Goal: Task Accomplishment & Management: Use online tool/utility

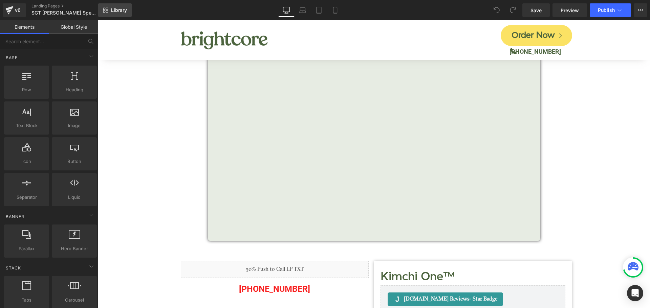
click at [119, 13] on span "Library" at bounding box center [119, 10] width 16 height 6
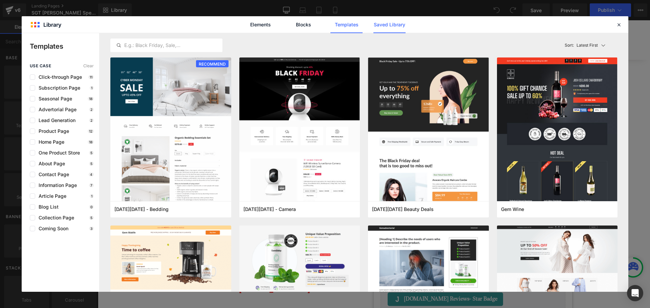
click at [383, 25] on link "Saved Library" at bounding box center [389, 24] width 32 height 17
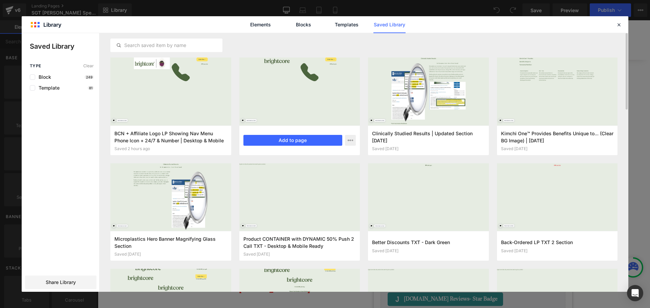
click at [280, 148] on div "LP Nav Menu Phone Icon + 24/7 & Number | Desktop & Mobile Responsive Saved 4 ho…" at bounding box center [299, 141] width 121 height 30
click at [276, 138] on button "Add to page" at bounding box center [292, 140] width 99 height 11
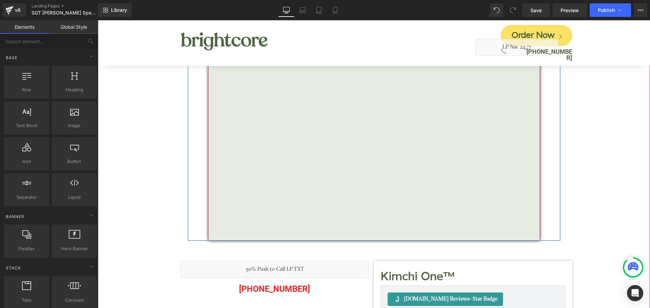
scroll to position [135, 0]
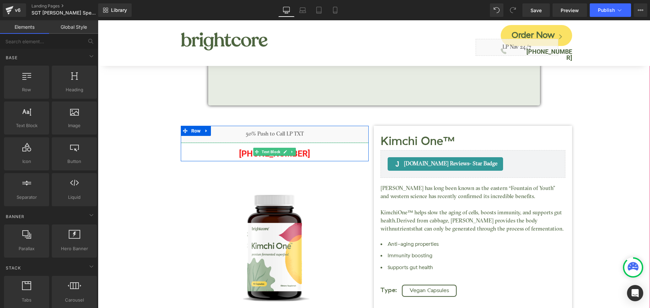
click at [302, 152] on p "[PHONE_NUMBER]" at bounding box center [275, 153] width 188 height 15
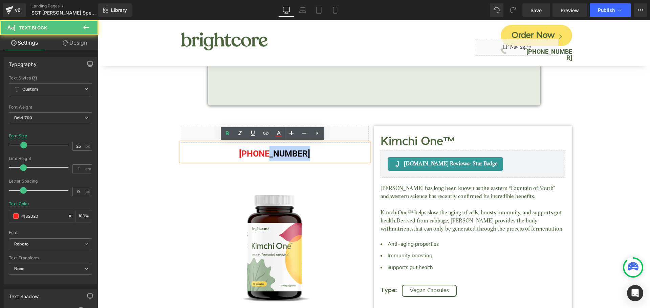
drag, startPoint x: 265, startPoint y: 153, endPoint x: 304, endPoint y: 153, distance: 38.6
click at [304, 153] on p "[PHONE_NUMBER]" at bounding box center [275, 153] width 188 height 15
copy p "688-0642"
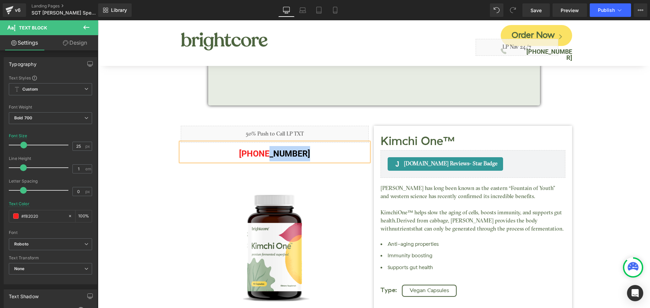
drag, startPoint x: 598, startPoint y: 125, endPoint x: 602, endPoint y: 121, distance: 5.5
click at [598, 125] on div "The Microplastics [MEDICAL_DATA] - SGT Report Heading Vimeo Row Kimchi One™ (P)…" at bounding box center [373, 215] width 545 height 713
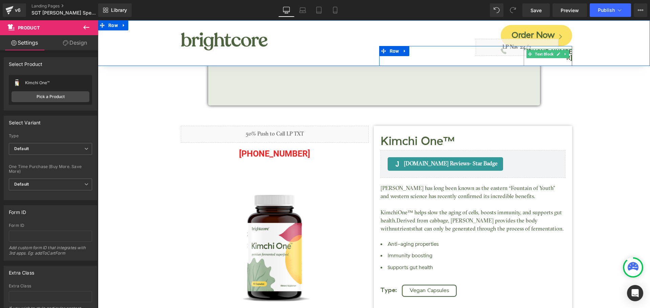
click at [564, 50] on link at bounding box center [565, 54] width 7 height 8
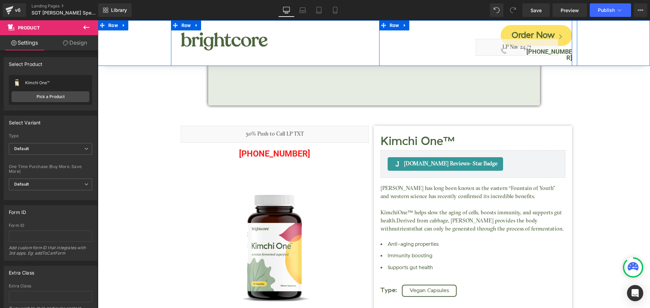
click at [98, 20] on div at bounding box center [98, 20] width 0 height 0
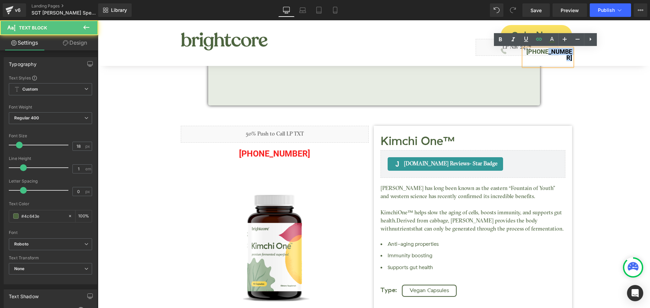
drag, startPoint x: 543, startPoint y: 51, endPoint x: 595, endPoint y: 50, distance: 51.5
click at [595, 50] on div "Image Order Now Button Icon Liquid [PHONE_NUMBER] Text [GEOGRAPHIC_DATA]" at bounding box center [374, 43] width 552 height 46
paste div
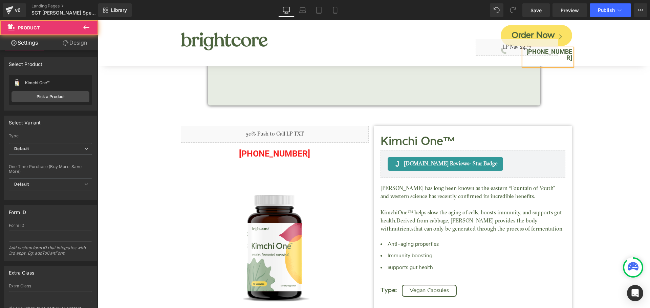
click at [594, 106] on div "The Microplastics [MEDICAL_DATA] - SGT Report Heading Vimeo Row Kimchi One™ (P)…" at bounding box center [373, 215] width 545 height 713
click at [535, 10] on span "Save" at bounding box center [536, 10] width 11 height 7
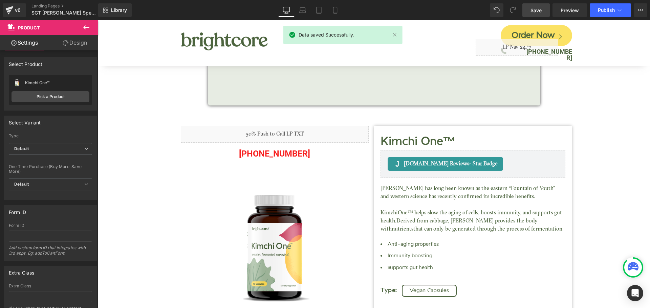
click at [535, 10] on span "Save" at bounding box center [536, 10] width 11 height 7
click at [608, 13] on button "Publish" at bounding box center [610, 10] width 41 height 14
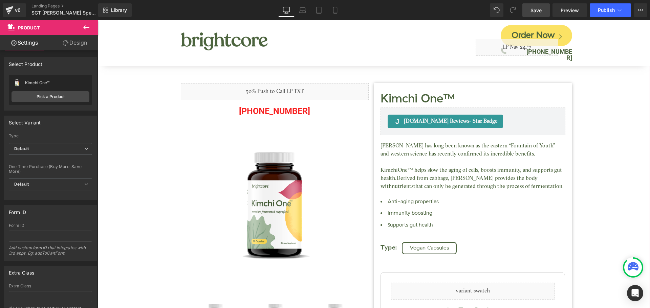
scroll to position [237, 0]
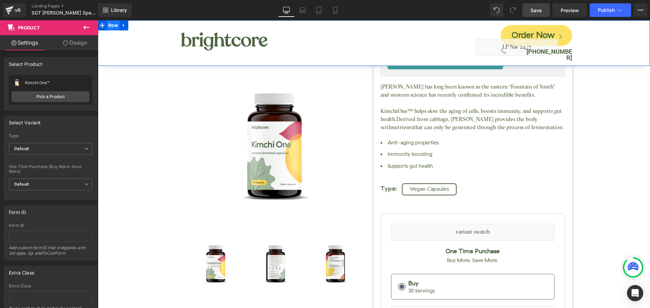
click at [114, 26] on span "Row" at bounding box center [113, 25] width 13 height 10
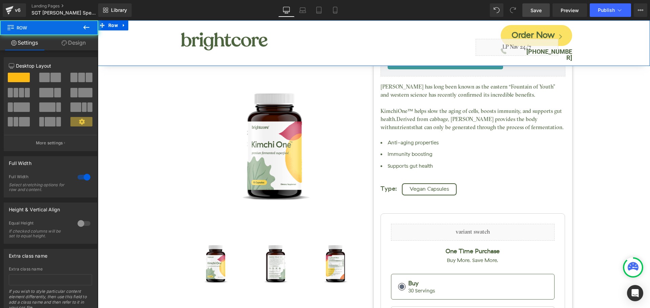
click at [77, 42] on link "Design" at bounding box center [73, 42] width 49 height 15
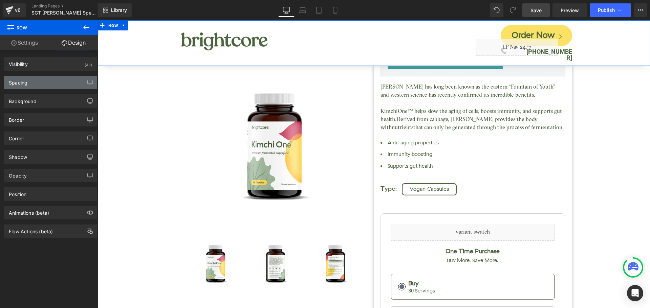
click at [42, 85] on div "Spacing" at bounding box center [50, 82] width 93 height 13
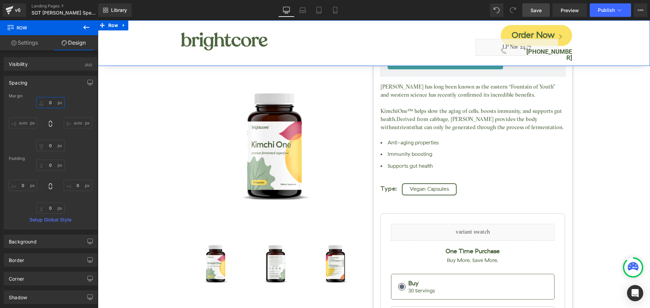
click at [50, 106] on input "0" at bounding box center [50, 102] width 28 height 11
type input "150"
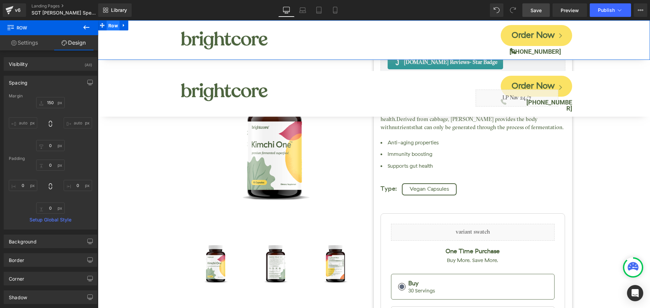
click at [116, 28] on span "Row" at bounding box center [113, 26] width 13 height 10
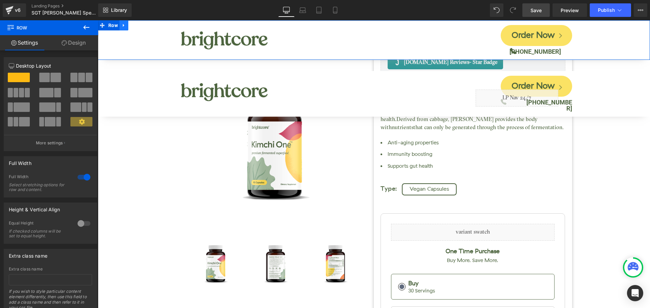
click at [126, 24] on icon at bounding box center [124, 25] width 5 height 5
click at [144, 27] on icon at bounding box center [141, 25] width 5 height 5
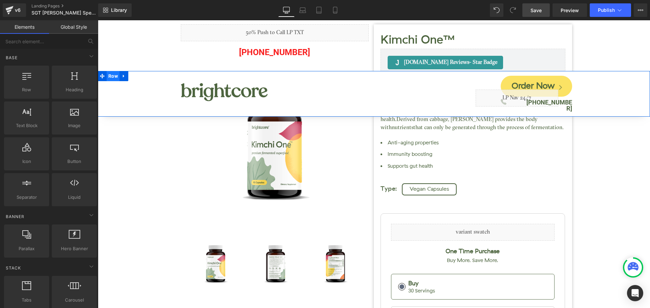
click at [114, 77] on span "Row" at bounding box center [113, 76] width 13 height 10
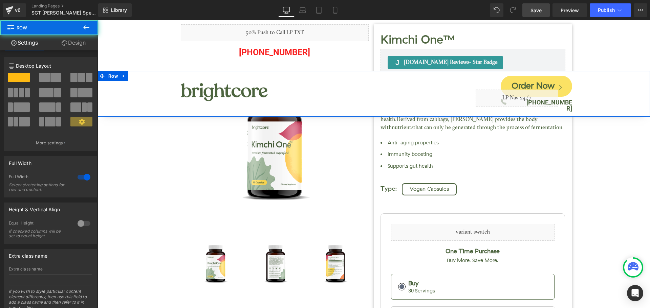
click at [78, 45] on link "Design" at bounding box center [73, 42] width 49 height 15
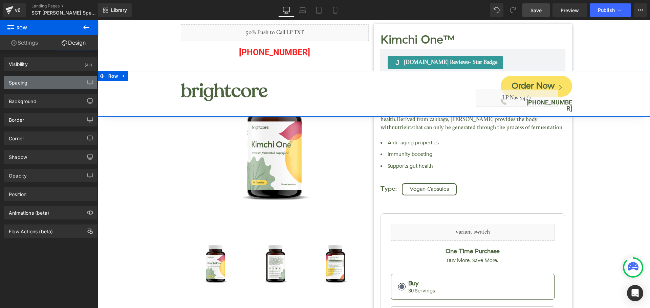
type input "150"
type input "0"
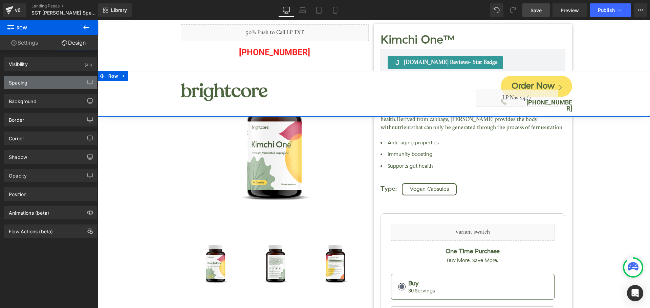
type input "0"
click at [35, 81] on div "Spacing" at bounding box center [50, 82] width 93 height 13
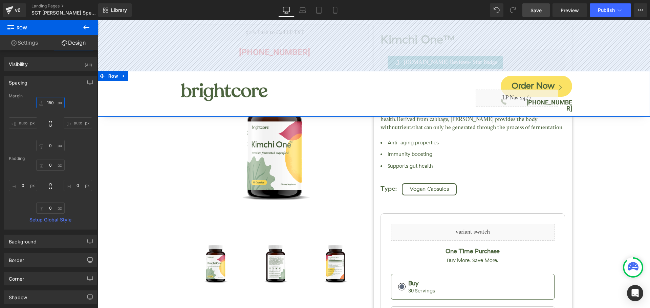
click at [55, 101] on input "150" at bounding box center [50, 102] width 28 height 11
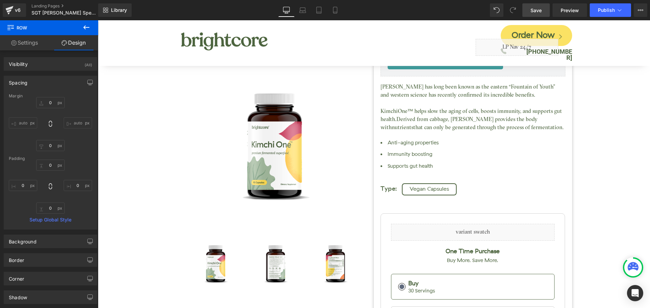
click at [540, 7] on span "Save" at bounding box center [536, 10] width 11 height 7
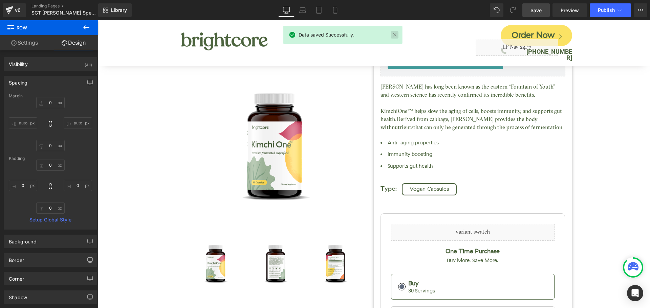
click at [392, 37] on link at bounding box center [394, 34] width 7 height 7
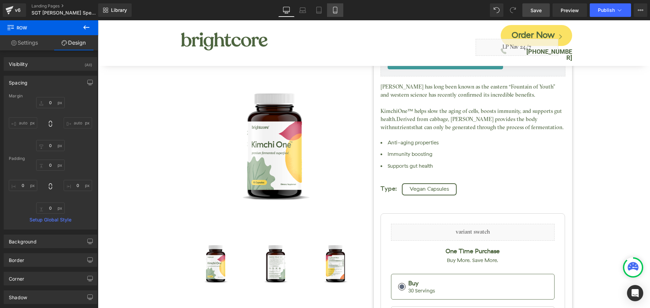
click at [333, 12] on icon at bounding box center [335, 10] width 7 height 7
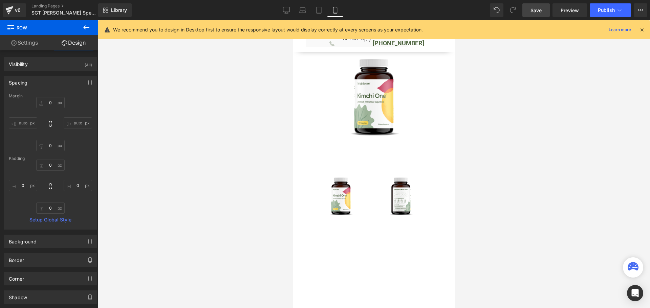
type input "0"
type input "5"
type input "0"
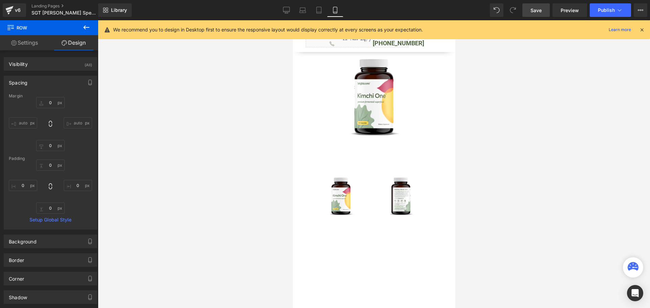
type input "0"
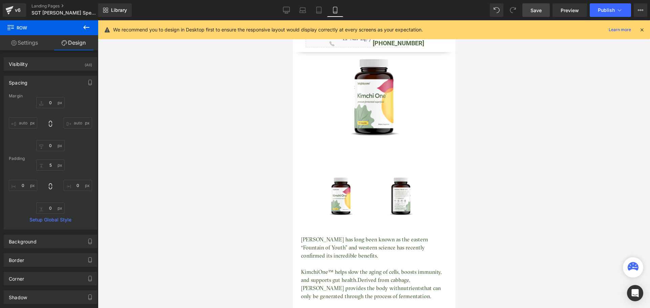
scroll to position [140, 0]
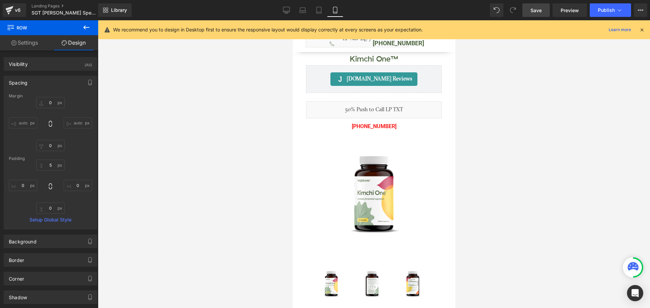
click at [642, 30] on icon at bounding box center [642, 30] width 6 height 6
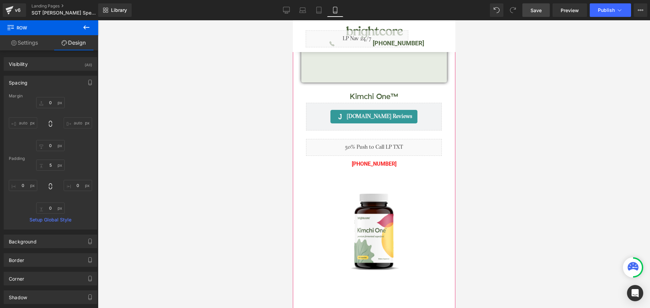
scroll to position [0, 0]
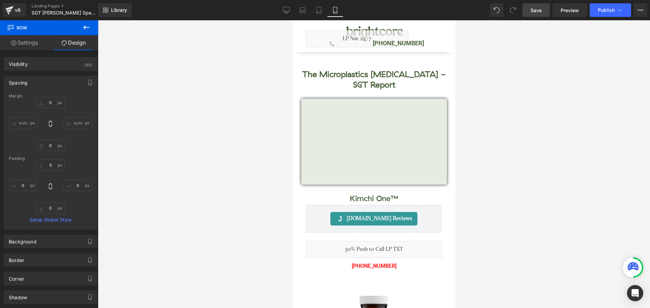
click at [534, 9] on span "Save" at bounding box center [536, 10] width 11 height 7
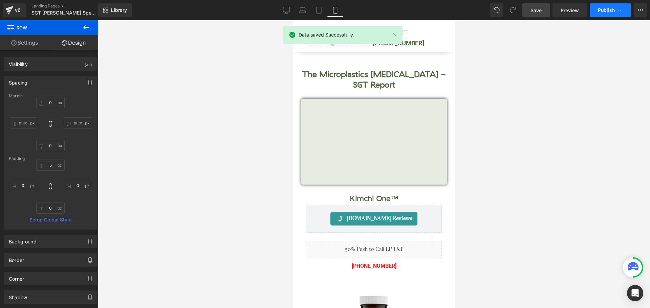
click at [601, 15] on button "Publish" at bounding box center [610, 10] width 41 height 14
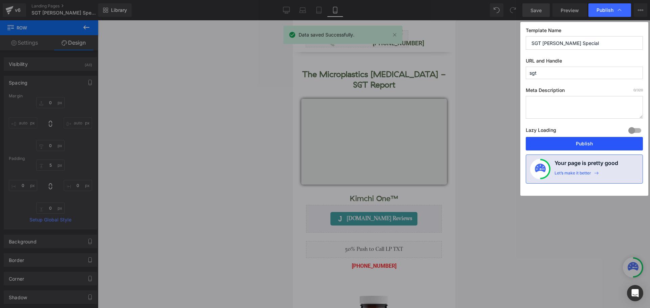
click at [584, 147] on button "Publish" at bounding box center [584, 144] width 117 height 14
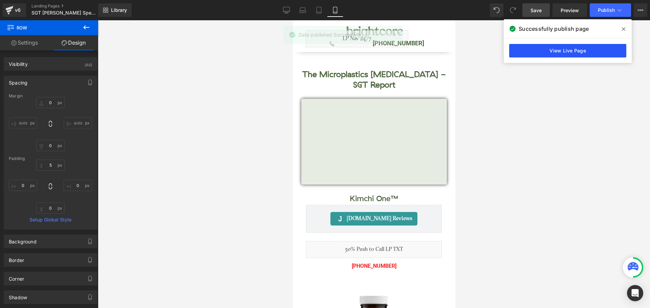
click at [549, 53] on link "View Live Page" at bounding box center [567, 51] width 117 height 14
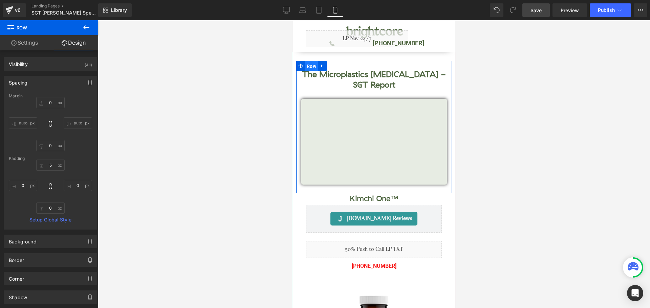
click at [312, 67] on span "Row" at bounding box center [311, 66] width 13 height 10
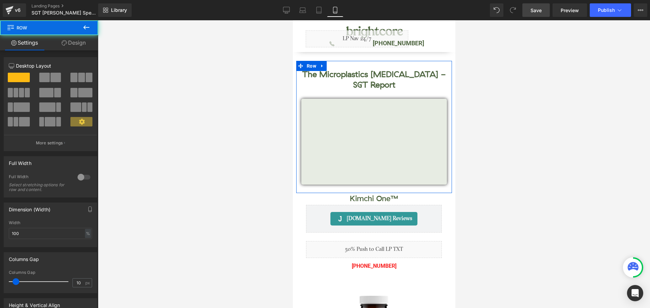
click at [73, 45] on link "Design" at bounding box center [73, 42] width 49 height 15
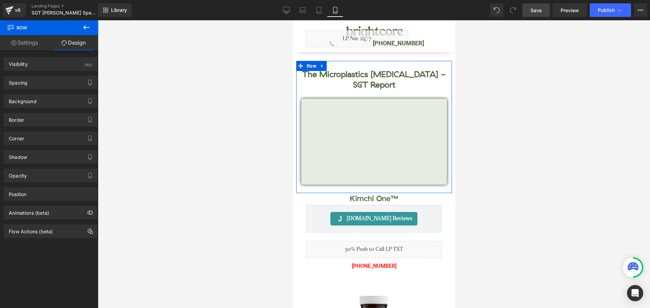
click at [40, 89] on div "Background Color & Image color transparent Color transparent 0 % Image Replace …" at bounding box center [50, 98] width 101 height 19
click at [43, 86] on div "Spacing" at bounding box center [50, 82] width 93 height 13
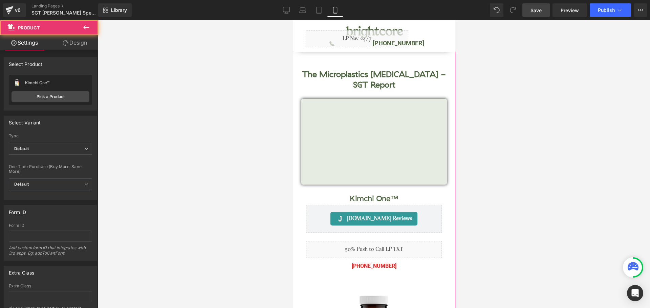
click at [82, 41] on link "Design" at bounding box center [74, 42] width 49 height 15
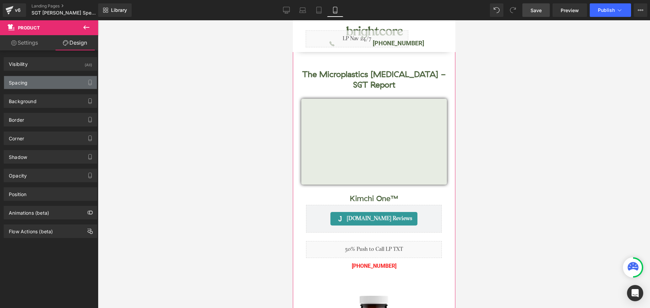
type input "0"
type input "120"
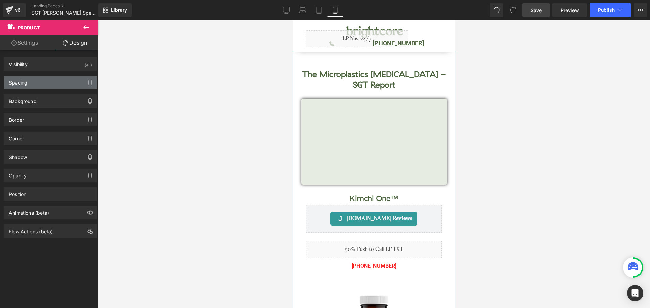
type input "10"
type input "0"
type input "10"
click at [44, 84] on div "Spacing" at bounding box center [50, 82] width 93 height 13
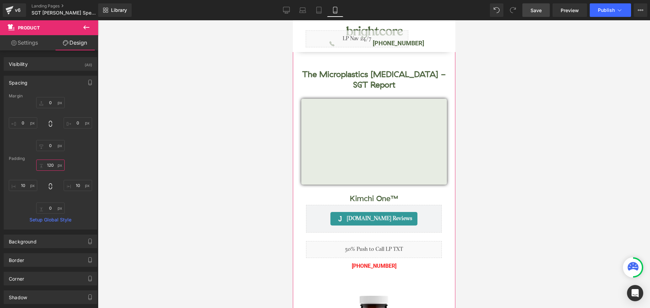
click at [51, 162] on input "120" at bounding box center [50, 165] width 28 height 11
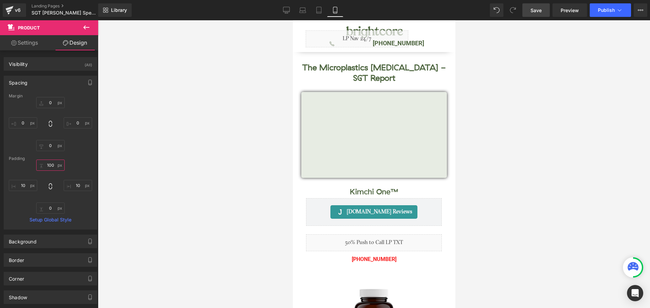
type input "100"
click at [538, 9] on span "Save" at bounding box center [536, 10] width 11 height 7
click at [612, 12] on span "Publish" at bounding box center [606, 9] width 17 height 5
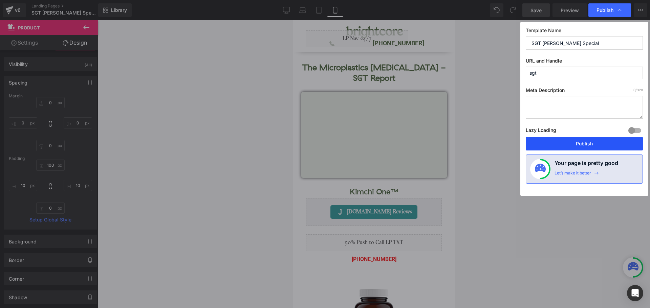
click at [596, 145] on button "Publish" at bounding box center [584, 144] width 117 height 14
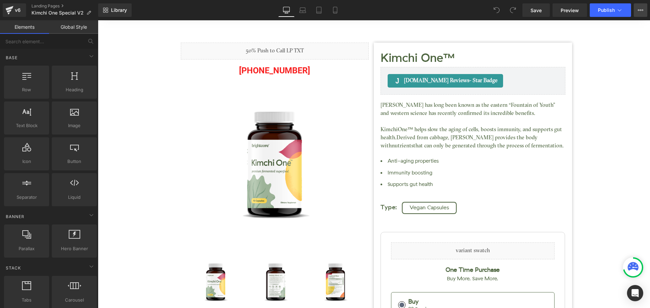
click at [646, 8] on button "View Live Page View with current Template Save Template to Library Schedule Pub…" at bounding box center [641, 10] width 14 height 14
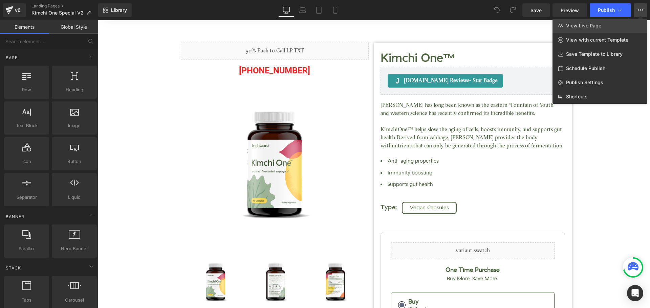
click at [583, 23] on span "View Live Page" at bounding box center [583, 26] width 35 height 6
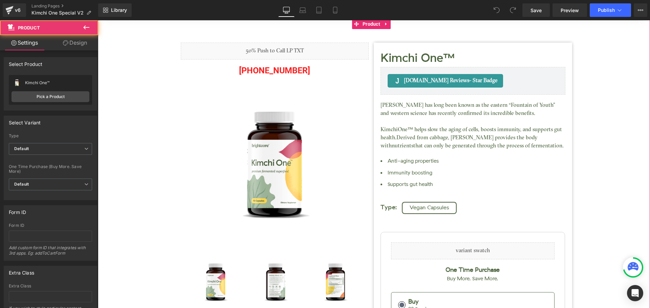
click at [115, 25] on div "Kimchi One™ (P) Title Judge.me Reviews - Star Badge Judge.me Reviews Liquid (88…" at bounding box center [373, 254] width 545 height 470
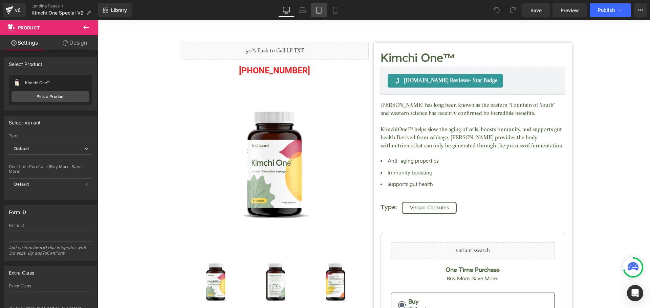
click at [313, 9] on link "Tablet" at bounding box center [319, 10] width 16 height 14
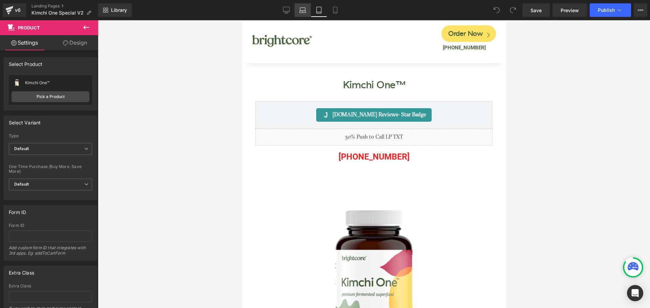
click at [303, 11] on icon at bounding box center [303, 12] width 6 height 2
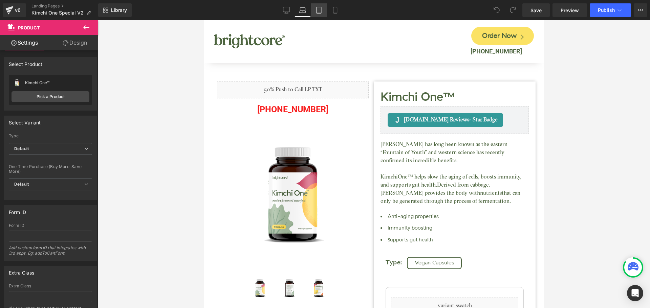
click at [318, 10] on icon at bounding box center [319, 10] width 7 height 7
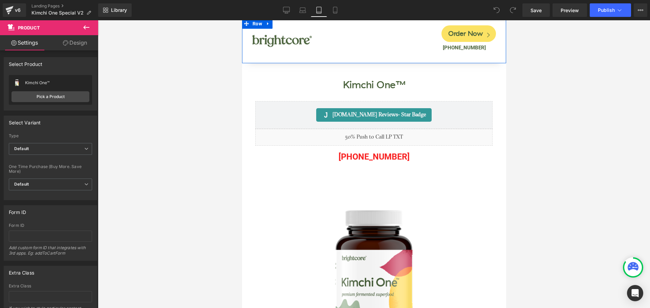
click at [247, 55] on div "Image" at bounding box center [312, 41] width 130 height 45
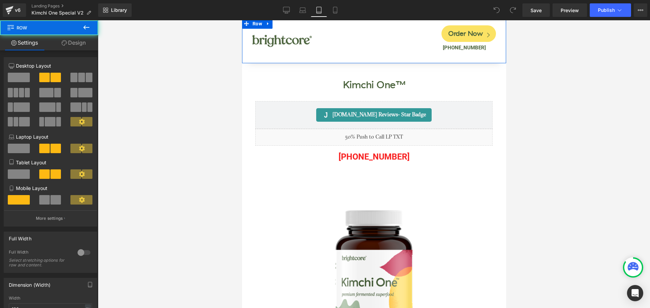
click at [72, 43] on link "Design" at bounding box center [73, 42] width 49 height 15
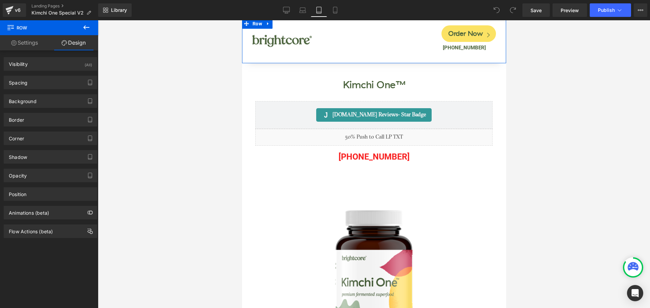
click at [249, 55] on div "Image" at bounding box center [312, 41] width 130 height 45
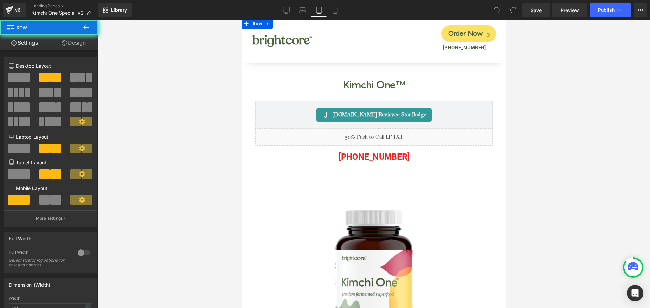
click at [247, 56] on div "Image" at bounding box center [312, 41] width 130 height 45
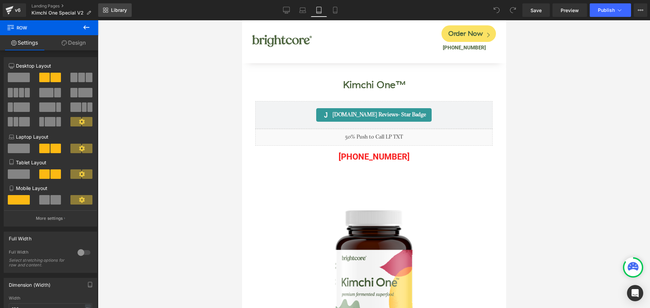
click at [116, 9] on span "Library" at bounding box center [119, 10] width 16 height 6
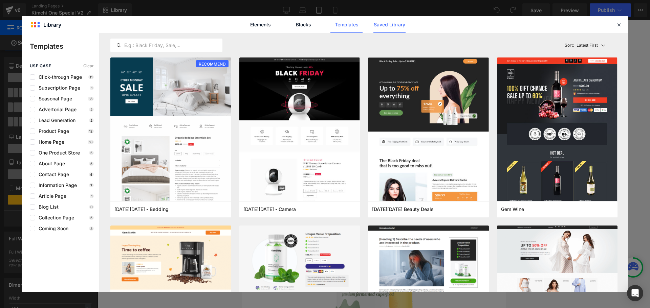
click at [396, 25] on link "Saved Library" at bounding box center [389, 24] width 32 height 17
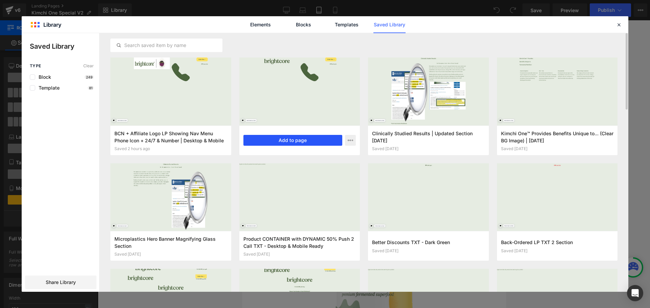
click at [270, 139] on button "Add to page" at bounding box center [292, 140] width 99 height 11
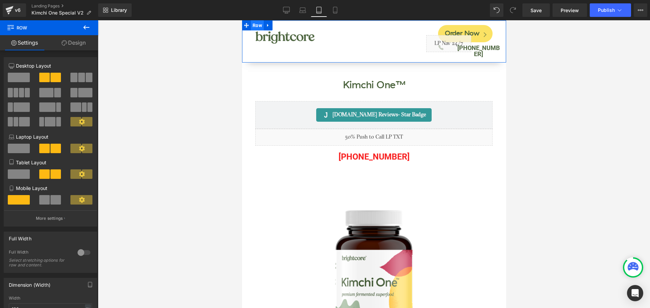
click at [254, 25] on span "Row" at bounding box center [257, 25] width 13 height 10
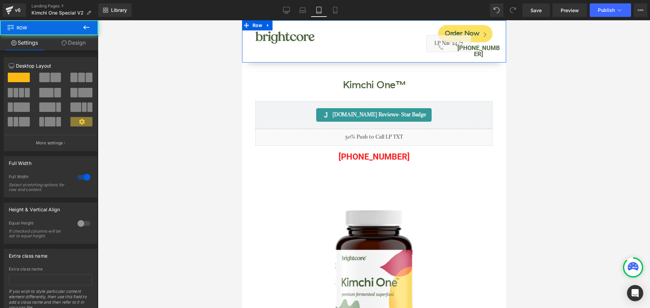
click at [74, 46] on link "Design" at bounding box center [73, 42] width 49 height 15
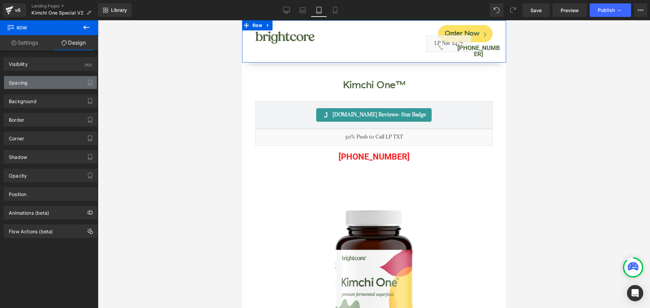
click at [39, 80] on div "Spacing" at bounding box center [50, 82] width 93 height 13
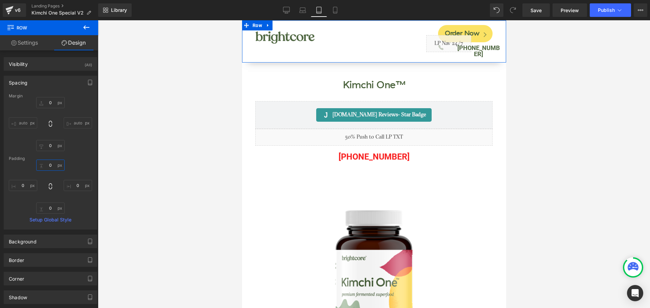
click at [49, 164] on input "0" at bounding box center [50, 165] width 28 height 11
click at [51, 101] on input "0" at bounding box center [50, 102] width 28 height 11
type input "150"
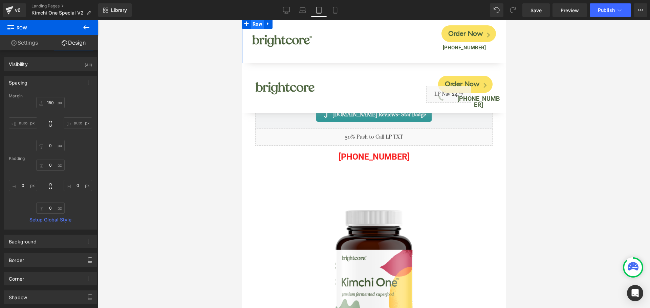
click at [258, 25] on span "Row" at bounding box center [257, 24] width 13 height 10
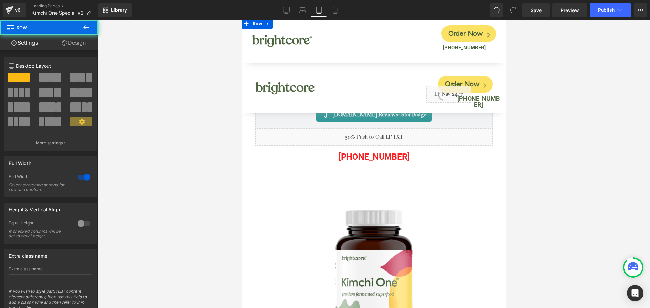
click at [265, 24] on icon at bounding box center [267, 23] width 5 height 5
click at [283, 24] on icon at bounding box center [285, 23] width 5 height 5
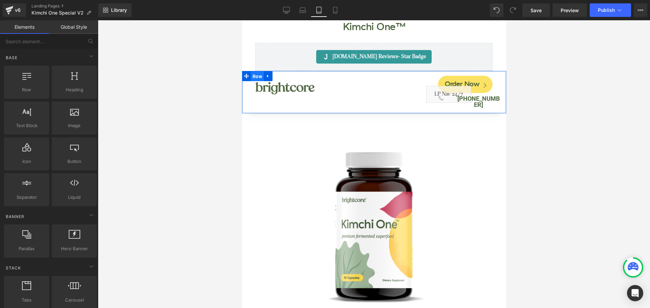
click at [256, 75] on span "Row" at bounding box center [257, 76] width 13 height 10
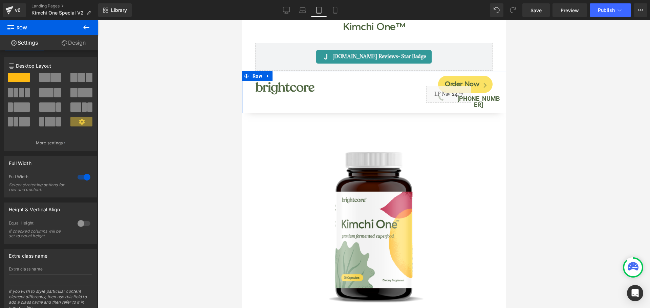
click at [73, 46] on link "Design" at bounding box center [73, 42] width 49 height 15
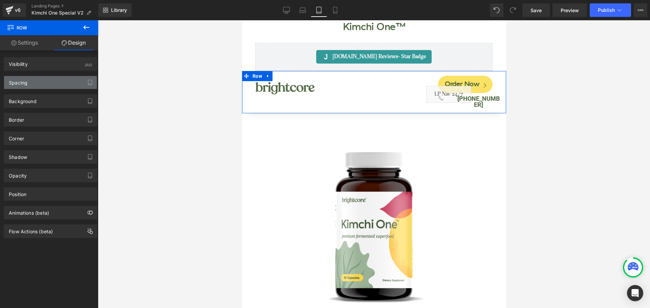
click at [36, 82] on div "Spacing" at bounding box center [50, 82] width 93 height 13
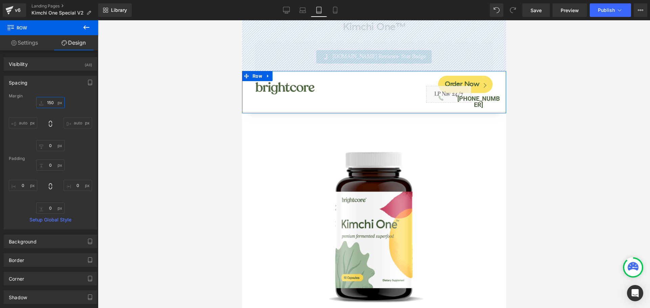
click at [48, 103] on input "150" at bounding box center [50, 102] width 28 height 11
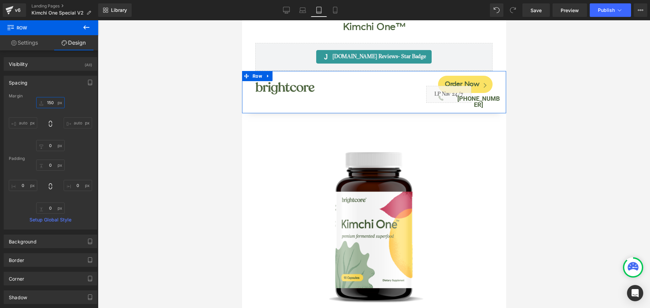
type input "0"
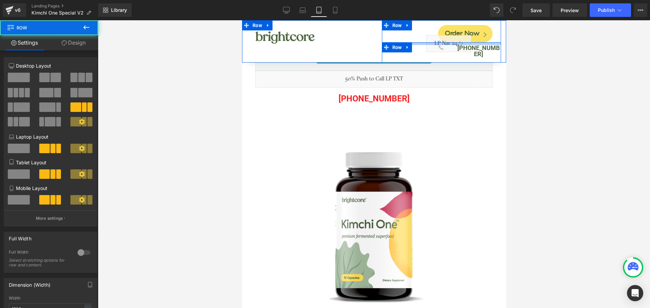
click at [489, 44] on div at bounding box center [442, 43] width 120 height 3
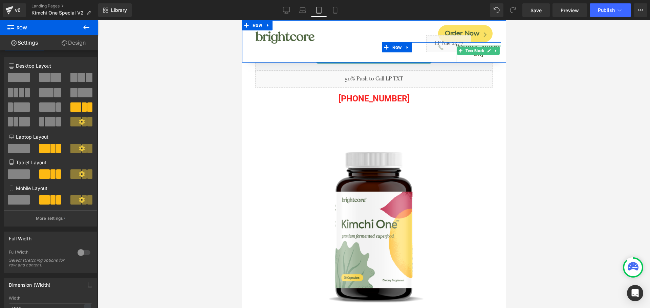
click at [479, 45] on div at bounding box center [478, 46] width 45 height 2
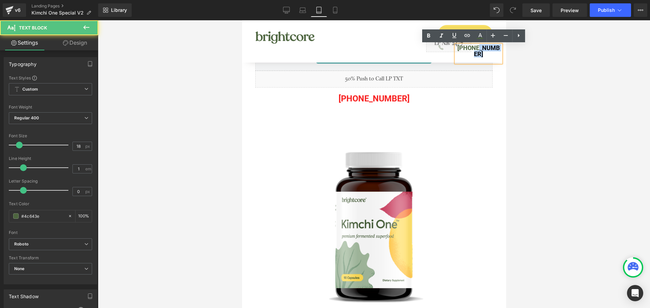
drag, startPoint x: 469, startPoint y: 48, endPoint x: 502, endPoint y: 48, distance: 33.2
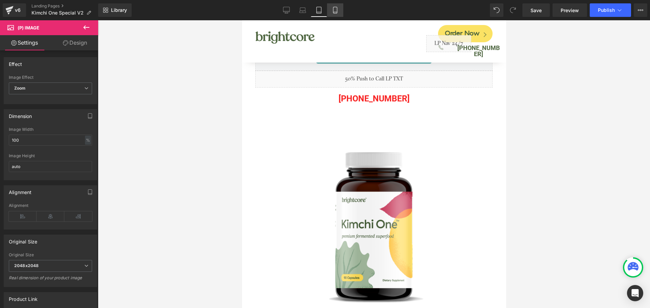
click at [333, 10] on icon at bounding box center [335, 10] width 7 height 7
type input "90"
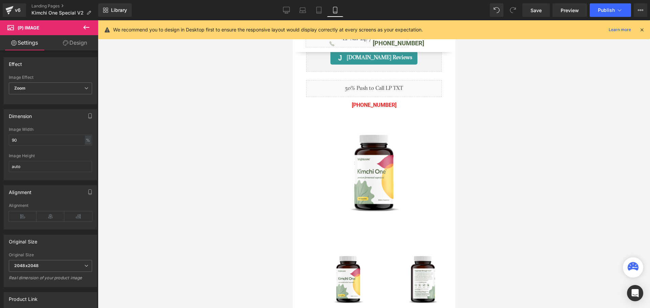
scroll to position [3, 0]
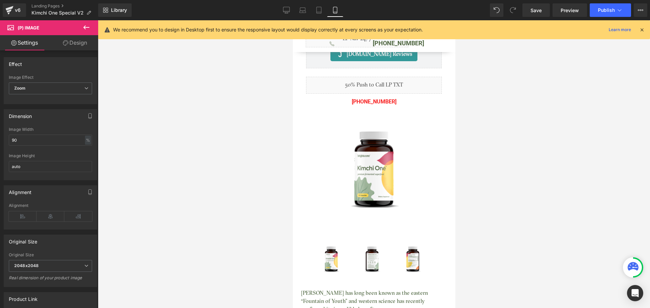
click at [640, 30] on icon at bounding box center [642, 30] width 6 height 6
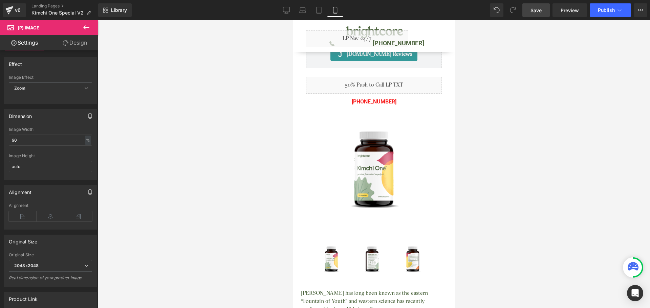
click at [532, 7] on span "Save" at bounding box center [536, 10] width 11 height 7
click at [612, 10] on span "Publish" at bounding box center [606, 9] width 17 height 5
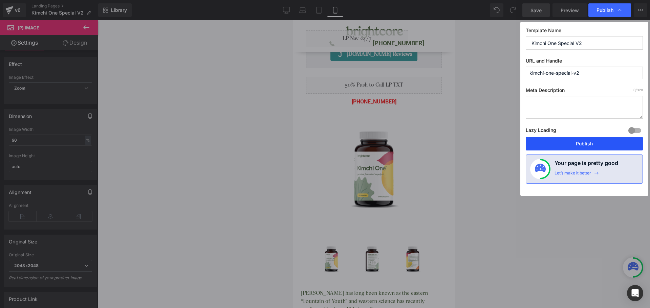
click at [610, 145] on button "Publish" at bounding box center [584, 144] width 117 height 14
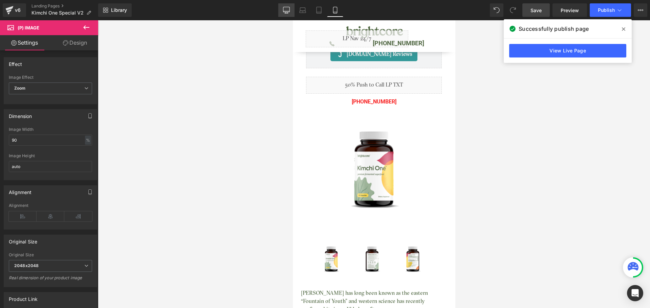
click at [285, 12] on icon at bounding box center [286, 9] width 6 height 5
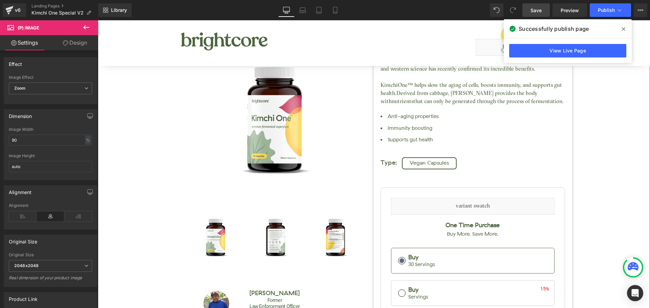
click at [148, 75] on div "Kimchi One™ (P) Title Judge.me Reviews - Star Badge Judge.me Reviews Liquid (88…" at bounding box center [373, 209] width 545 height 470
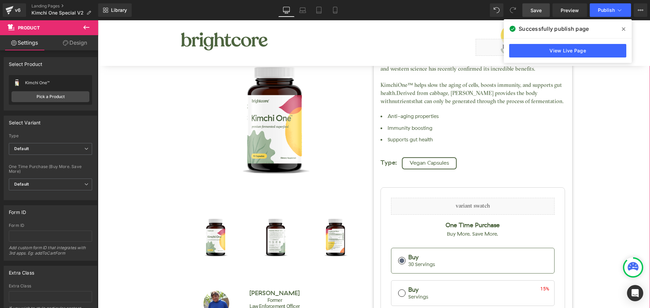
click at [67, 39] on link "Design" at bounding box center [74, 42] width 49 height 15
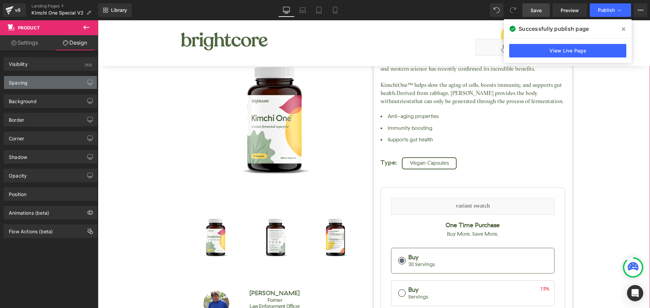
click at [39, 83] on div "Spacing" at bounding box center [50, 82] width 93 height 13
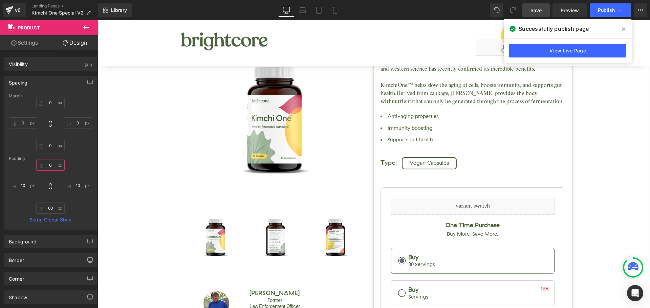
click at [47, 164] on input "0" at bounding box center [50, 165] width 28 height 11
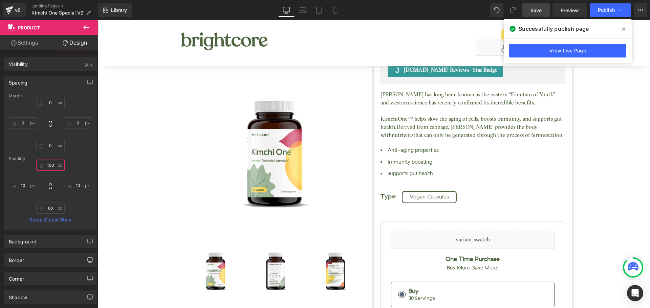
type input "100"
click at [536, 10] on span "Save" at bounding box center [536, 10] width 11 height 7
click at [621, 27] on span at bounding box center [623, 29] width 11 height 11
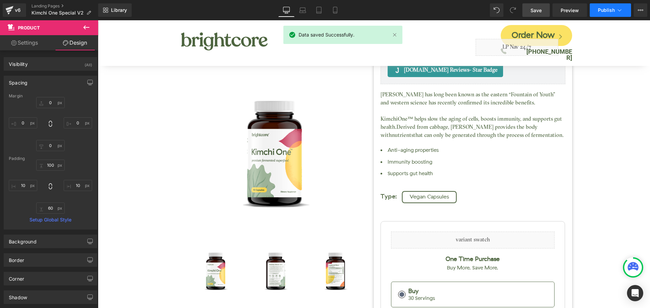
click at [612, 11] on span "Publish" at bounding box center [606, 9] width 17 height 5
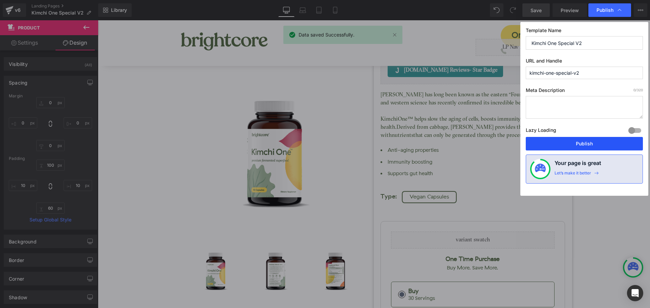
drag, startPoint x: 609, startPoint y: 144, endPoint x: 507, endPoint y: 103, distance: 110.7
click at [609, 144] on button "Publish" at bounding box center [584, 144] width 117 height 14
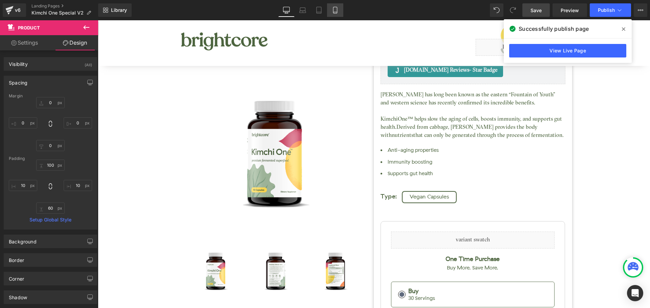
click at [339, 8] on link "Mobile" at bounding box center [335, 10] width 16 height 14
type input "0"
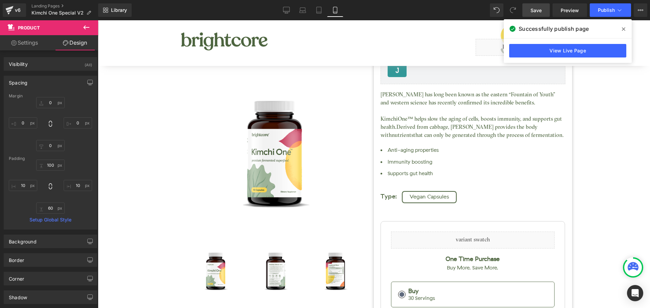
type input "35"
type input "10"
type input "0"
type input "10"
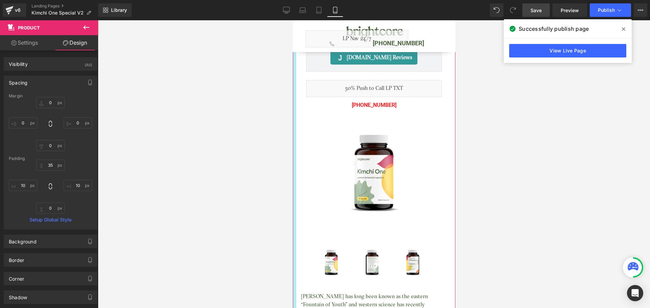
click at [52, 169] on input "35" at bounding box center [50, 165] width 28 height 11
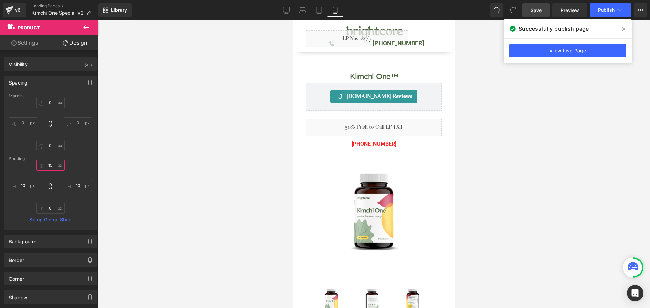
type input "1"
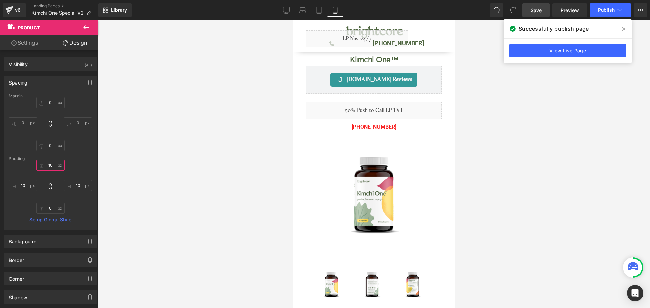
type input "1"
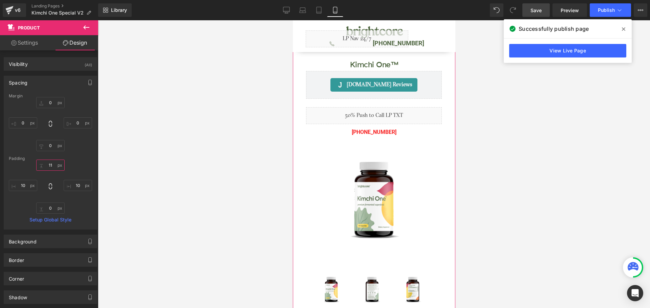
type input "1"
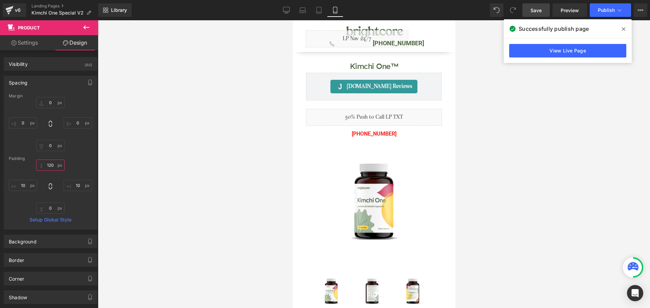
type input "120"
click at [543, 8] on link "Save" at bounding box center [535, 10] width 27 height 14
click at [624, 27] on icon at bounding box center [623, 28] width 3 height 5
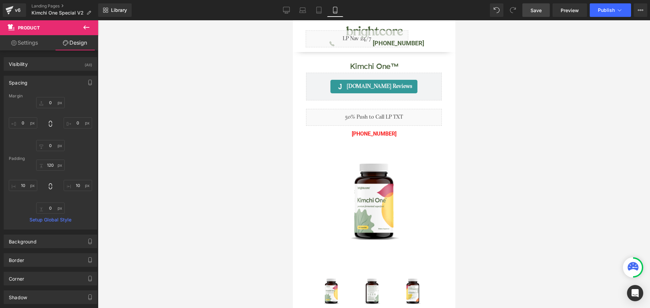
click at [532, 12] on span "Save" at bounding box center [536, 10] width 11 height 7
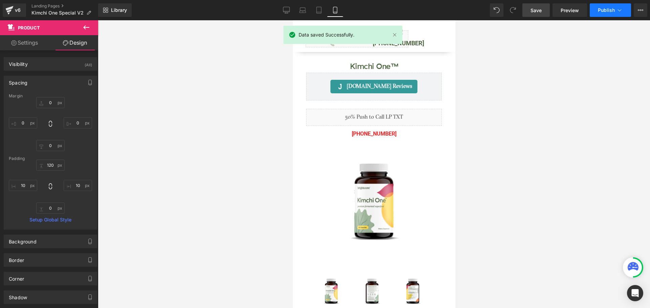
click at [601, 12] on span "Publish" at bounding box center [606, 9] width 17 height 5
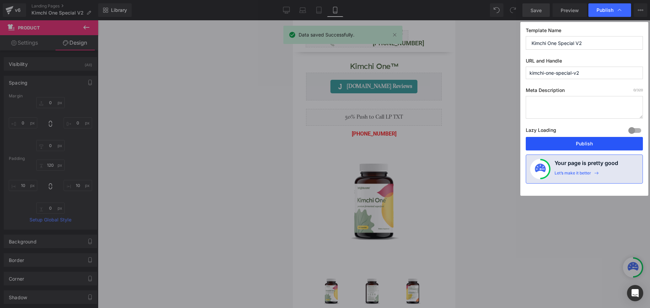
click at [617, 148] on button "Publish" at bounding box center [584, 144] width 117 height 14
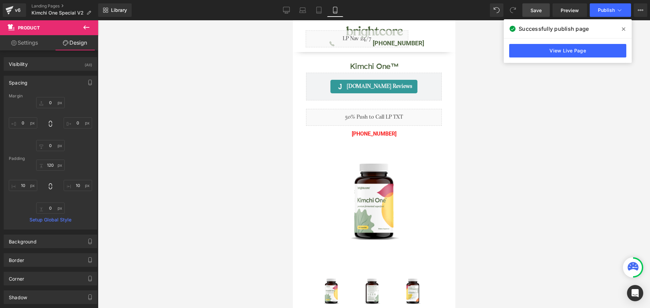
click at [623, 29] on icon at bounding box center [623, 28] width 3 height 5
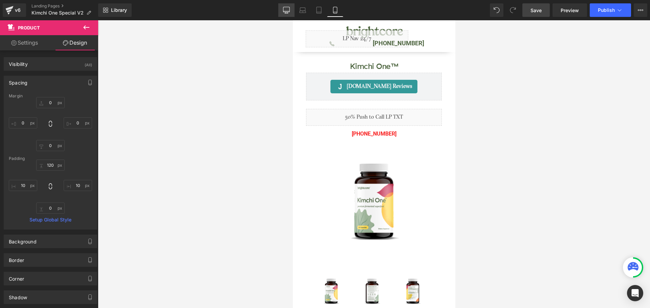
click at [292, 8] on link "Desktop" at bounding box center [286, 10] width 16 height 14
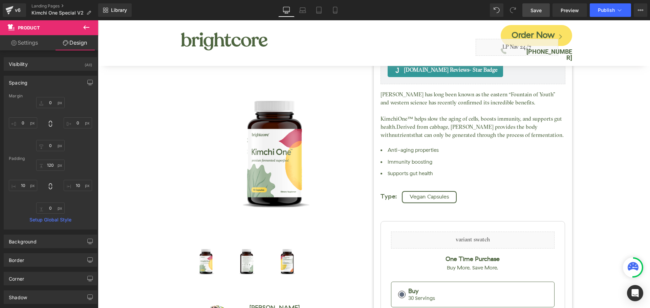
type input "0"
type input "100"
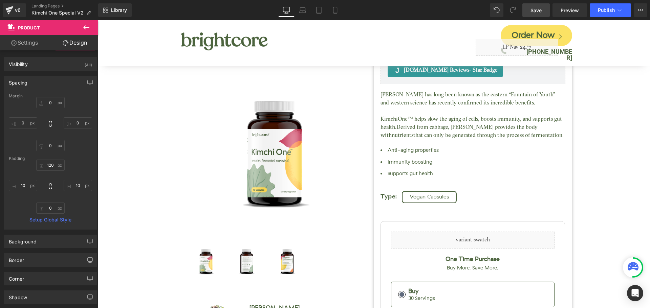
type input "10"
type input "60"
type input "10"
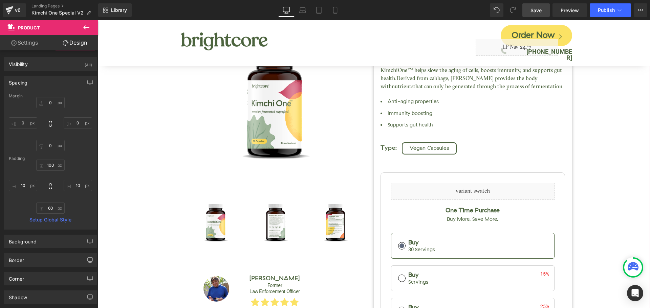
scroll to position [102, 0]
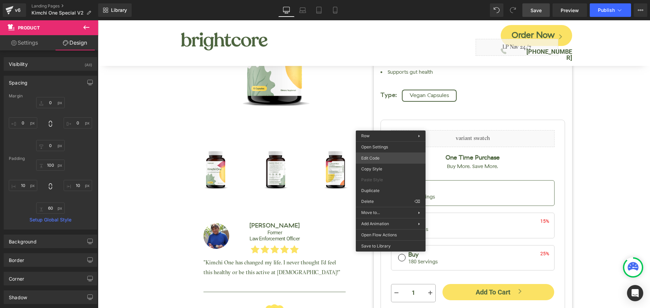
click at [382, 0] on div "Row You are previewing how the will restyle your page. You can not edit Element…" at bounding box center [325, 0] width 650 height 0
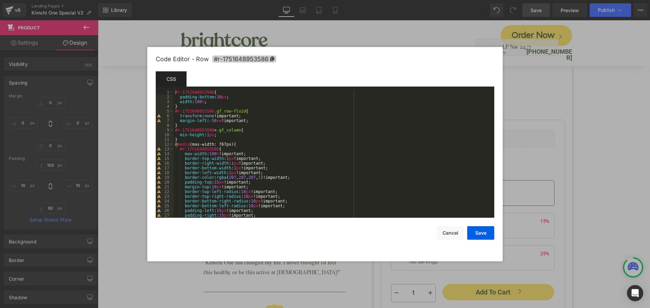
click at [248, 61] on span "#r-1751648953586" at bounding box center [244, 59] width 64 height 7
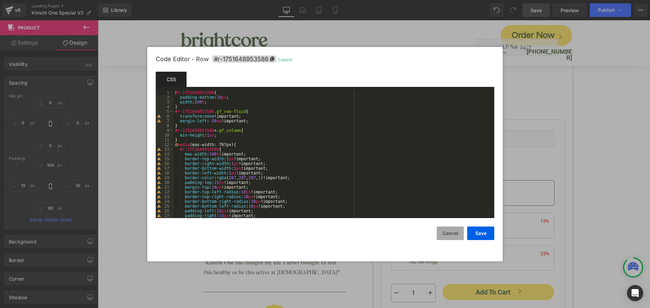
drag, startPoint x: 455, startPoint y: 239, endPoint x: 358, endPoint y: 218, distance: 100.2
click at [455, 239] on button "Cancel" at bounding box center [450, 234] width 27 height 14
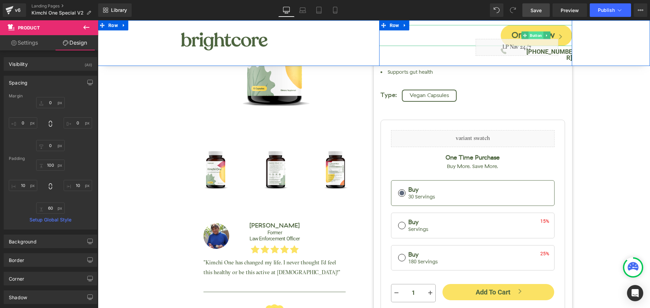
click at [532, 35] on span "Button" at bounding box center [536, 35] width 15 height 8
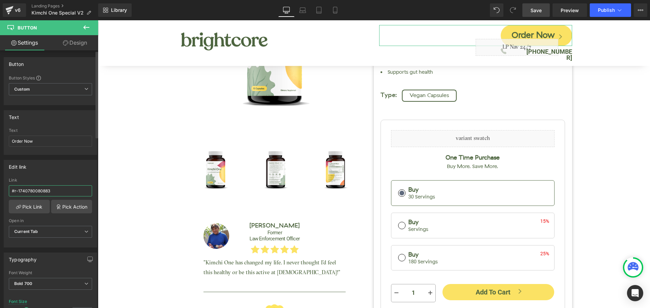
click at [44, 189] on input "#r-1740780080883" at bounding box center [50, 191] width 83 height 11
paste input "51648953586"
type input "#"
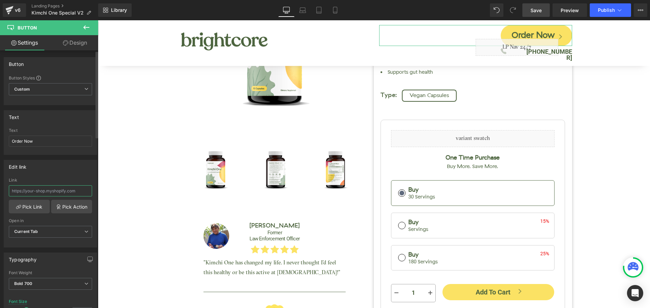
paste input "#r-1751648953586"
type input "#r-1751648953586"
click at [71, 174] on div "Edit link #r-1751648953586 Link #r-1751648953586 Pick Link Pick Action Current …" at bounding box center [50, 204] width 93 height 88
click at [533, 11] on span "Save" at bounding box center [536, 10] width 11 height 7
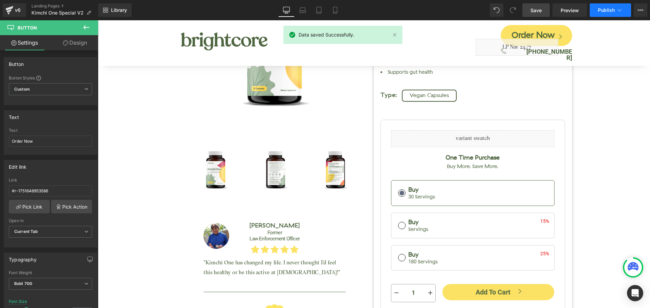
click at [606, 10] on span "Publish" at bounding box center [606, 9] width 17 height 5
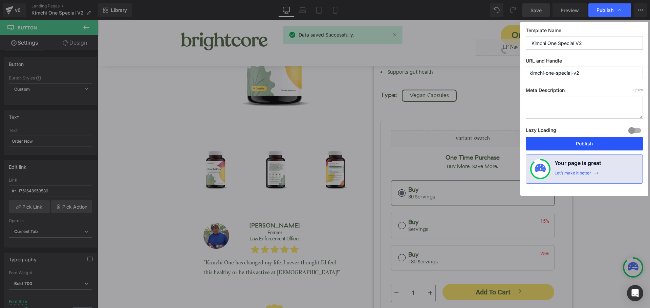
click at [605, 143] on button "Publish" at bounding box center [584, 144] width 117 height 14
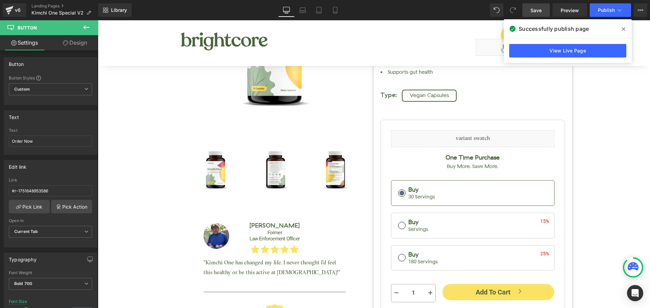
click at [623, 29] on icon at bounding box center [623, 28] width 3 height 5
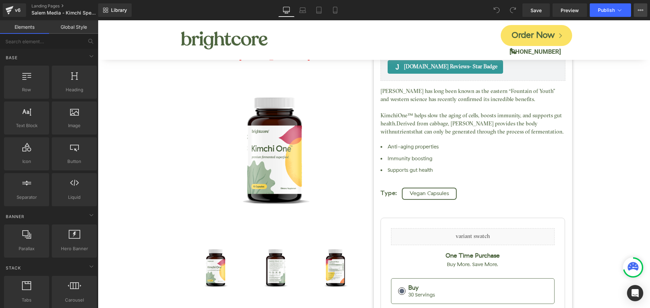
click at [644, 9] on button "View Live Page View with current Template Save Template to Library Schedule Pub…" at bounding box center [641, 10] width 14 height 14
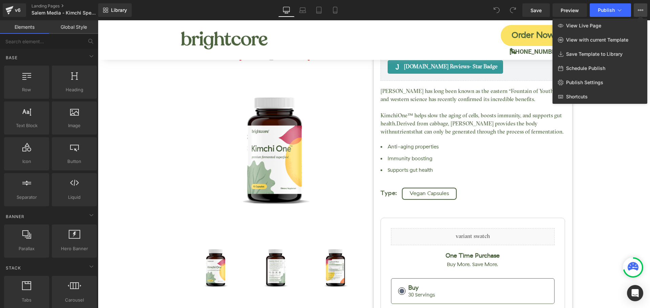
click at [589, 124] on div at bounding box center [374, 164] width 552 height 288
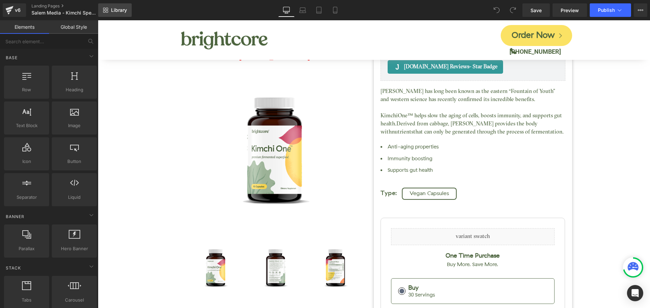
click at [113, 12] on span "Library" at bounding box center [119, 10] width 16 height 6
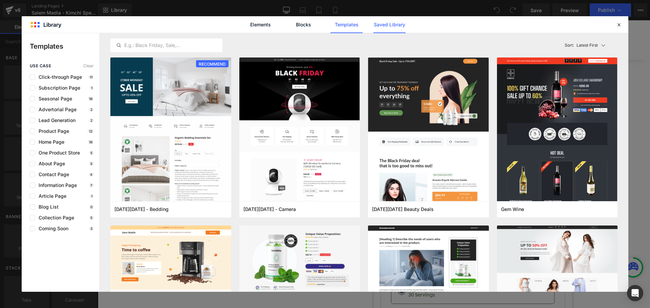
click at [381, 26] on link "Saved Library" at bounding box center [389, 24] width 32 height 17
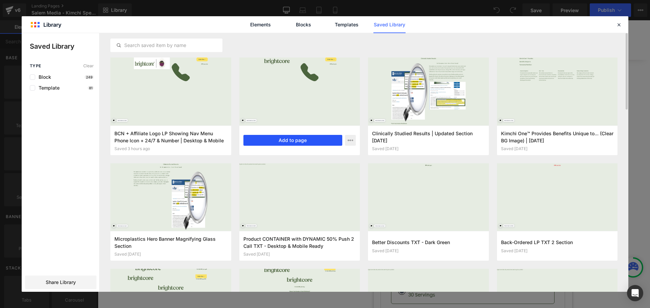
click at [287, 139] on button "Add to page" at bounding box center [292, 140] width 99 height 11
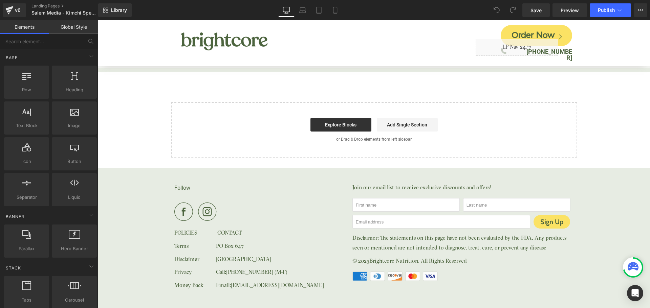
scroll to position [2987, 0]
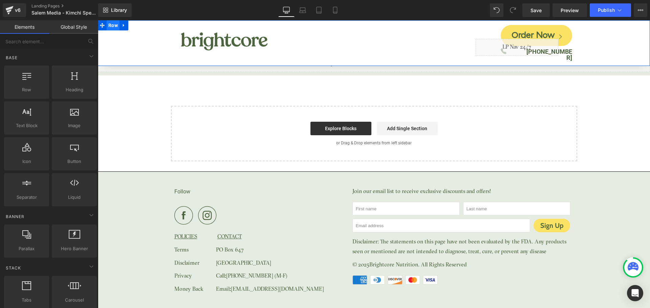
click at [113, 27] on span "Row" at bounding box center [113, 25] width 13 height 10
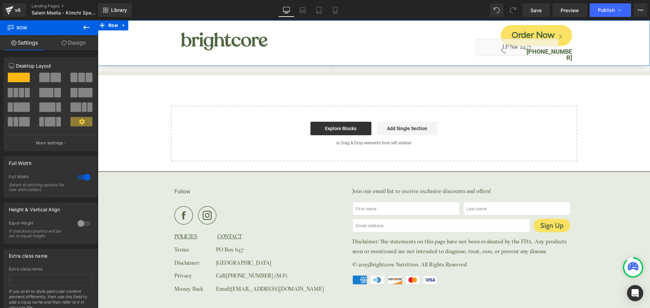
click at [73, 45] on link "Design" at bounding box center [73, 42] width 49 height 15
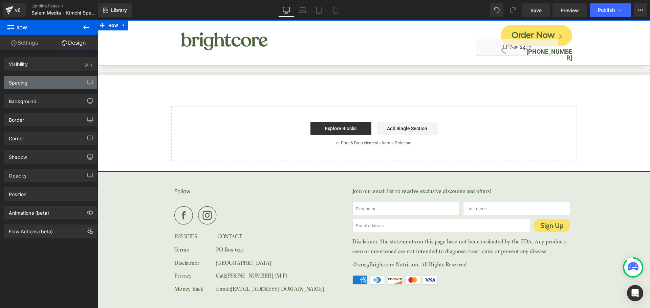
click at [38, 83] on div "Spacing" at bounding box center [50, 82] width 93 height 13
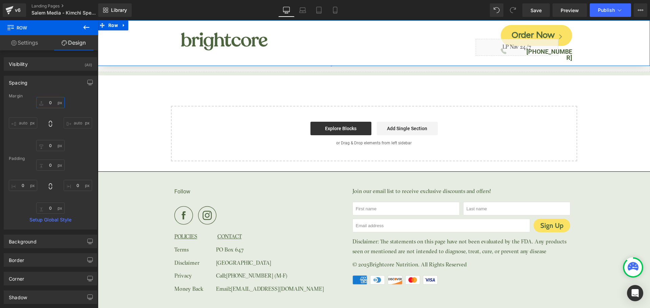
click at [49, 99] on input "0" at bounding box center [50, 102] width 28 height 11
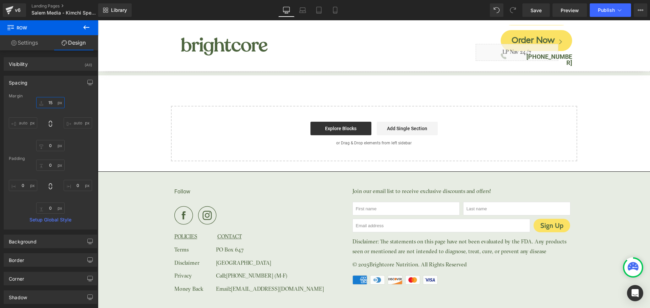
type input "150"
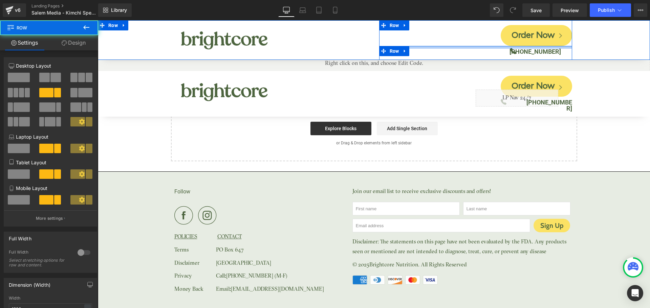
click at [557, 48] on div at bounding box center [475, 47] width 193 height 3
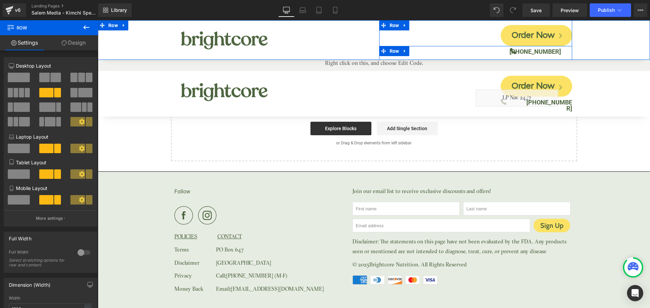
click at [98, 20] on div at bounding box center [98, 20] width 0 height 0
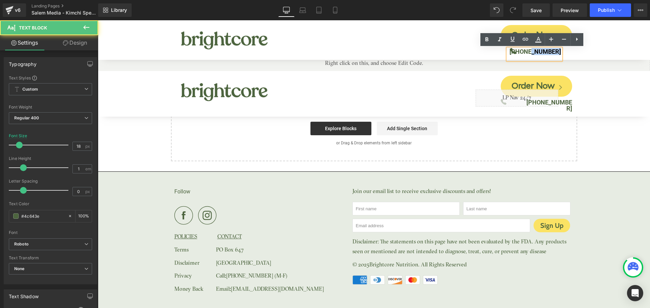
drag, startPoint x: 532, startPoint y: 51, endPoint x: 566, endPoint y: 51, distance: 34.2
click at [566, 51] on div "(888) 927-5980 Text Block" at bounding box center [540, 54] width 64 height 11
copy b "927-5980"
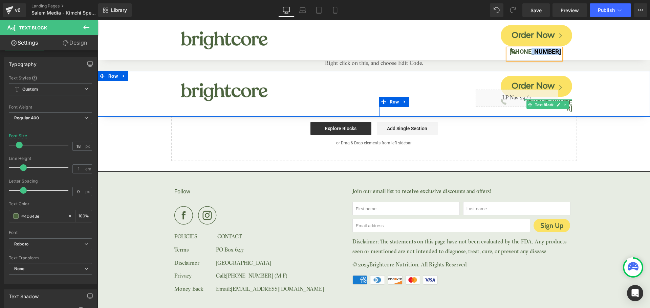
click at [566, 100] on div at bounding box center [548, 101] width 48 height 2
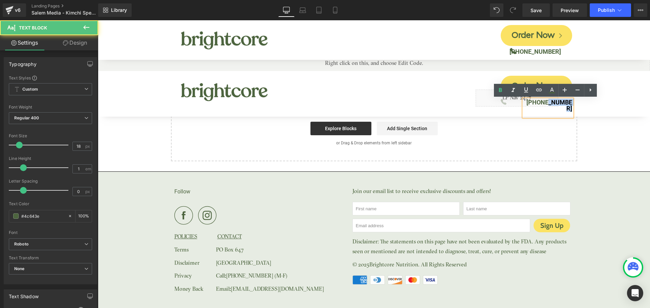
drag, startPoint x: 543, startPoint y: 103, endPoint x: 574, endPoint y: 103, distance: 31.2
click at [574, 103] on div "Order Now Button Icon Liquid (888) 462-4779 Text Block Row Row" at bounding box center [475, 94] width 203 height 46
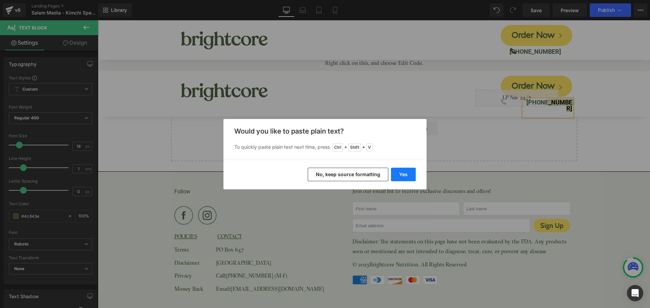
click at [410, 176] on button "Yes" at bounding box center [403, 175] width 25 height 14
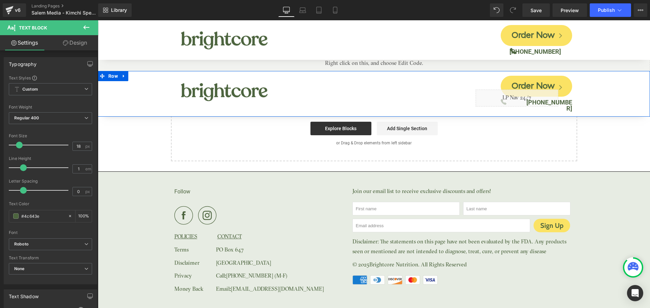
click at [608, 91] on div "Image Order Now Button Icon Liquid (888) 927-5980 Text Block Row Row Row" at bounding box center [374, 94] width 552 height 46
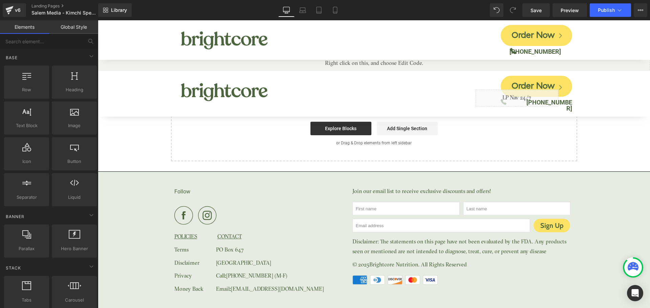
click at [587, 173] on div "Follow POLICIES CONTACT Terms PO Box 647 Disclaimer Saint Petersburg, FL 33731 …" at bounding box center [374, 247] width 552 height 151
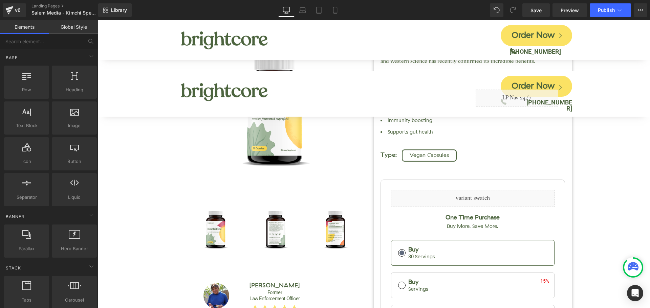
scroll to position [0, 0]
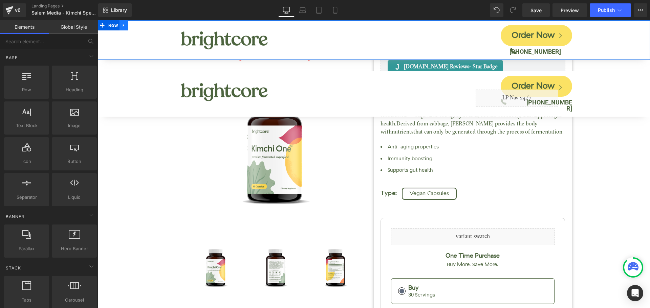
click at [126, 27] on icon at bounding box center [124, 25] width 5 height 5
click at [141, 26] on icon at bounding box center [141, 25] width 5 height 5
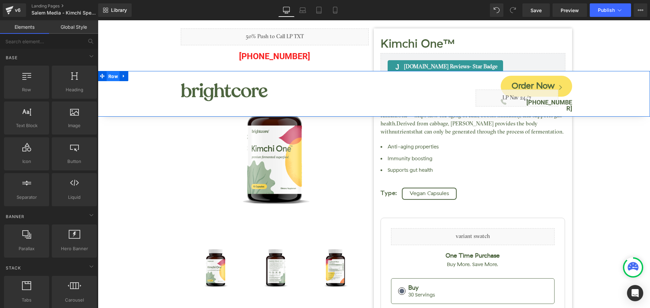
click at [111, 78] on span "Row" at bounding box center [113, 76] width 13 height 10
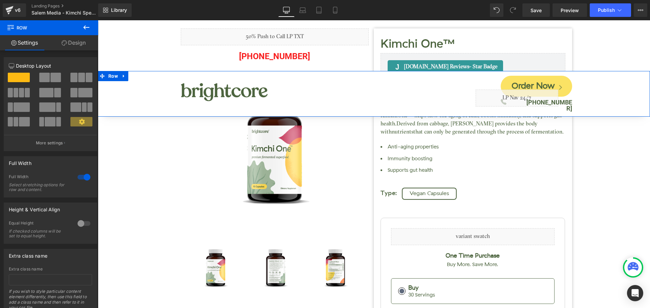
click at [71, 47] on link "Design" at bounding box center [73, 42] width 49 height 15
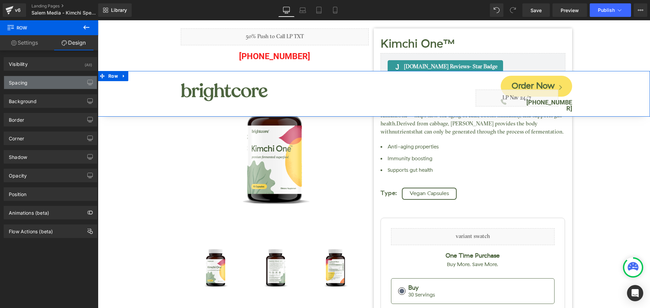
type input "150"
type input "0"
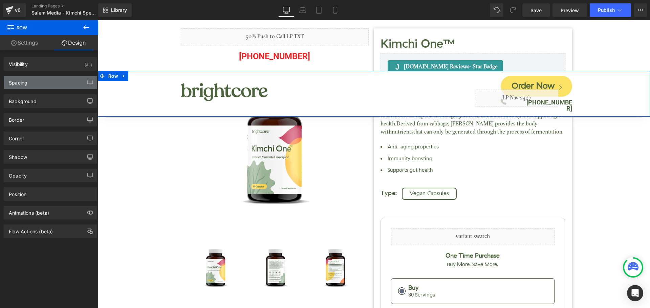
type input "0"
click at [40, 84] on div "Spacing" at bounding box center [50, 82] width 93 height 13
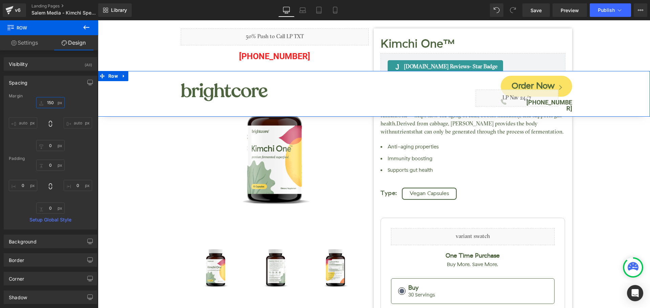
click at [46, 105] on input "150" at bounding box center [50, 102] width 28 height 11
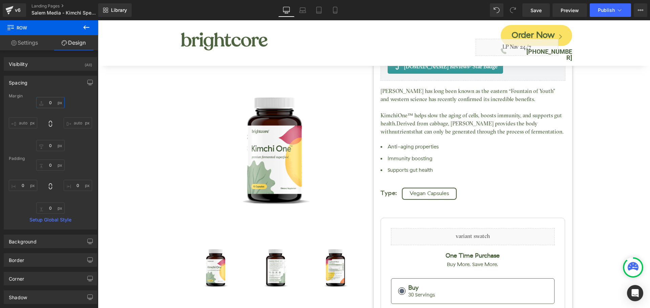
type input "0"
click at [644, 9] on button "View Live Page View with current Template Save Template to Library Schedule Pub…" at bounding box center [641, 10] width 14 height 14
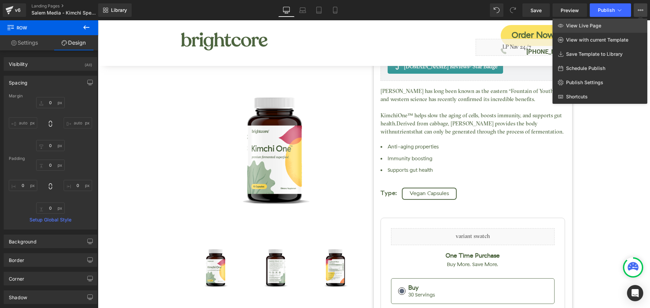
click at [604, 24] on link "View Live Page" at bounding box center [600, 26] width 95 height 14
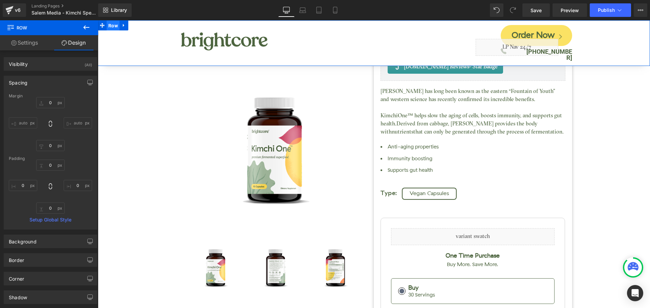
click at [119, 24] on span "Row" at bounding box center [113, 26] width 13 height 10
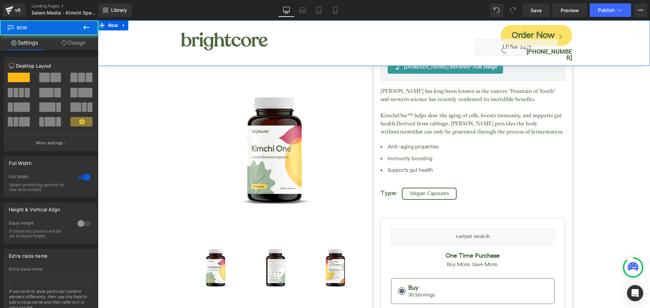
click at [73, 42] on link "Design" at bounding box center [73, 42] width 49 height 15
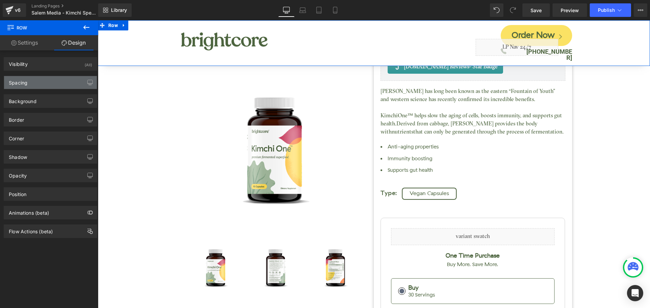
click at [39, 85] on div "Spacing" at bounding box center [50, 82] width 93 height 13
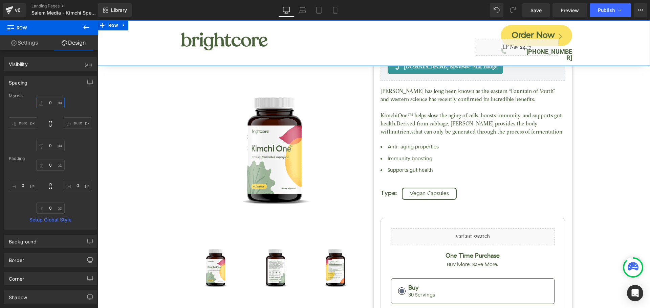
click at [50, 102] on input "0" at bounding box center [50, 102] width 28 height 11
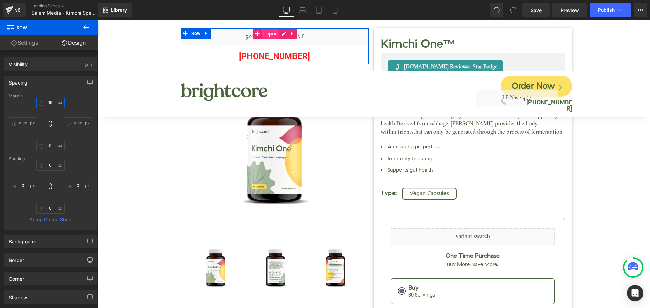
type input "1"
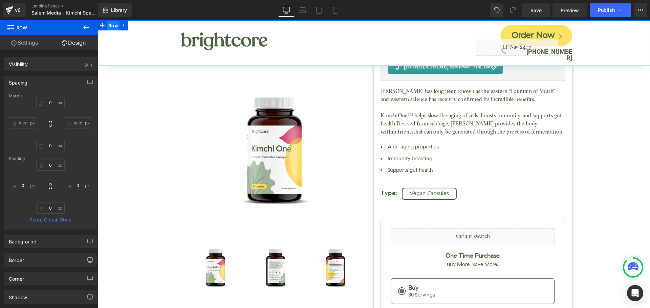
click at [110, 26] on span "Row" at bounding box center [113, 26] width 13 height 10
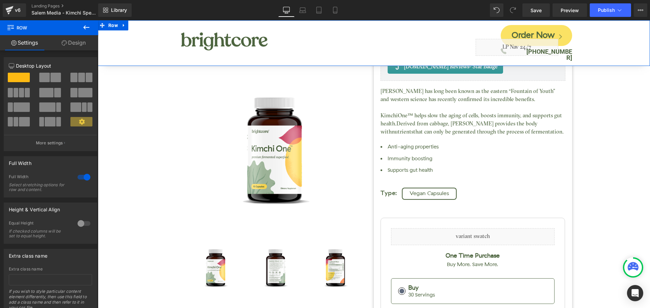
click at [73, 44] on link "Design" at bounding box center [73, 42] width 49 height 15
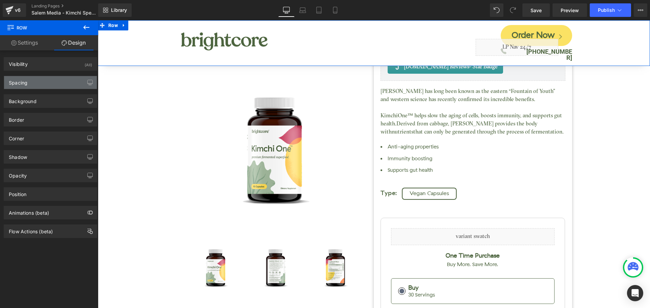
type input "0"
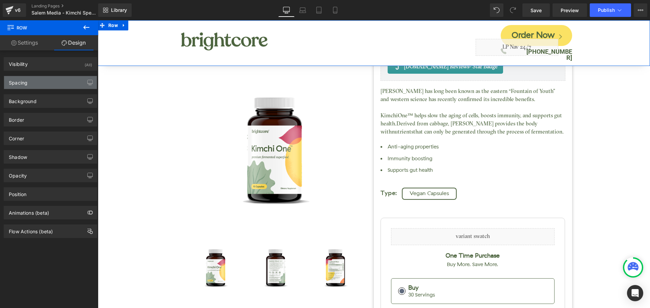
type input "0"
click at [35, 82] on div "Spacing" at bounding box center [50, 82] width 93 height 13
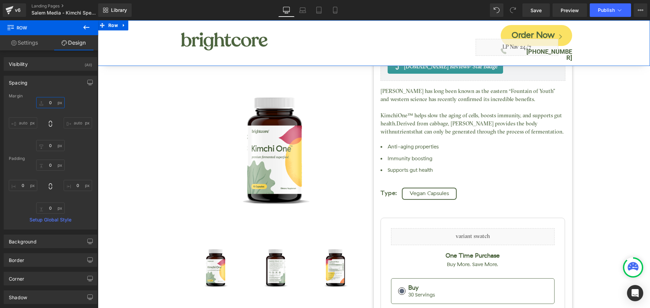
click at [46, 103] on input "0" at bounding box center [50, 102] width 28 height 11
type input "150"
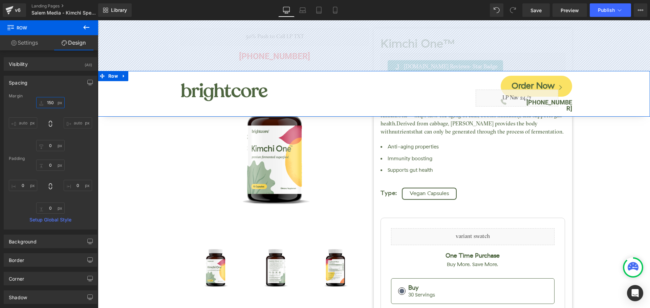
click at [52, 103] on input "150" at bounding box center [50, 102] width 28 height 11
click at [51, 103] on input "150" at bounding box center [50, 102] width 28 height 11
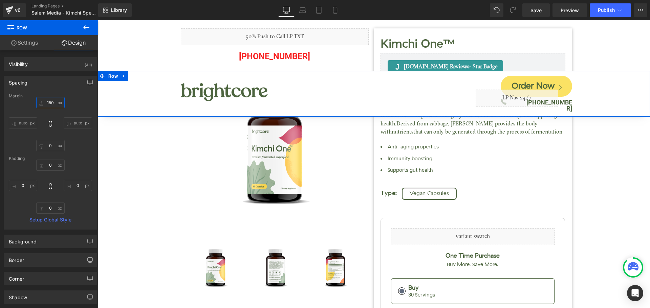
click at [51, 103] on input "150" at bounding box center [50, 102] width 28 height 11
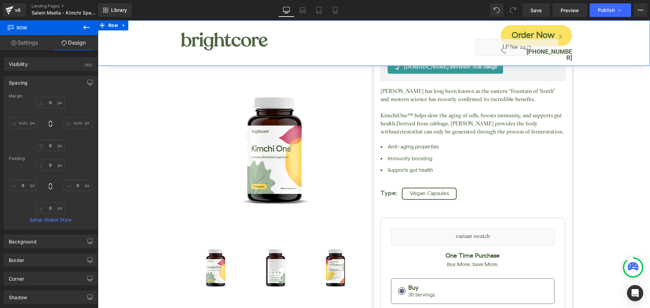
click at [80, 101] on div "auto auto 0px 0 auto auto" at bounding box center [50, 124] width 83 height 54
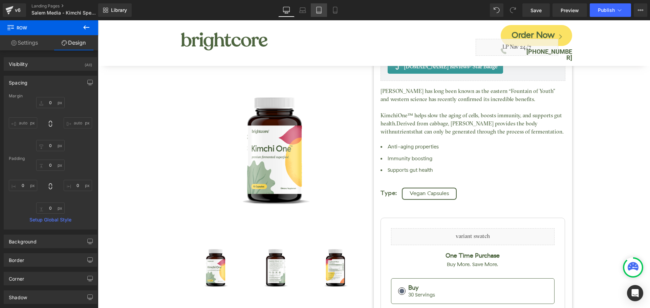
click at [315, 8] on link "Tablet" at bounding box center [319, 10] width 16 height 14
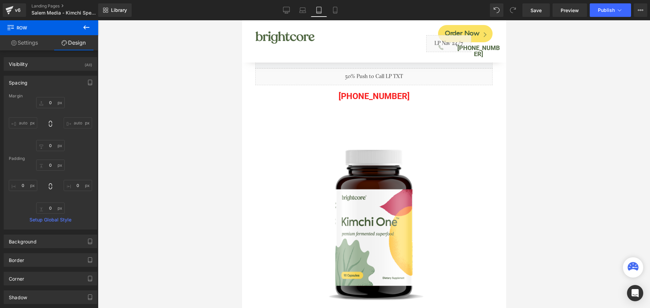
type input "0"
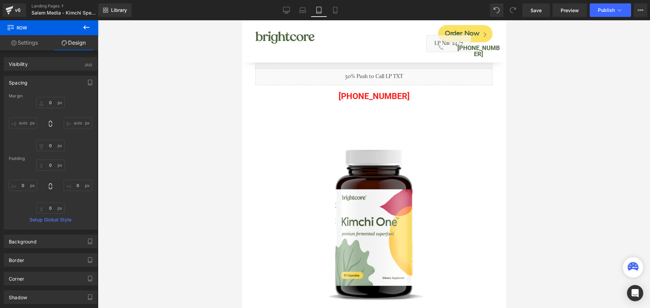
type input "0"
click at [335, 11] on icon at bounding box center [335, 10] width 7 height 7
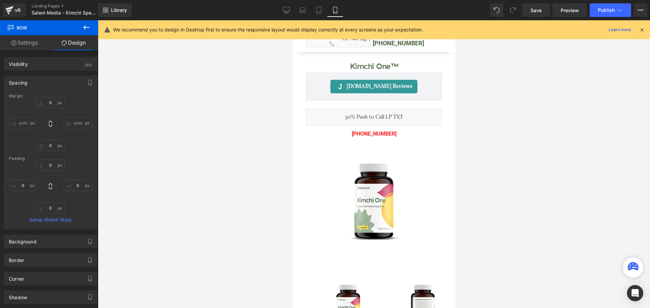
type input "0"
type input "5"
type input "0"
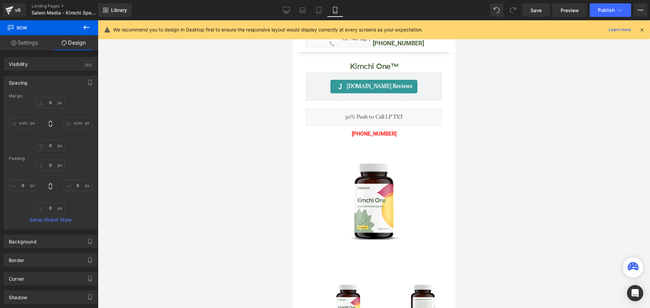
type input "0"
click at [640, 29] on icon at bounding box center [642, 30] width 6 height 6
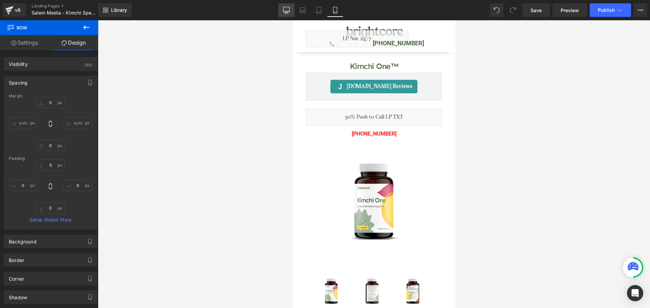
click at [281, 8] on link "Desktop" at bounding box center [286, 10] width 16 height 14
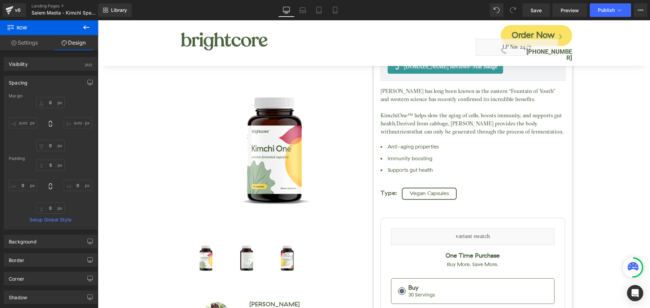
type input "0"
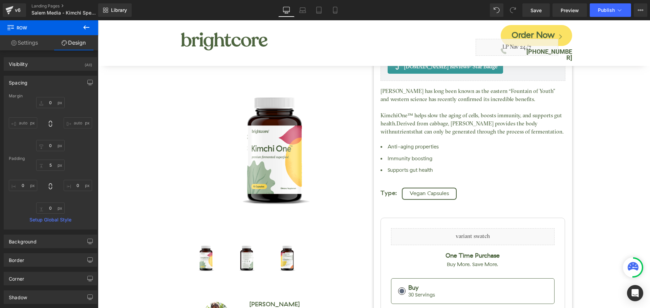
type input "0"
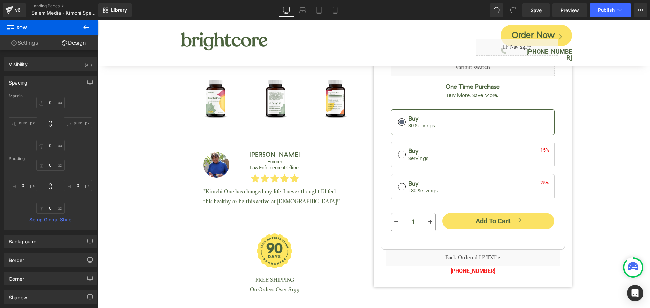
scroll to position [135, 0]
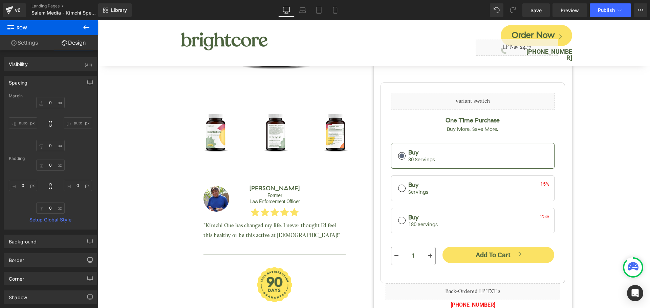
click at [406, 124] on div "One Time Purchase Buy More. Save More. Buy 30 Servings Buy Servings 15% Buy" at bounding box center [473, 179] width 164 height 124
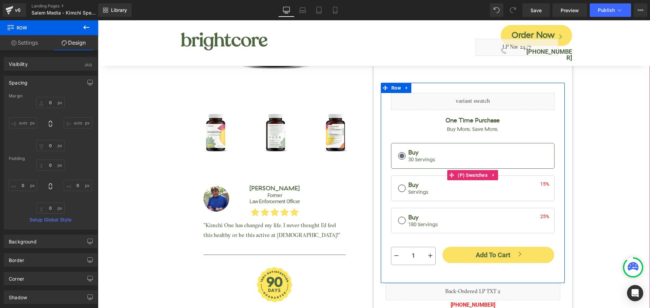
scroll to position [68, 0]
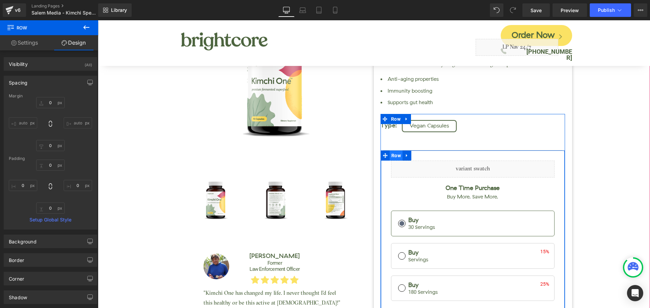
click at [393, 155] on span "Row" at bounding box center [396, 156] width 13 height 10
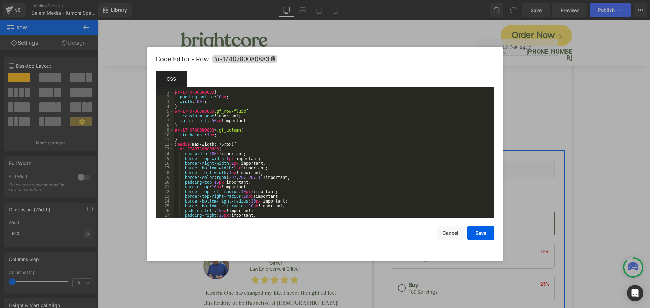
click at [383, 0] on div "Row You are previewing how the will restyle your page. You can not edit Element…" at bounding box center [325, 0] width 650 height 0
click at [251, 60] on span "#r-1740780080883" at bounding box center [244, 59] width 65 height 7
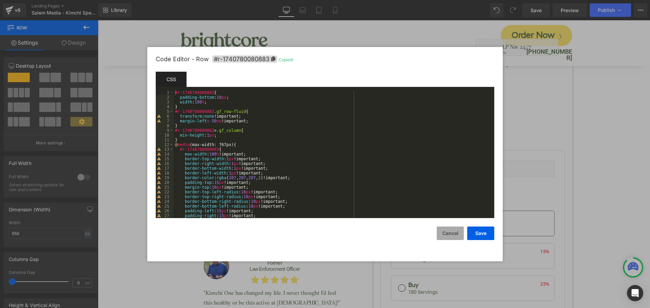
click at [455, 235] on button "Cancel" at bounding box center [450, 234] width 27 height 14
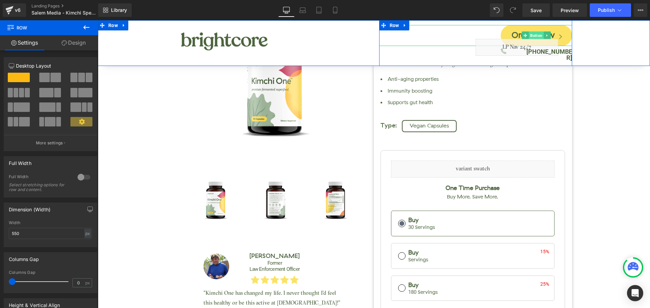
click at [529, 33] on span "Button" at bounding box center [536, 35] width 15 height 8
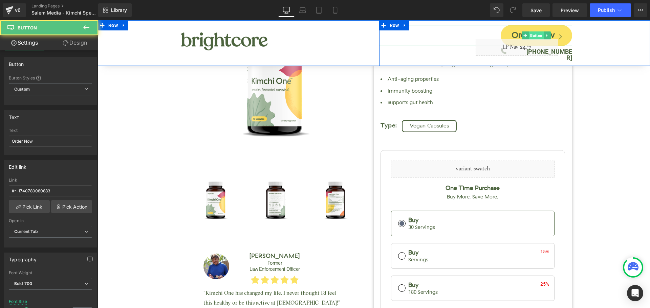
click at [529, 33] on span "Button" at bounding box center [536, 35] width 15 height 8
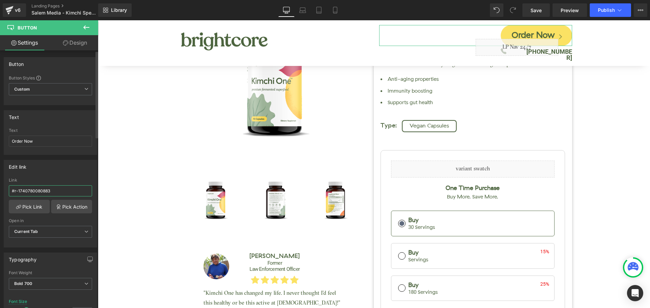
click at [38, 195] on input "#r-1740780080883" at bounding box center [50, 191] width 83 height 11
click at [40, 193] on input "#r-1740780080883" at bounding box center [50, 191] width 83 height 11
click at [75, 177] on div "Edit link #r-1740780080883 Link #r-1740780080883 Pick Link Pick Action Current …" at bounding box center [50, 204] width 93 height 88
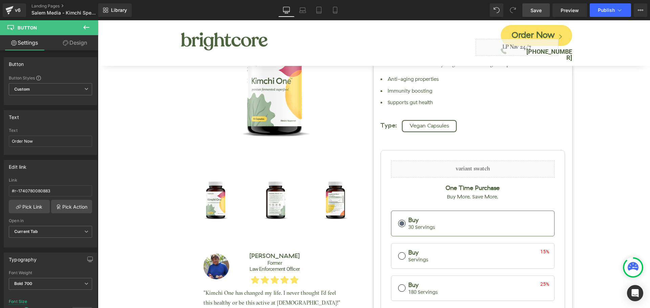
click at [534, 11] on span "Save" at bounding box center [536, 10] width 11 height 7
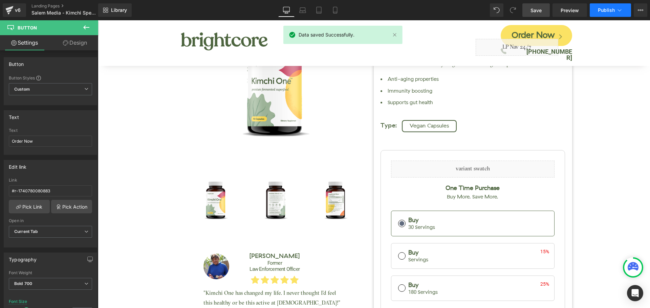
click at [605, 9] on span "Publish" at bounding box center [606, 9] width 17 height 5
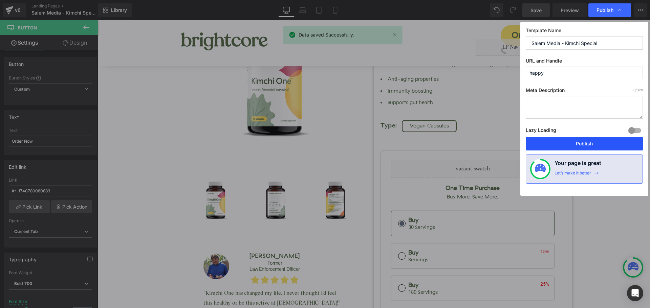
drag, startPoint x: 606, startPoint y: 141, endPoint x: 508, endPoint y: 121, distance: 99.9
click at [606, 141] on button "Publish" at bounding box center [584, 144] width 117 height 14
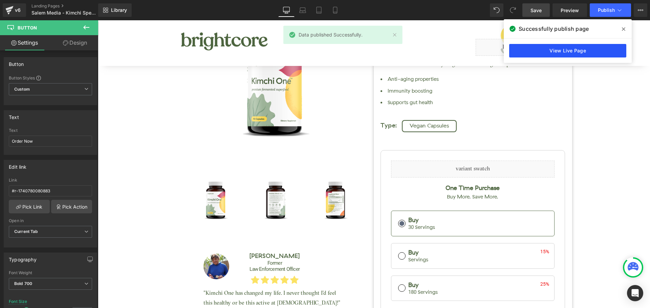
click at [576, 51] on link "View Live Page" at bounding box center [567, 51] width 117 height 14
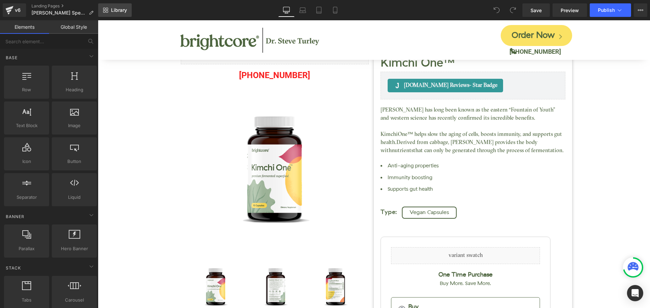
click at [118, 10] on span "Library" at bounding box center [119, 10] width 16 height 6
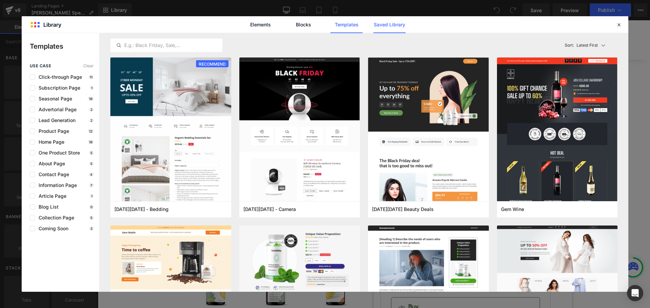
click at [391, 27] on link "Saved Library" at bounding box center [389, 24] width 32 height 17
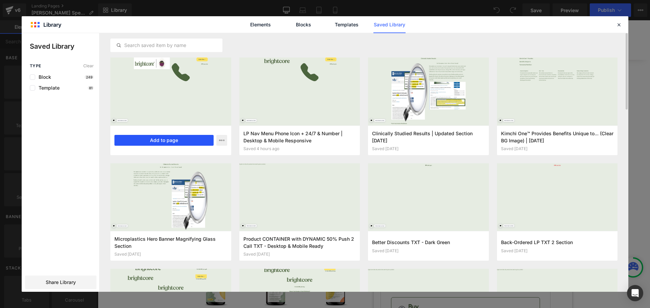
click at [172, 140] on button "Add to page" at bounding box center [163, 140] width 99 height 11
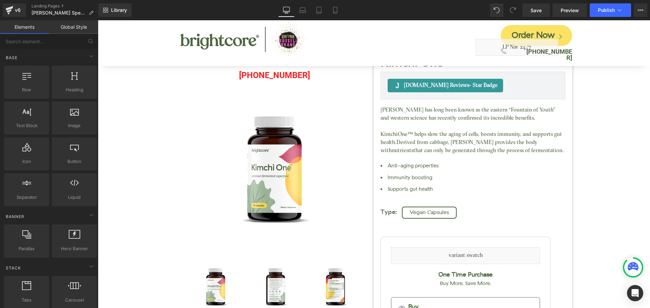
drag, startPoint x: 647, startPoint y: 292, endPoint x: 726, endPoint y: 26, distance: 276.5
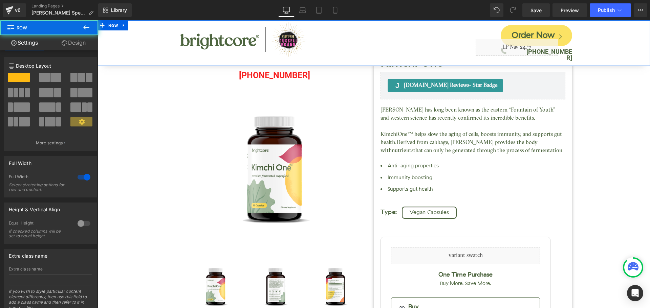
click at [106, 39] on div "Image Order Now Button Icon Liquid (888) 404-7719 Text Block Row Row Row" at bounding box center [374, 43] width 552 height 46
click at [72, 44] on link "Design" at bounding box center [73, 42] width 49 height 15
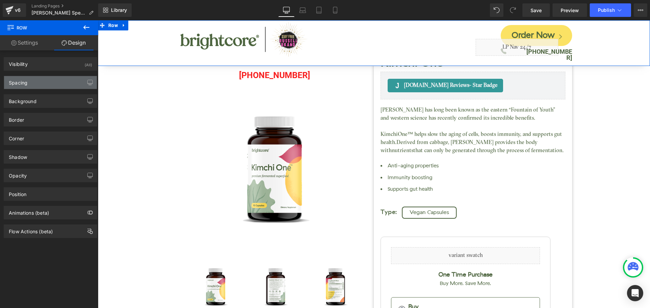
click at [44, 84] on div "Spacing" at bounding box center [50, 82] width 93 height 13
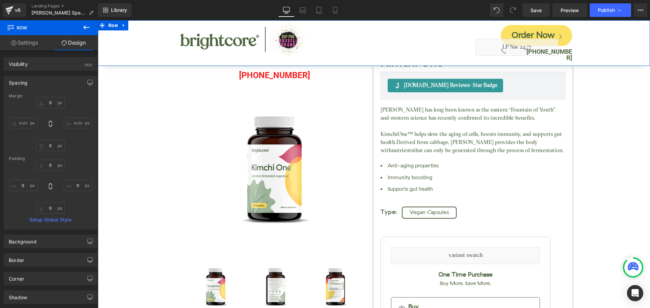
click at [47, 109] on div "0px 0 auto auto 0px 0 auto auto" at bounding box center [50, 124] width 83 height 54
click at [48, 107] on input "0" at bounding box center [50, 102] width 28 height 11
type input "150"
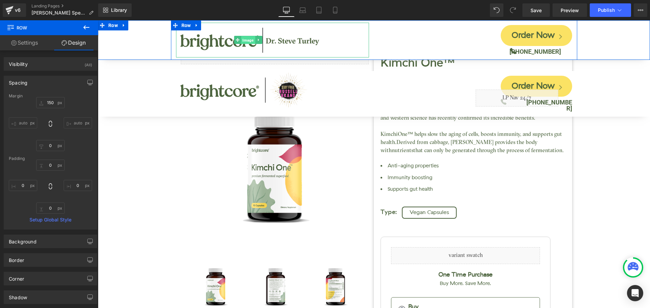
click at [246, 41] on span "Image" at bounding box center [248, 40] width 14 height 8
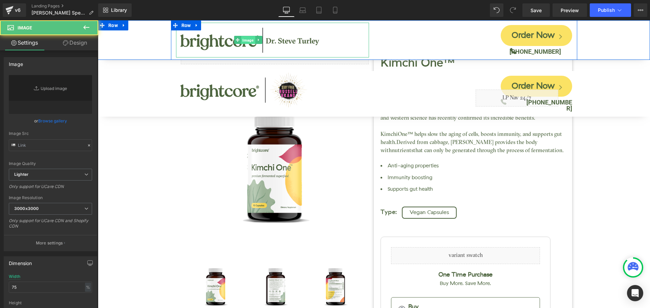
type input "https://cdn.shopify.com/s/files/1/0083/4296/2238/files/bcn-plus-dr-turley-nav_3…"
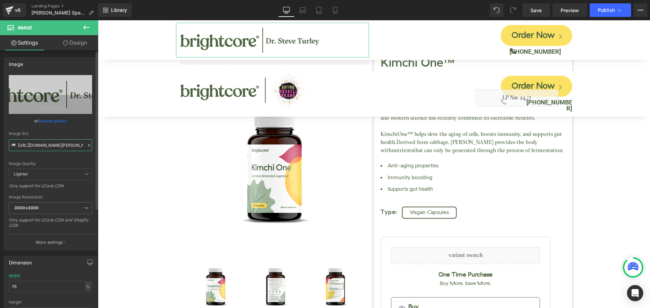
click at [63, 145] on input "https://cdn.shopify.com/s/files/1/0083/4296/2238/files/bcn-plus-dr-turley-nav_3…" at bounding box center [50, 146] width 83 height 12
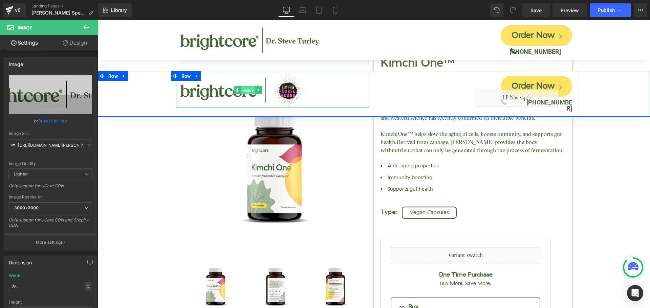
click at [245, 91] on span "Image" at bounding box center [248, 90] width 14 height 8
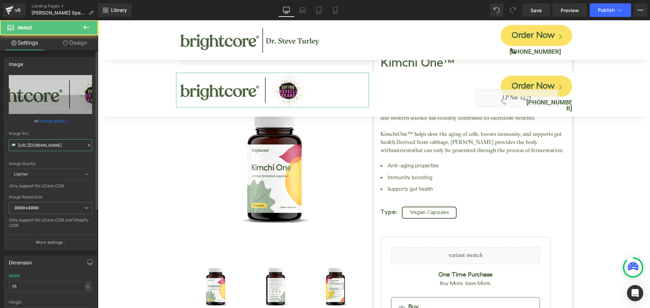
click at [60, 147] on input "https://cdn.shopify.com/s/files/1/0083/4296/2238/files/bcn-plus-stay-free-rb_30…" at bounding box center [50, 146] width 83 height 12
paste input "dr-turley-nav_3000x3000.png?v=1733341778"
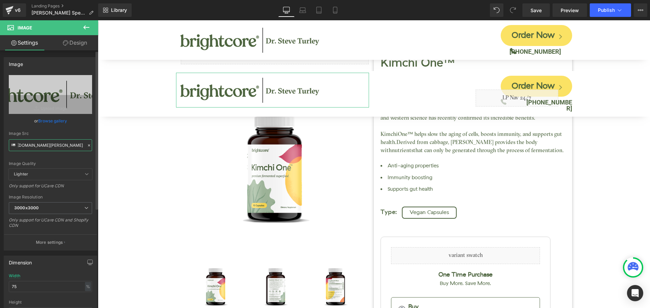
type input "https://cdn.shopify.com/s/files/1/0083/4296/2238/files/bcn-plus-dr-turley-nav_3…"
click at [78, 130] on div "Image Quality Lighter Lightest Lighter Lighter Lightest Only support for UCare …" at bounding box center [50, 122] width 83 height 94
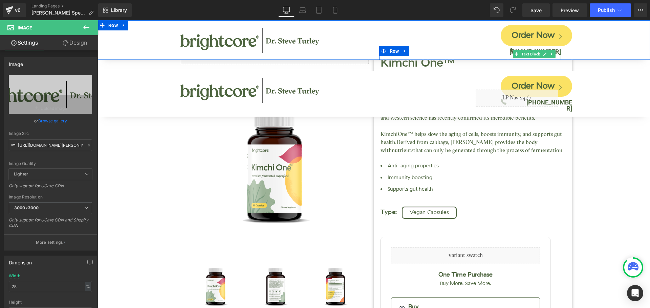
click at [556, 50] on b "(888) 597-0233" at bounding box center [535, 51] width 51 height 7
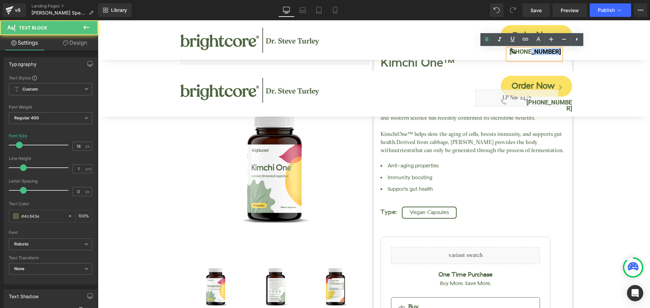
drag, startPoint x: 532, startPoint y: 51, endPoint x: 580, endPoint y: 52, distance: 47.7
click at [580, 52] on div "Image Order Now Button Icon (888) 597-0233 Text Block Row Row Row" at bounding box center [374, 40] width 552 height 40
copy b "597-0233"
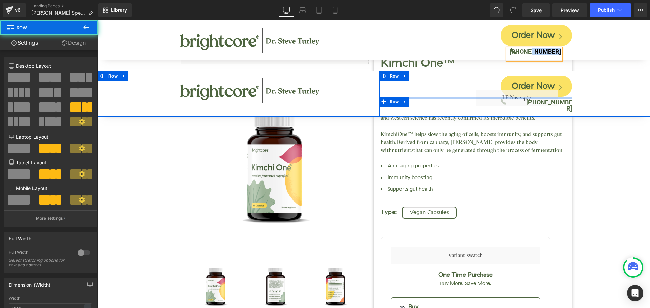
click at [566, 99] on div at bounding box center [475, 98] width 193 height 3
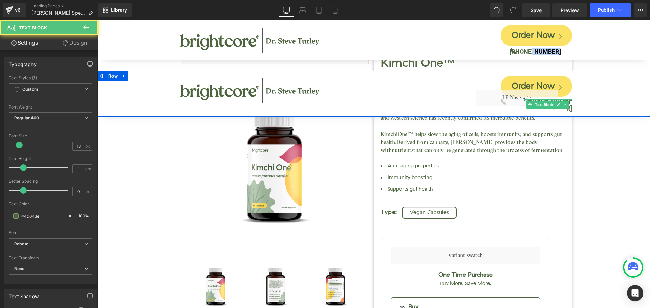
drag, startPoint x: 544, startPoint y: 100, endPoint x: 574, endPoint y: 97, distance: 30.3
click at [574, 97] on div "Image Order Now Button Icon Liquid (888) 404-7719 Text Block Row Row Row" at bounding box center [374, 94] width 406 height 46
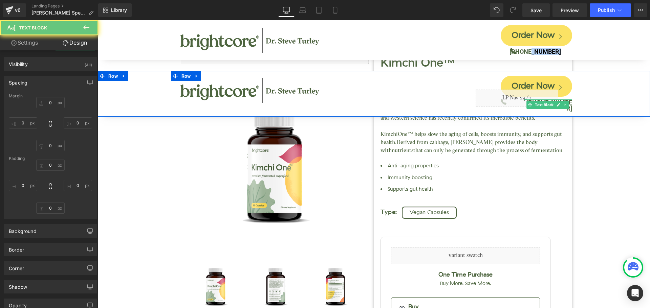
type input "0"
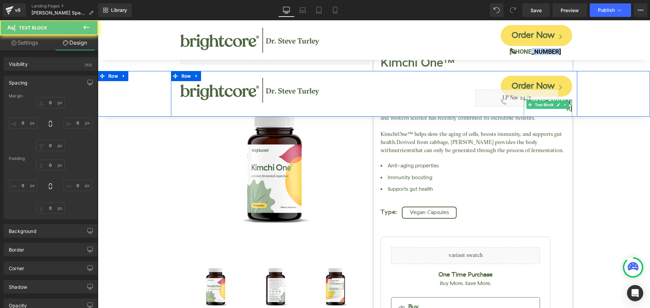
type input "0"
type input "15"
type input "0"
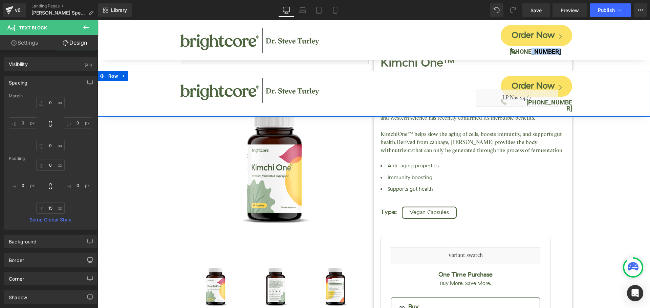
click at [592, 100] on div "Image Order Now Button Icon Liquid (888) 404-7719 Text Block Row Row Row" at bounding box center [374, 94] width 552 height 46
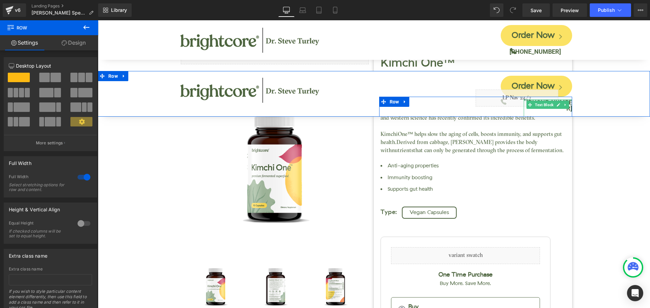
click at [565, 101] on div at bounding box center [548, 101] width 48 height 2
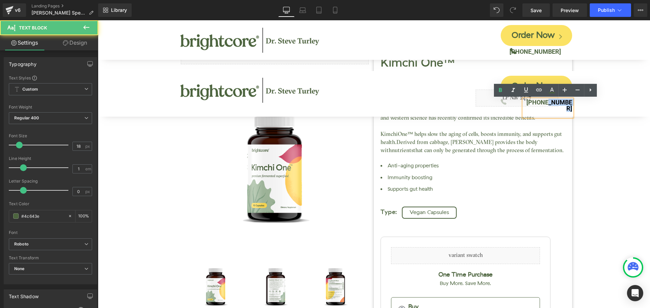
drag, startPoint x: 544, startPoint y: 102, endPoint x: 577, endPoint y: 103, distance: 32.5
click at [570, 102] on div "(888) 404-7719" at bounding box center [548, 108] width 48 height 17
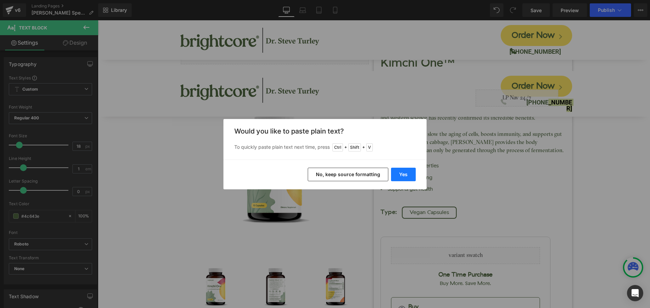
click at [402, 174] on button "Yes" at bounding box center [403, 175] width 25 height 14
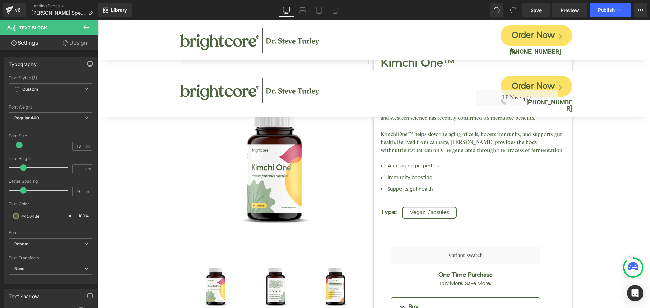
click at [601, 120] on div "Kimchi One™ (P) Title Judge.me Reviews - Star Badge Judge.me Reviews Liquid (88…" at bounding box center [373, 270] width 545 height 447
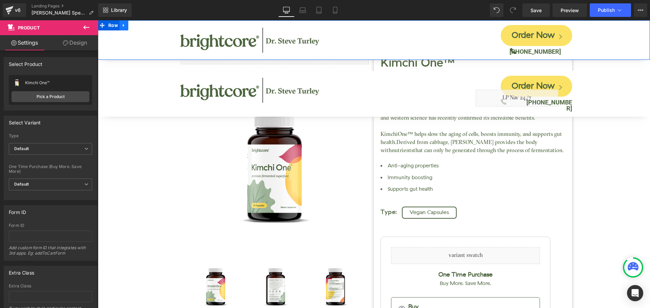
click at [126, 26] on icon at bounding box center [124, 25] width 5 height 5
click at [143, 27] on icon at bounding box center [141, 25] width 5 height 5
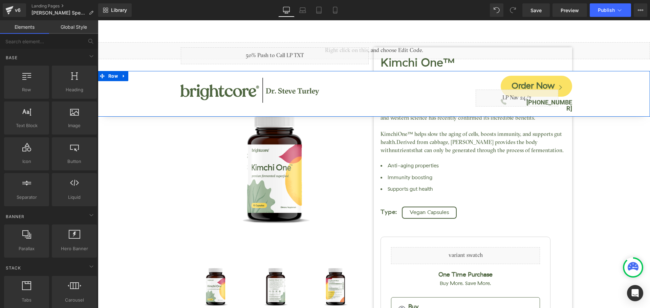
click at [112, 89] on div "Image Order Now Button Icon Liquid (888) 597-0233 Text Block Row Row Row" at bounding box center [374, 94] width 552 height 46
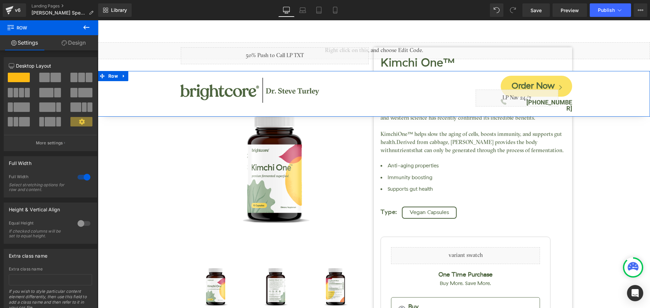
click at [72, 45] on link "Design" at bounding box center [73, 42] width 49 height 15
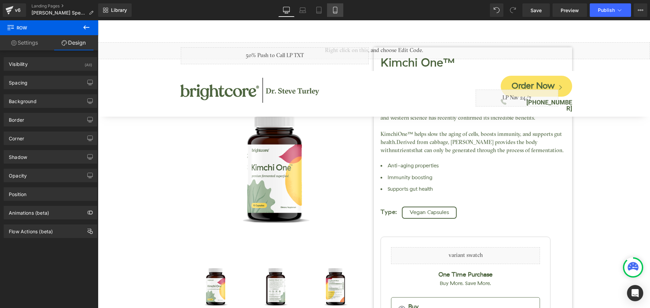
click at [337, 11] on icon at bounding box center [335, 10] width 7 height 7
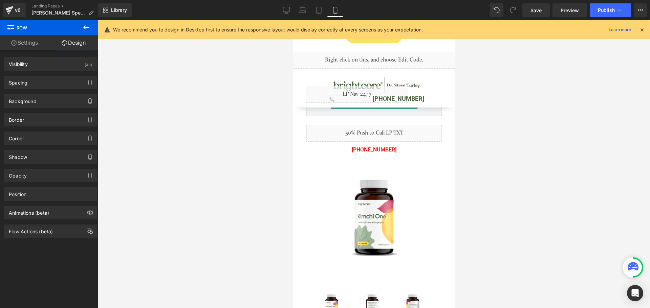
click at [641, 31] on icon at bounding box center [642, 30] width 6 height 6
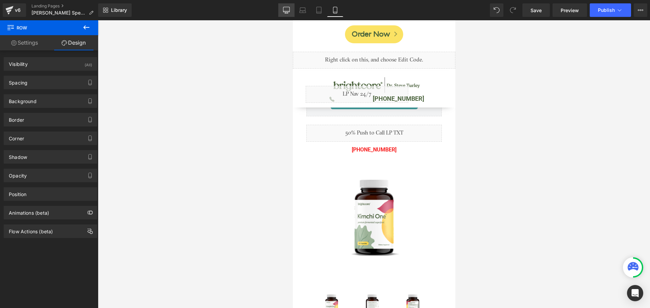
click at [288, 12] on icon at bounding box center [286, 9] width 6 height 5
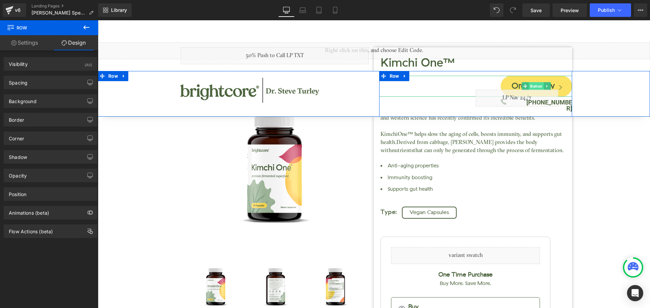
click at [532, 84] on span "Button" at bounding box center [536, 86] width 15 height 8
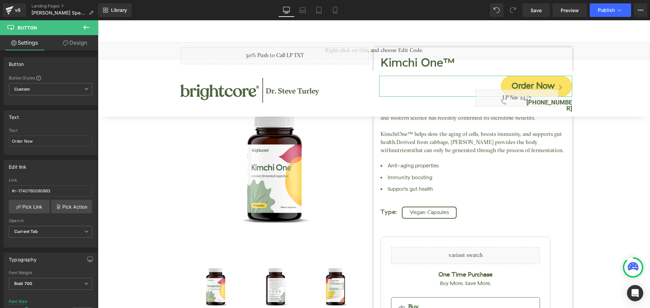
click at [68, 43] on link "Design" at bounding box center [74, 42] width 49 height 15
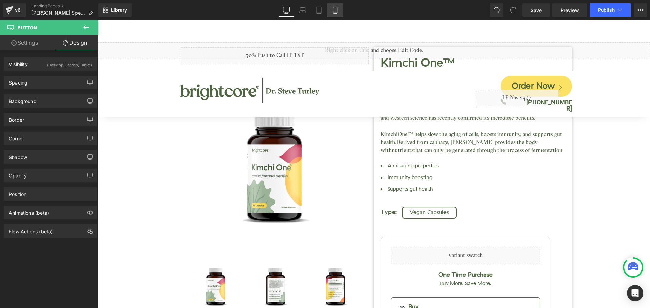
click at [337, 13] on icon at bounding box center [335, 10] width 7 height 7
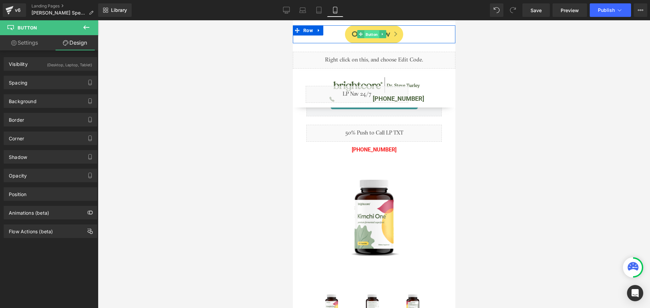
click at [371, 35] on span "Button" at bounding box center [371, 34] width 15 height 8
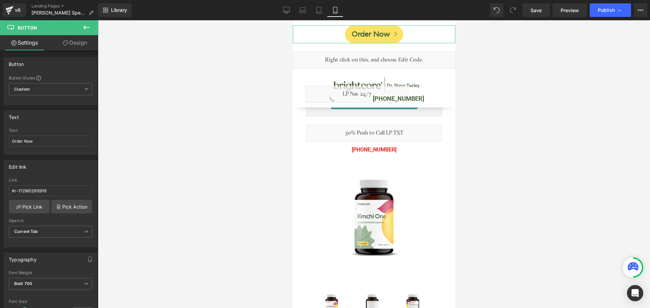
click at [76, 46] on link "Design" at bounding box center [74, 42] width 49 height 15
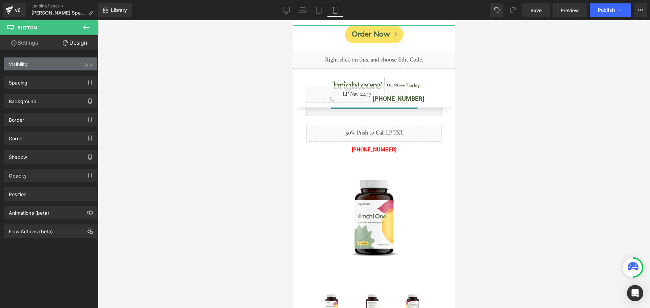
click at [77, 66] on div "Visibility (All)" at bounding box center [50, 64] width 93 height 13
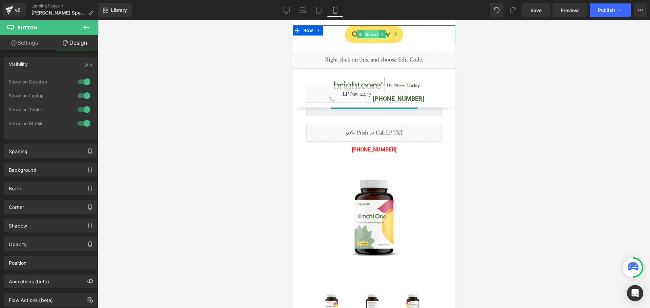
click at [374, 36] on span "Button" at bounding box center [371, 34] width 15 height 8
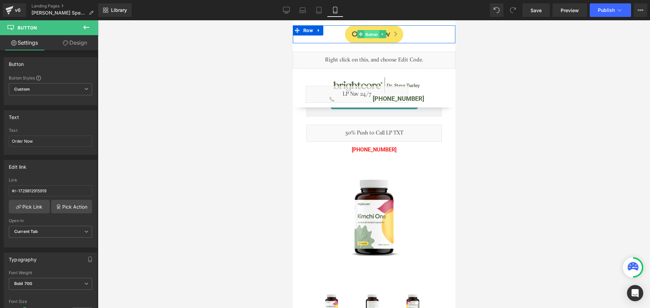
click at [372, 34] on span "Button" at bounding box center [371, 34] width 15 height 8
click at [381, 34] on icon at bounding box center [382, 34] width 4 height 4
click at [305, 30] on span "Row" at bounding box center [307, 31] width 13 height 10
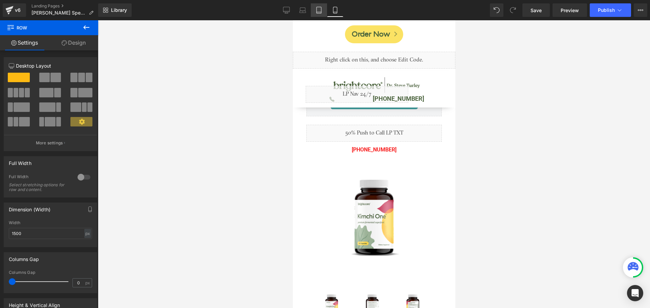
click at [317, 12] on icon at bounding box center [319, 10] width 7 height 7
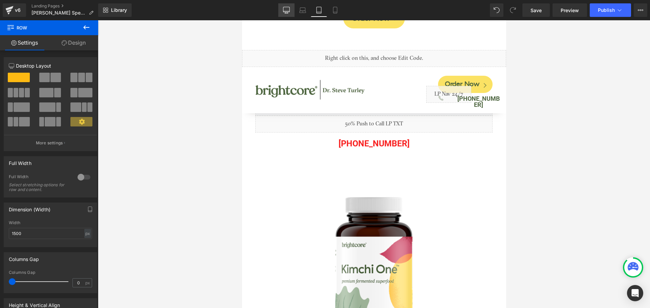
click at [288, 10] on icon at bounding box center [286, 10] width 7 height 7
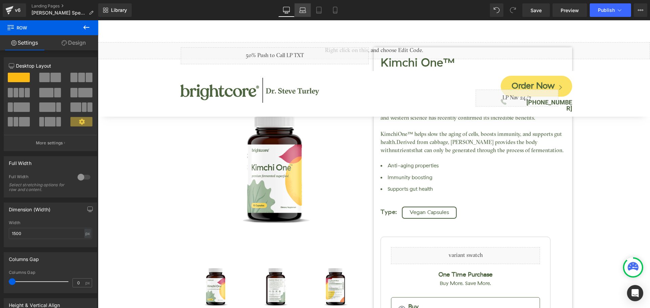
click at [301, 13] on icon at bounding box center [303, 12] width 6 height 2
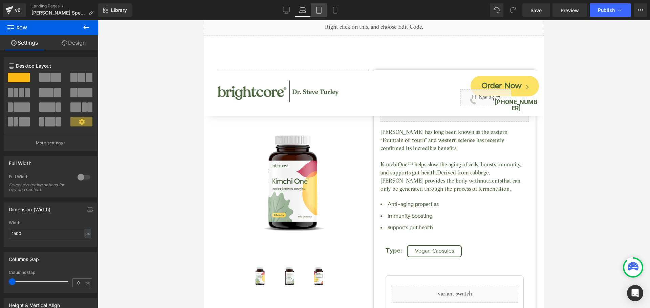
click at [319, 14] on link "Tablet" at bounding box center [319, 10] width 16 height 14
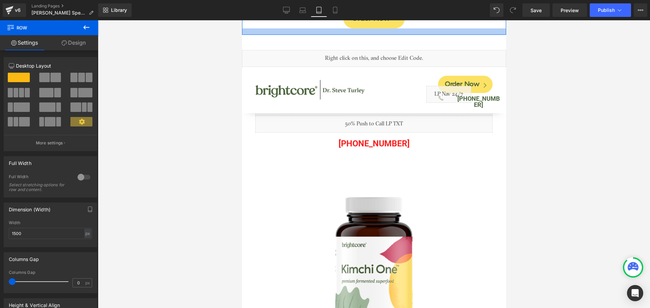
click at [261, 34] on div at bounding box center [374, 31] width 264 height 6
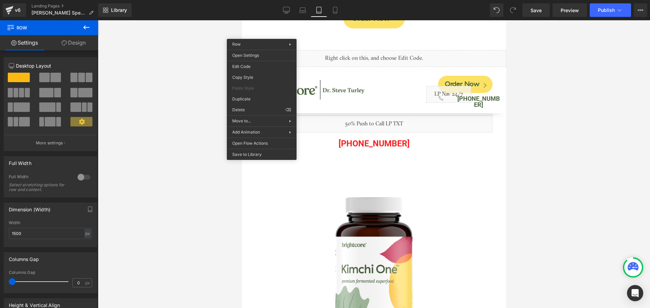
click at [258, 29] on div "Order Now Button Row" at bounding box center [374, 20] width 264 height 30
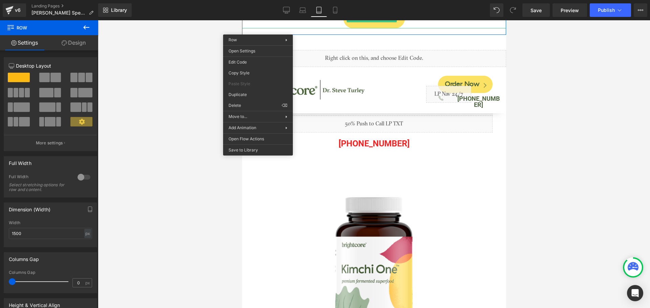
click at [254, 27] on div at bounding box center [374, 28] width 264 height 2
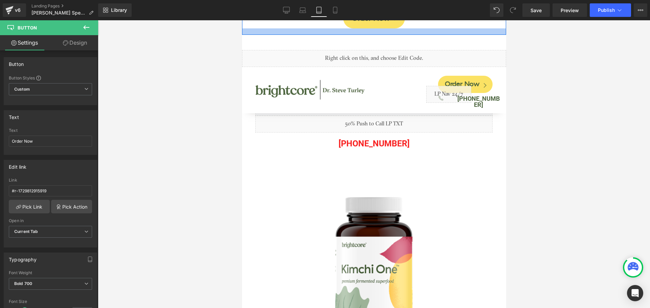
click at [250, 31] on div at bounding box center [374, 31] width 264 height 6
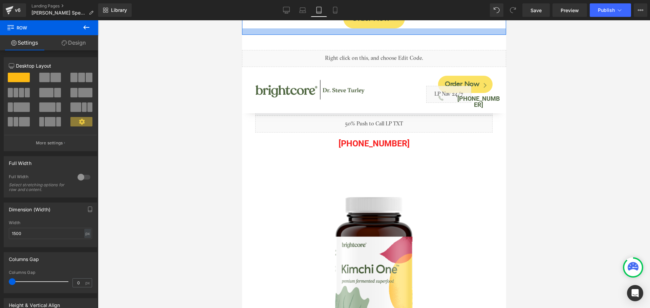
click at [250, 31] on div at bounding box center [374, 31] width 264 height 6
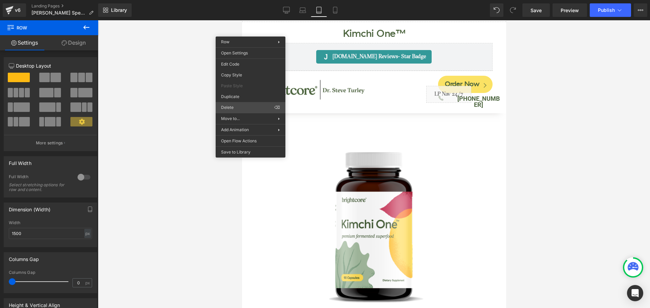
click at [235, 108] on div "Row You are previewing how the will restyle your page. You can not edit Element…" at bounding box center [325, 160] width 650 height 320
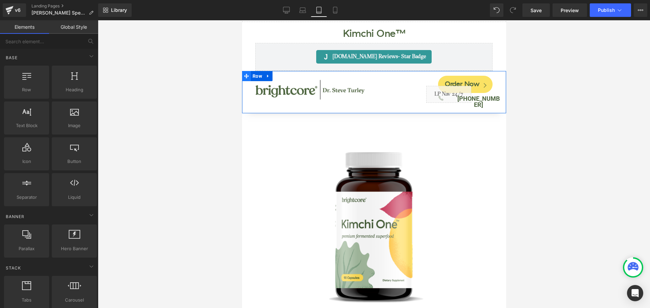
click at [249, 77] on span at bounding box center [246, 76] width 9 height 10
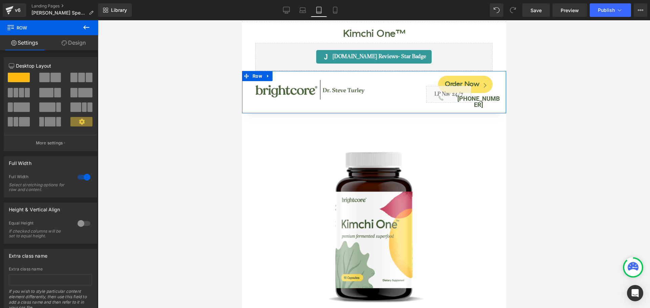
click at [78, 43] on link "Design" at bounding box center [73, 42] width 49 height 15
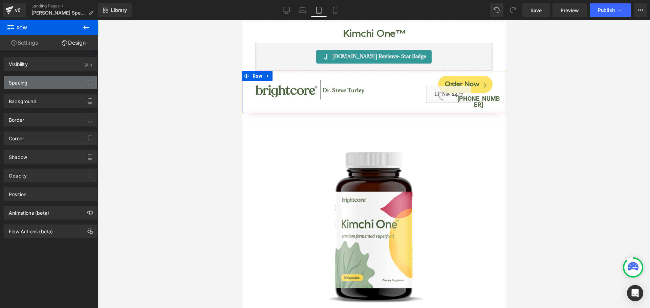
click at [35, 85] on div "Spacing" at bounding box center [50, 82] width 93 height 13
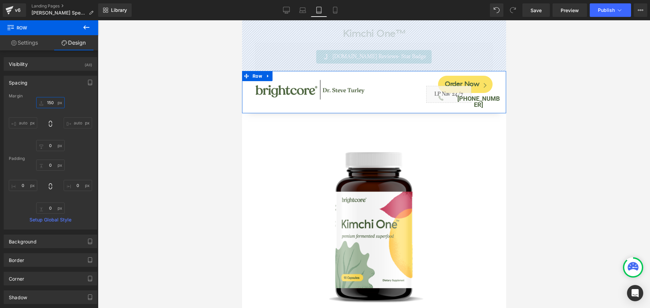
click at [51, 104] on input "150" at bounding box center [50, 102] width 28 height 11
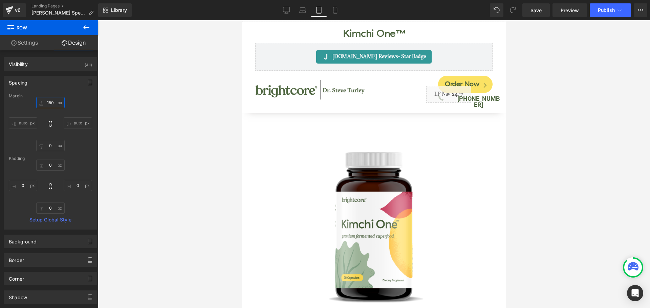
type input "0"
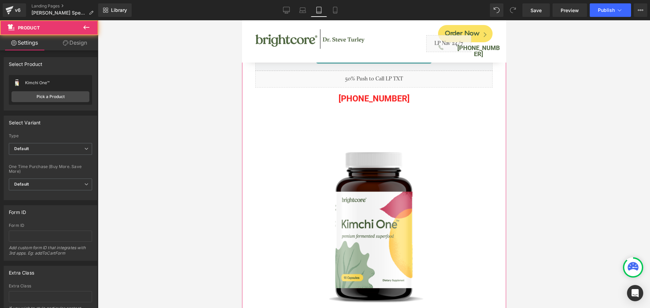
click at [77, 43] on link "Design" at bounding box center [74, 42] width 49 height 15
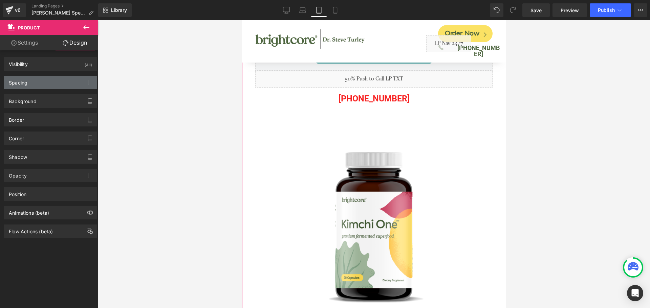
click at [39, 86] on div "Spacing" at bounding box center [50, 82] width 93 height 13
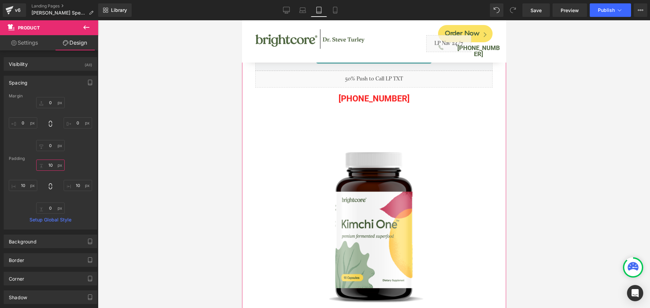
click at [52, 166] on input "10" at bounding box center [50, 165] width 28 height 11
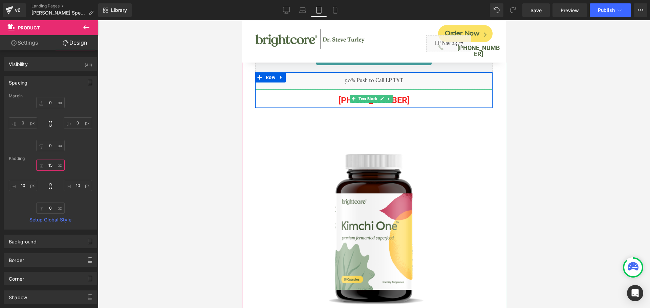
type input "1"
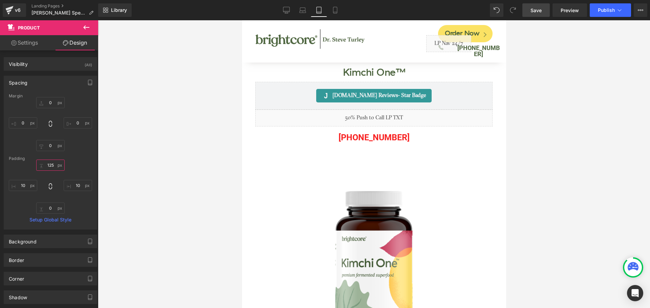
type input "125"
click at [534, 12] on span "Save" at bounding box center [536, 10] width 11 height 7
click at [604, 13] on button "Publish" at bounding box center [610, 10] width 41 height 14
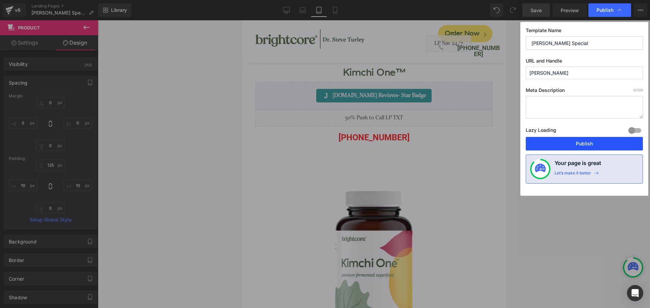
click at [583, 145] on button "Publish" at bounding box center [584, 144] width 117 height 14
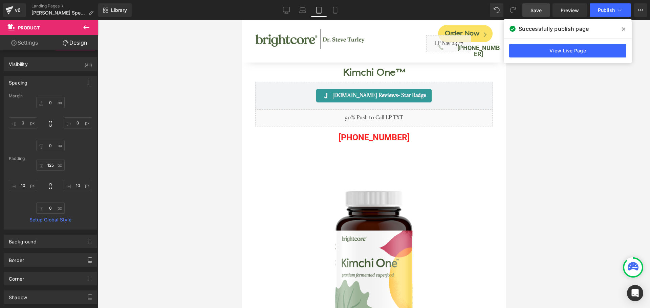
click at [624, 30] on icon at bounding box center [623, 28] width 3 height 5
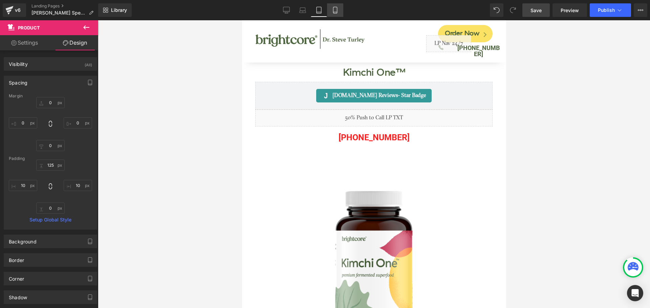
click at [335, 12] on icon at bounding box center [335, 10] width 7 height 7
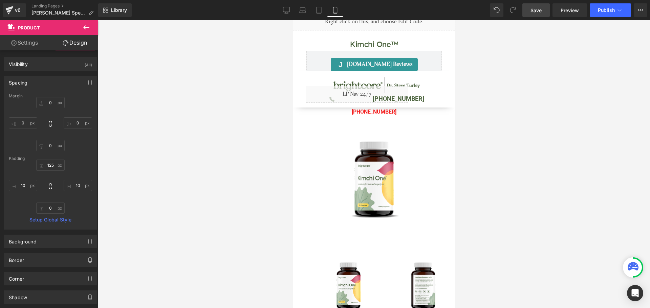
type input "0"
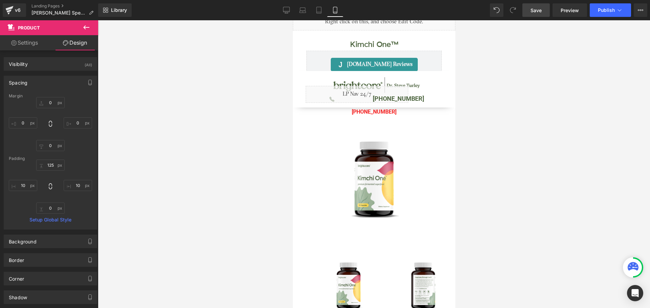
type input "10"
type input "0"
type input "11"
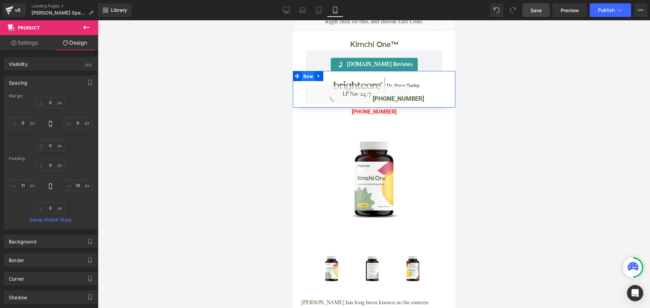
click at [309, 78] on span "Row" at bounding box center [307, 76] width 13 height 10
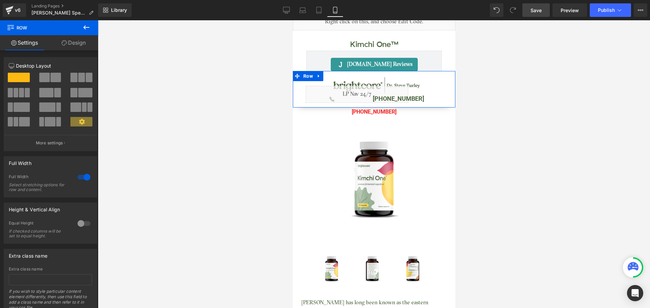
click at [78, 43] on link "Design" at bounding box center [73, 42] width 49 height 15
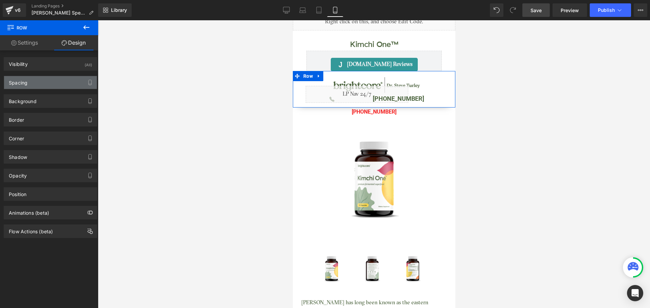
click at [39, 85] on div "Spacing" at bounding box center [50, 82] width 93 height 13
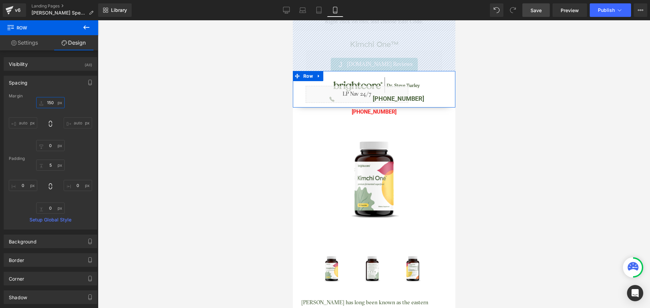
click at [47, 101] on input "150" at bounding box center [50, 102] width 28 height 11
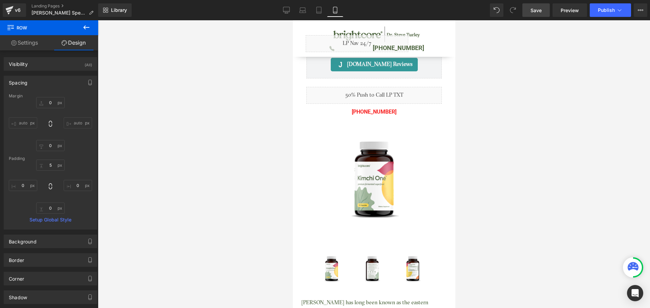
click at [531, 14] on link "Save" at bounding box center [535, 10] width 27 height 14
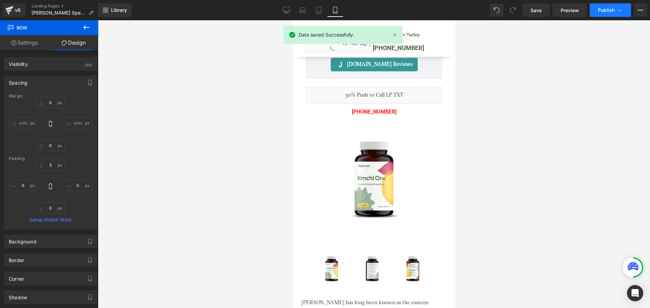
click at [606, 12] on span "Publish" at bounding box center [606, 9] width 17 height 5
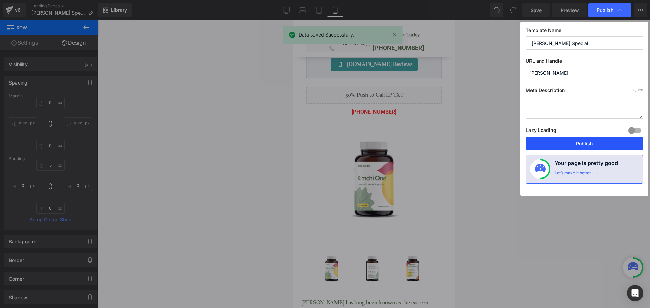
click at [607, 145] on button "Publish" at bounding box center [584, 144] width 117 height 14
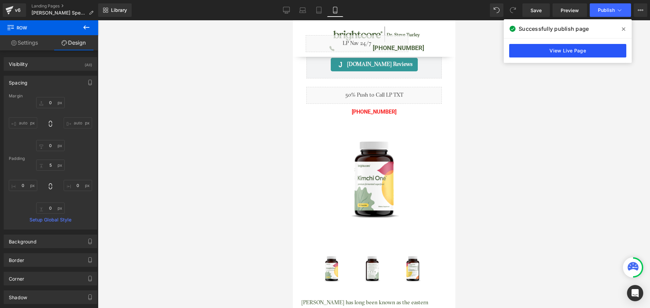
click at [579, 46] on link "View Live Page" at bounding box center [567, 51] width 117 height 14
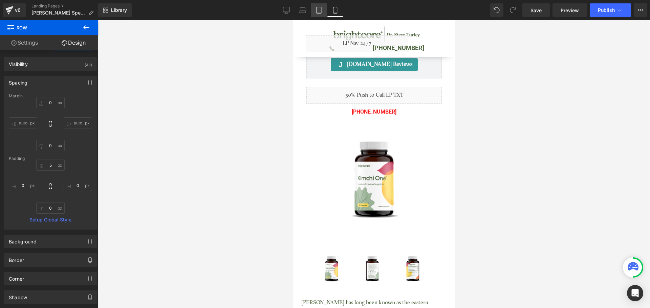
click at [316, 12] on icon at bounding box center [319, 10] width 7 height 7
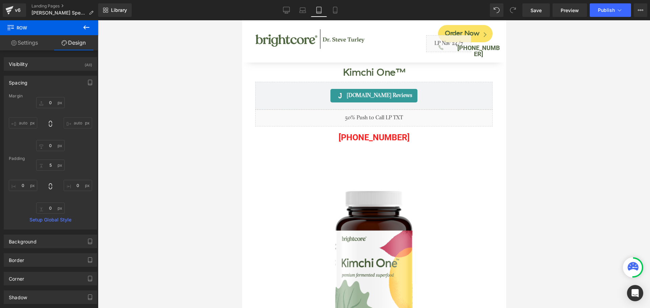
type input "0"
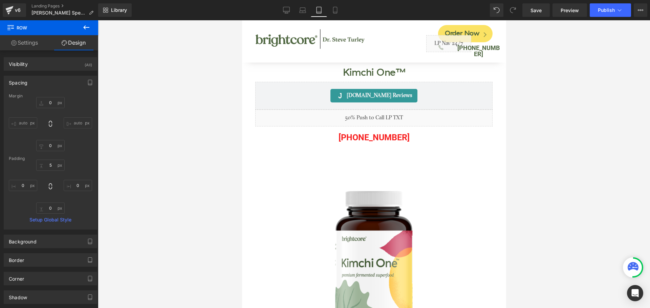
type input "0"
click at [301, 8] on icon at bounding box center [302, 9] width 5 height 3
type input "150"
type input "0"
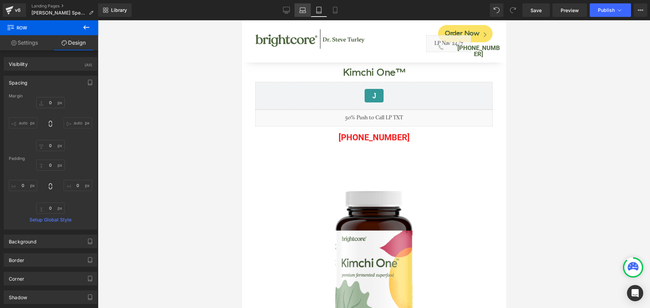
type input "0"
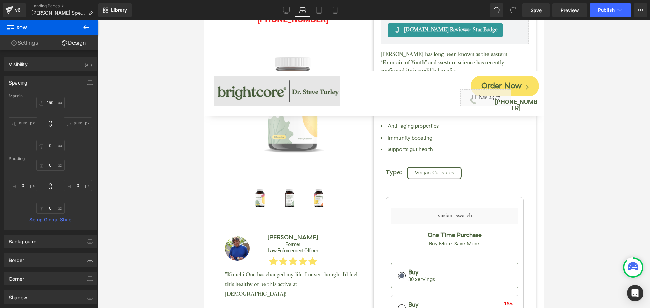
scroll to position [34, 0]
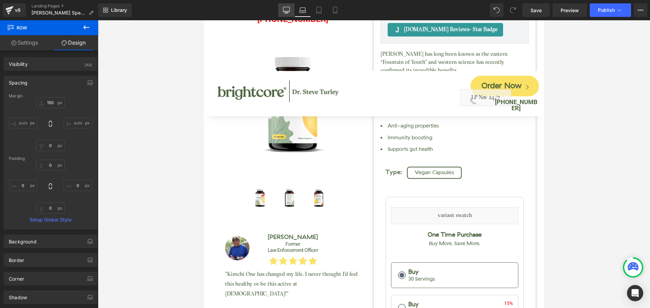
click at [285, 10] on icon at bounding box center [286, 10] width 7 height 7
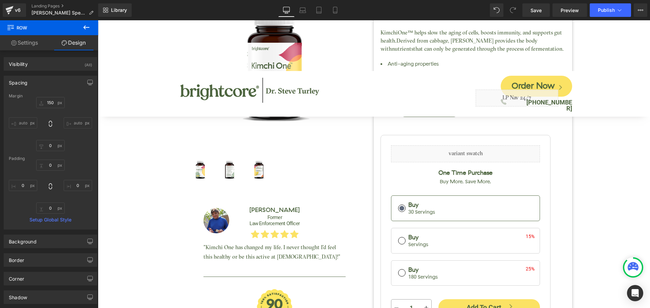
type input "150"
type input "0"
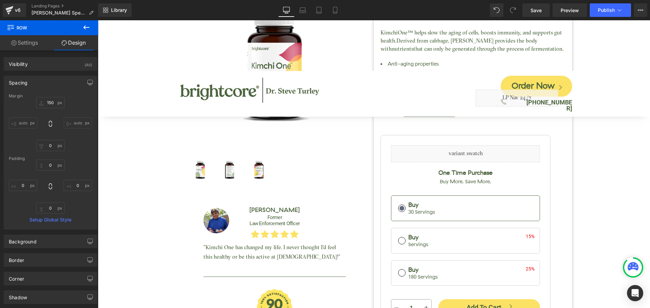
type input "0"
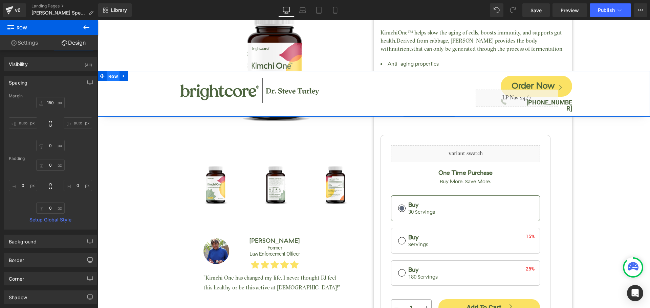
click at [114, 79] on span "Row" at bounding box center [113, 76] width 13 height 10
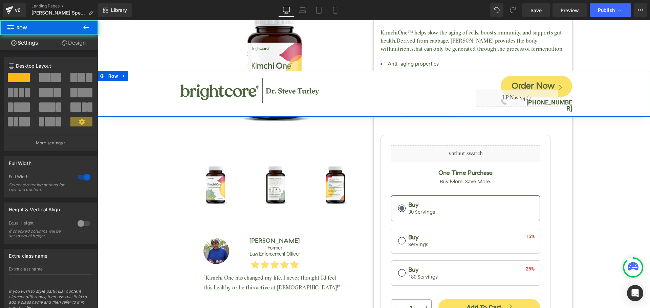
click at [72, 44] on link "Design" at bounding box center [73, 42] width 49 height 15
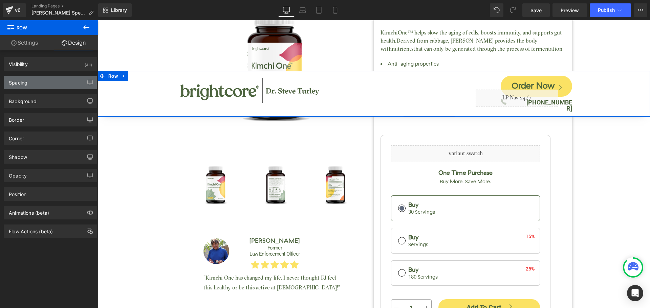
click at [24, 82] on div "Spacing" at bounding box center [18, 80] width 19 height 9
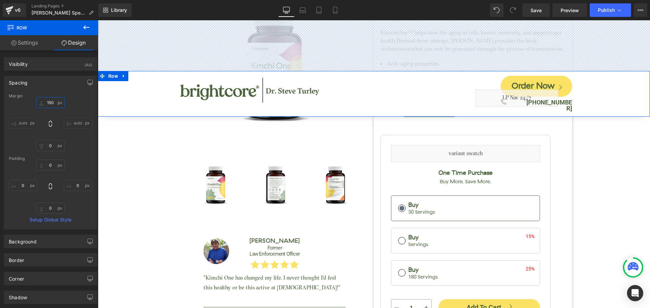
drag, startPoint x: 50, startPoint y: 102, endPoint x: 72, endPoint y: 101, distance: 22.0
click at [50, 102] on input "150" at bounding box center [50, 102] width 28 height 11
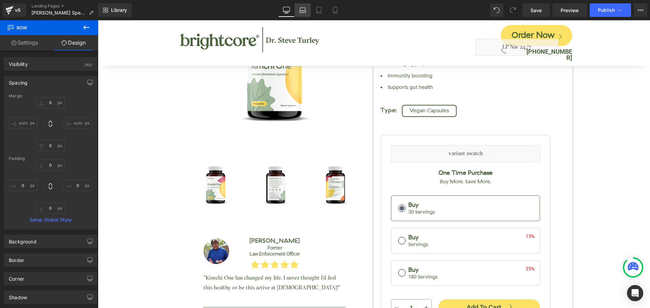
click at [298, 9] on link "Laptop" at bounding box center [303, 10] width 16 height 14
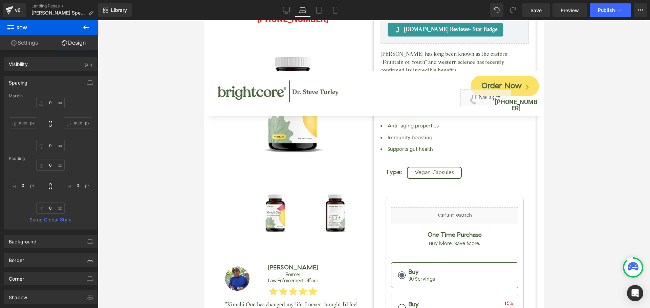
type input "150"
type input "0"
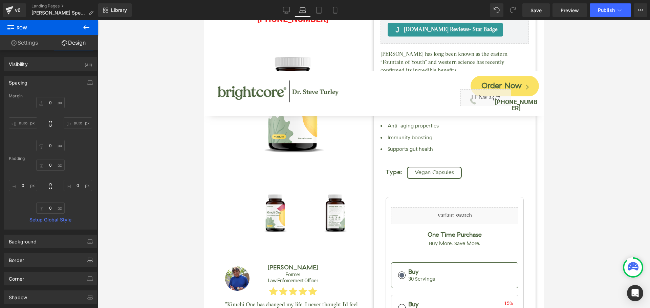
type input "0"
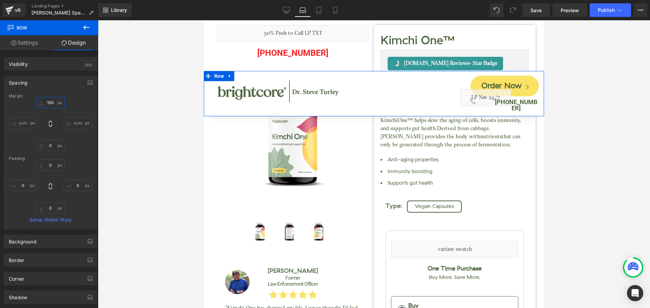
click at [46, 100] on input "150" at bounding box center [50, 102] width 28 height 11
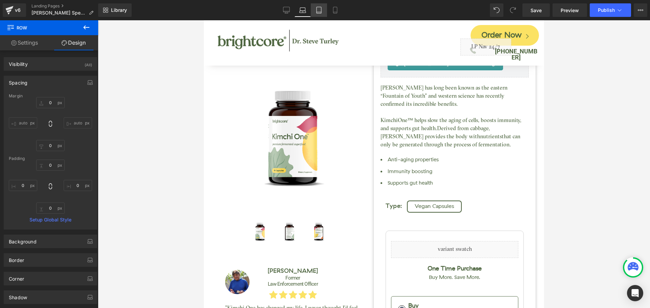
click at [321, 8] on icon at bounding box center [319, 10] width 7 height 7
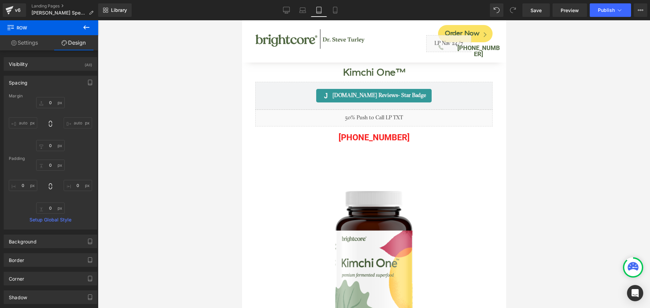
type input "0"
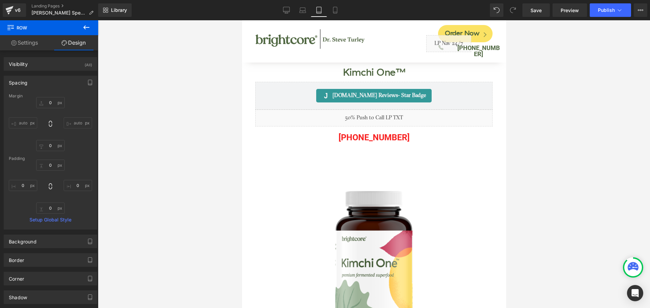
type input "0"
click at [539, 11] on span "Save" at bounding box center [536, 10] width 11 height 7
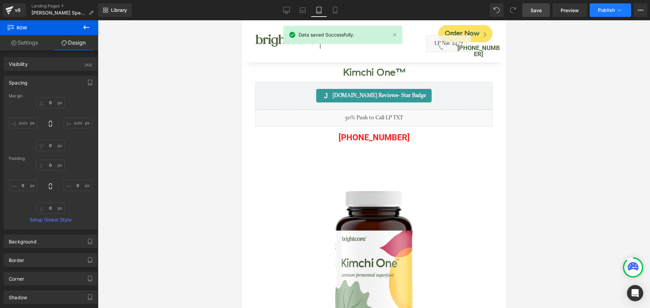
click at [607, 11] on span "Publish" at bounding box center [606, 9] width 17 height 5
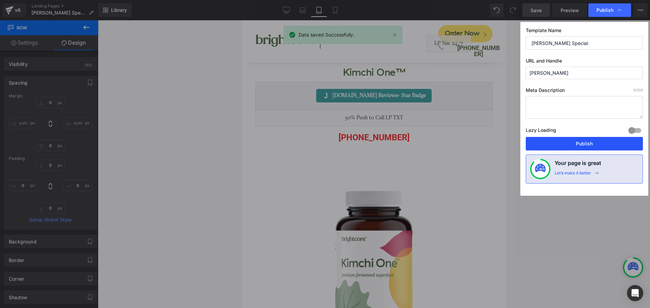
click at [607, 146] on button "Publish" at bounding box center [584, 144] width 117 height 14
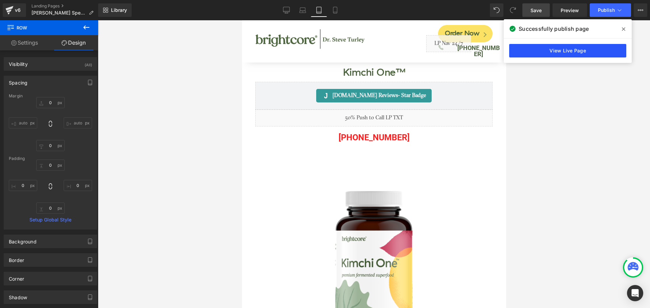
click at [608, 49] on link "View Live Page" at bounding box center [567, 51] width 117 height 14
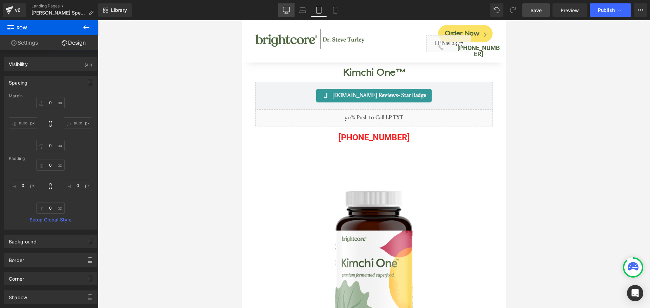
click at [286, 9] on icon at bounding box center [286, 10] width 7 height 7
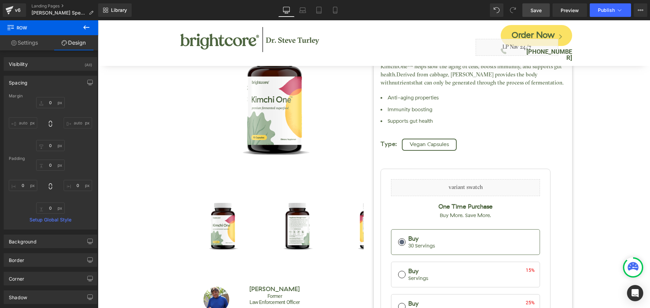
type input "0"
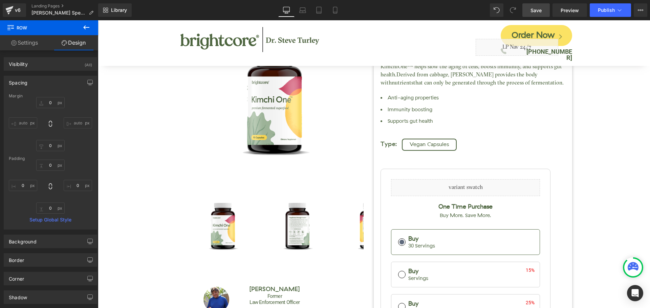
type input "0"
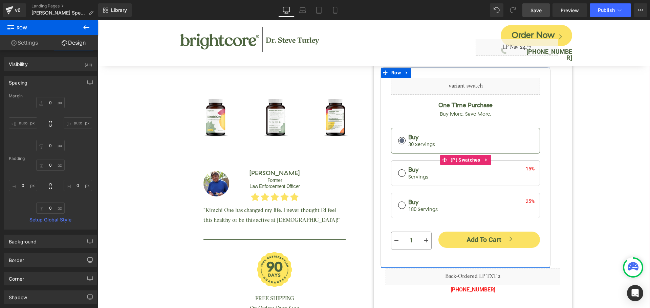
scroll to position [34, 0]
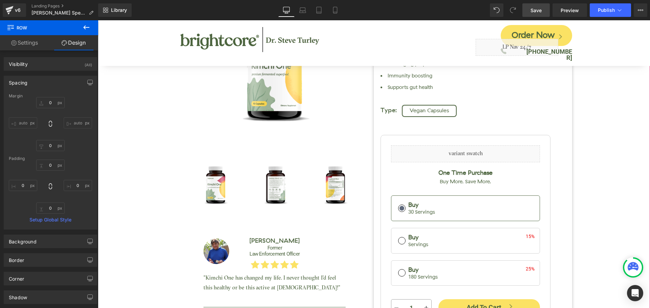
click at [389, 141] on div "Liquid Type Type. Vegan Capsules Vegan Capsules Vegan Capsules One Time Purchas…" at bounding box center [466, 235] width 170 height 201
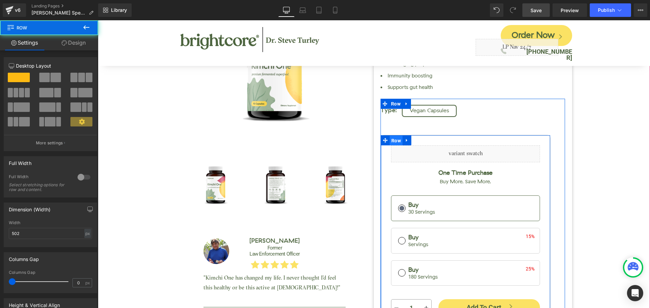
click at [394, 140] on span "Row" at bounding box center [396, 141] width 13 height 10
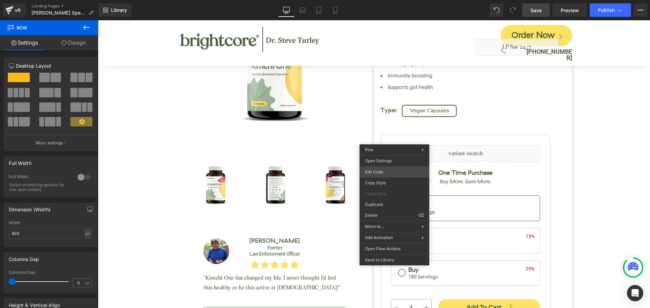
click at [386, 0] on div "Row You are previewing how the will restyle your page. You can not edit Element…" at bounding box center [325, 0] width 650 height 0
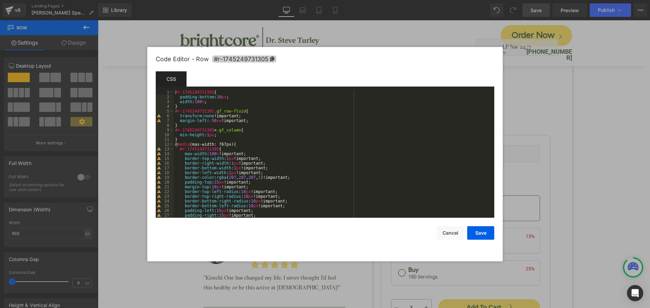
click at [249, 61] on span "#r-1745249731305" at bounding box center [244, 59] width 64 height 7
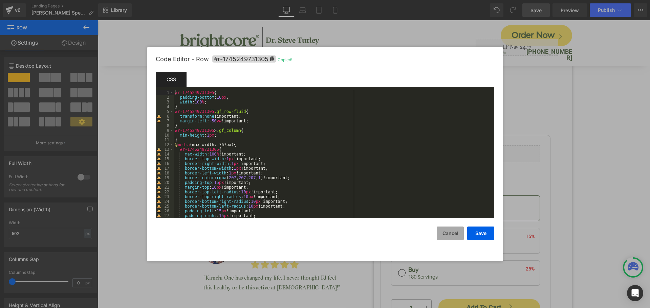
click at [445, 234] on button "Cancel" at bounding box center [450, 234] width 27 height 14
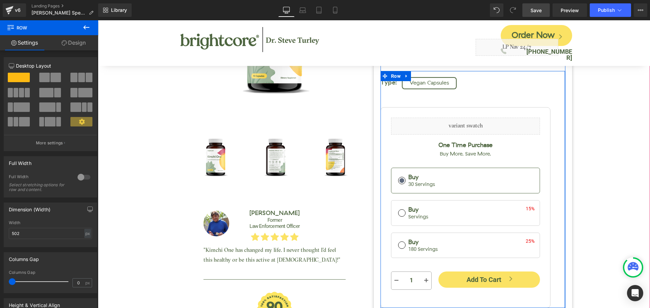
scroll to position [0, 0]
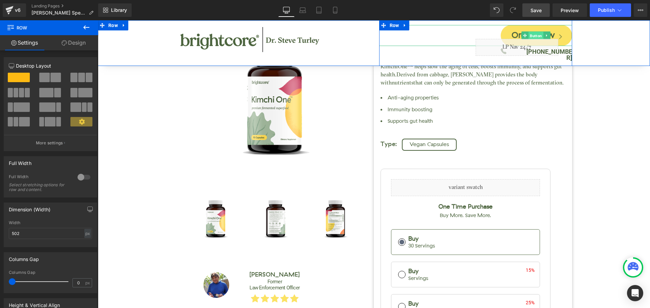
click at [532, 35] on span "Button" at bounding box center [536, 36] width 15 height 8
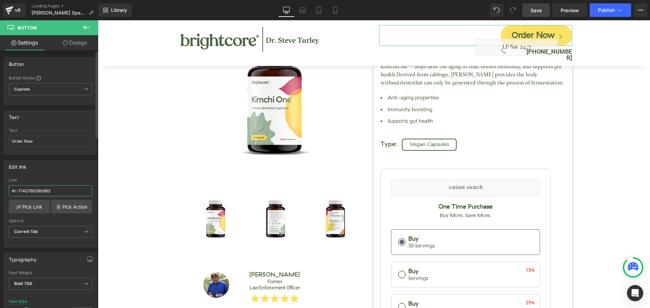
click at [45, 187] on input "#r-1740780080883" at bounding box center [50, 191] width 83 height 11
paste input "5249731305"
type input "#r-1745249731305"
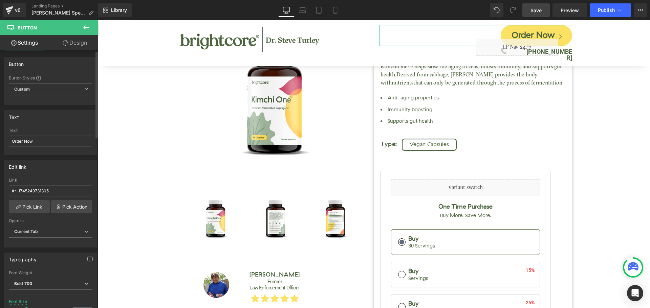
click at [76, 169] on div "Edit link" at bounding box center [50, 166] width 93 height 13
click at [90, 165] on div "Edit link" at bounding box center [50, 166] width 93 height 13
click at [539, 9] on span "Save" at bounding box center [536, 10] width 11 height 7
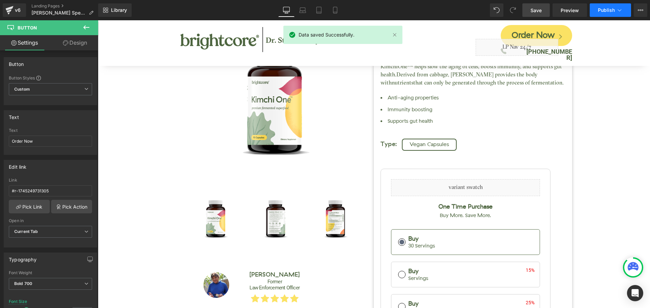
click at [600, 10] on span "Publish" at bounding box center [606, 9] width 17 height 5
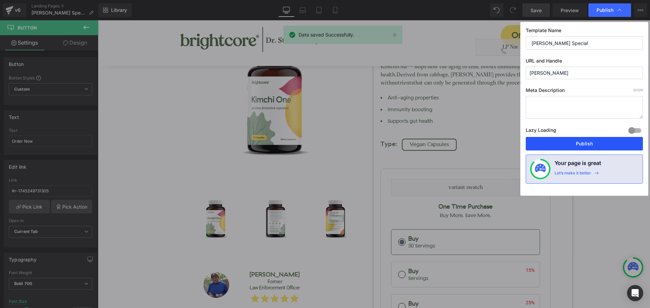
click at [605, 140] on button "Publish" at bounding box center [584, 144] width 117 height 14
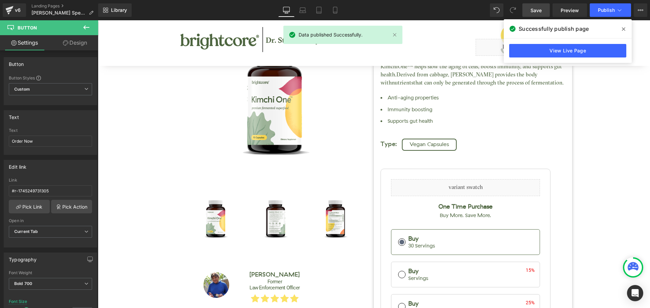
click at [624, 29] on icon at bounding box center [623, 28] width 3 height 3
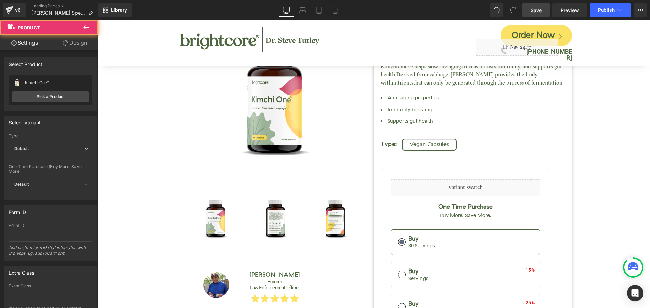
click at [110, 68] on div "Kimchi One™ (P) Title Judge.me Reviews - Star Badge Judge.me Reviews Liquid (88…" at bounding box center [373, 209] width 545 height 461
click at [78, 42] on link "Design" at bounding box center [74, 42] width 49 height 15
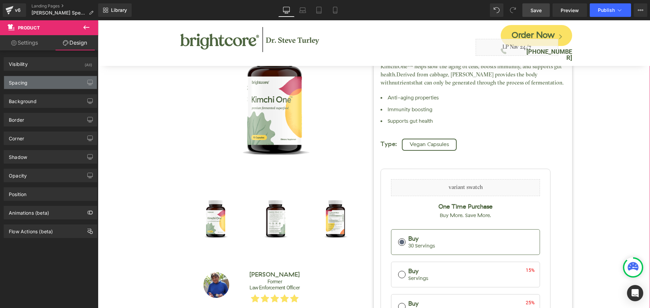
type input "-35"
type input "0"
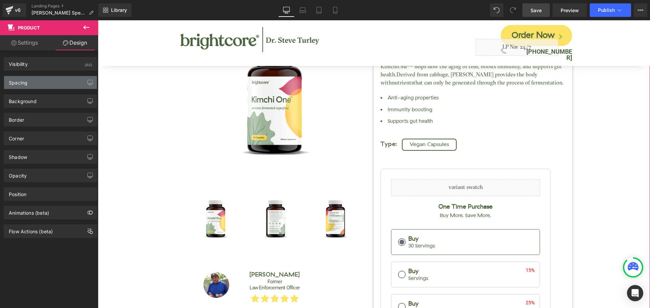
type input "10"
type input "60"
type input "10"
click at [42, 81] on div "Spacing" at bounding box center [50, 82] width 93 height 13
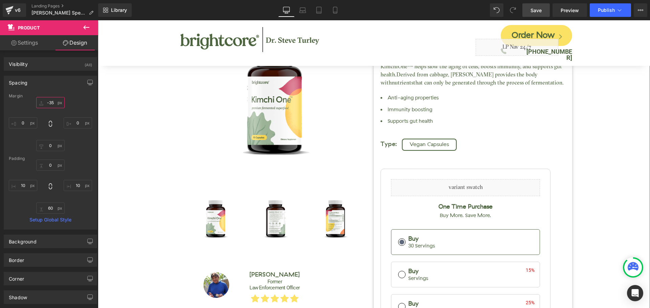
click at [50, 102] on input "-35" at bounding box center [50, 102] width 28 height 11
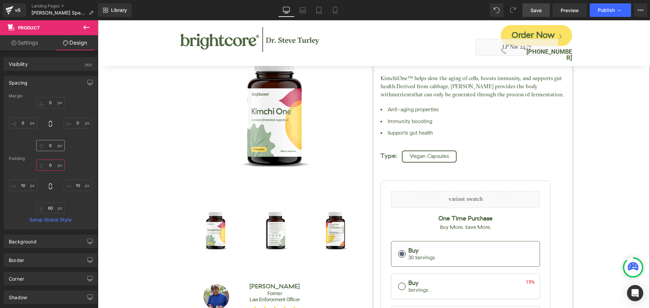
drag, startPoint x: 50, startPoint y: 164, endPoint x: 63, endPoint y: 150, distance: 18.7
click at [50, 163] on input "0" at bounding box center [50, 165] width 28 height 11
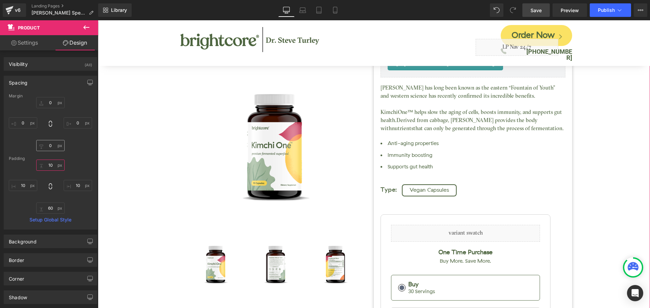
type input "1"
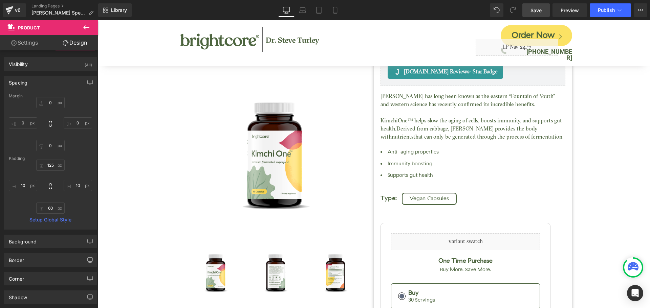
click at [546, 11] on link "Save" at bounding box center [535, 10] width 27 height 14
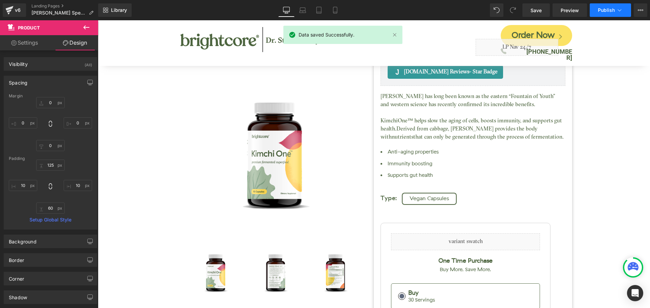
click at [607, 12] on span "Publish" at bounding box center [606, 9] width 17 height 5
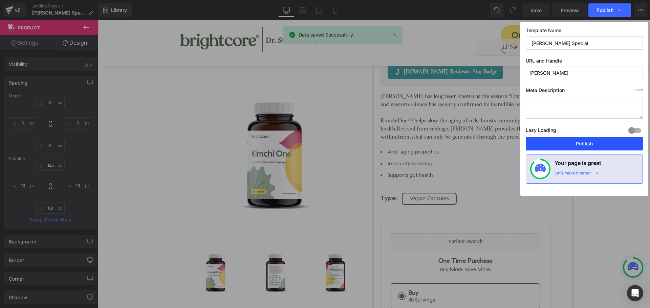
drag, startPoint x: 614, startPoint y: 144, endPoint x: 451, endPoint y: 45, distance: 190.9
click at [614, 144] on button "Publish" at bounding box center [584, 144] width 117 height 14
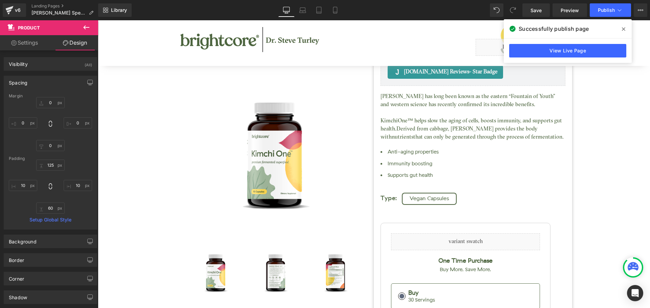
click at [624, 29] on icon at bounding box center [623, 28] width 3 height 3
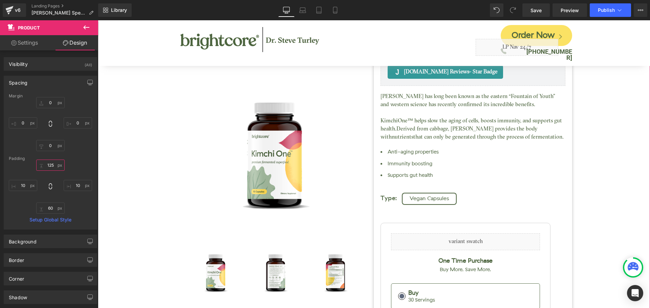
click at [52, 169] on input "125" at bounding box center [50, 165] width 28 height 11
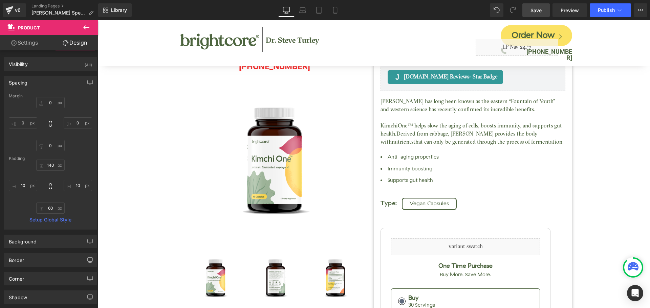
click at [548, 13] on link "Save" at bounding box center [535, 10] width 27 height 14
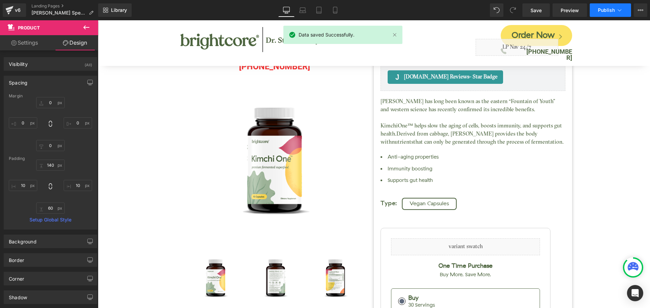
click at [604, 5] on button "Publish" at bounding box center [610, 10] width 41 height 14
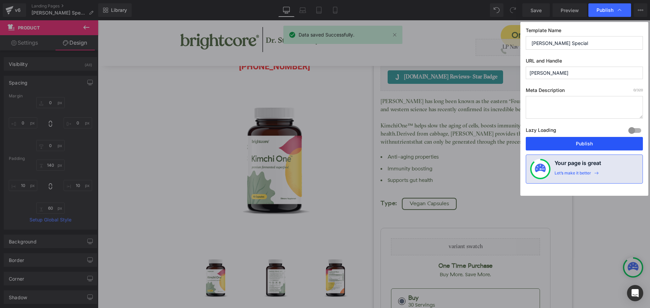
click at [599, 143] on button "Publish" at bounding box center [584, 144] width 117 height 14
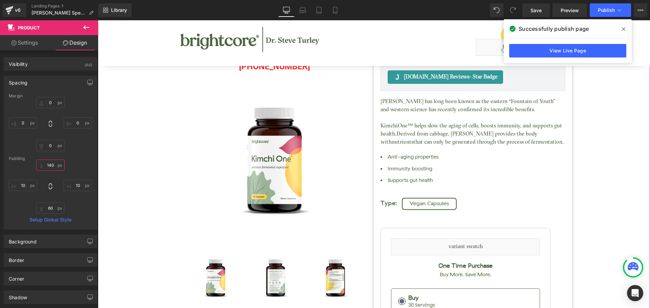
click at [51, 162] on input "140" at bounding box center [50, 165] width 28 height 11
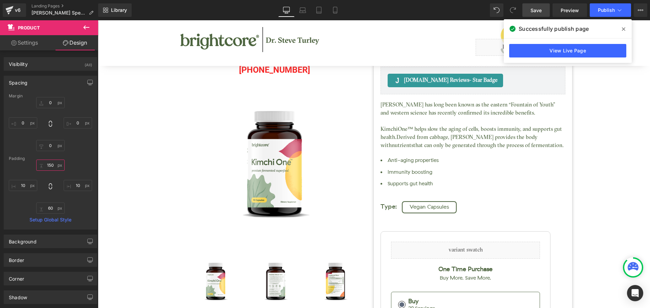
type input "150"
click at [530, 7] on link "Save" at bounding box center [535, 10] width 27 height 14
click at [622, 28] on icon at bounding box center [623, 28] width 3 height 5
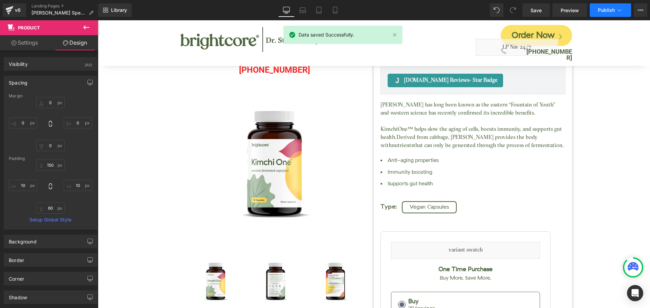
click at [603, 15] on button "Publish" at bounding box center [610, 10] width 41 height 14
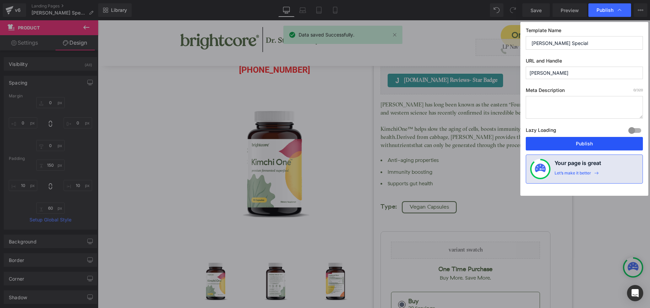
click at [603, 145] on button "Publish" at bounding box center [584, 144] width 117 height 14
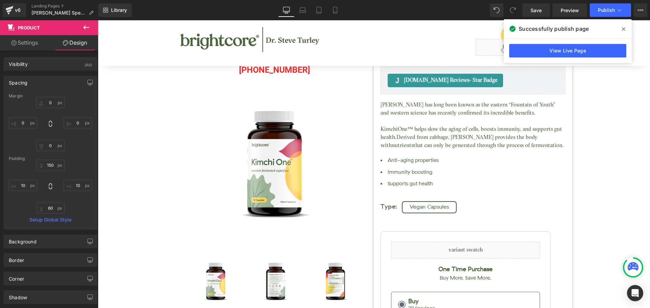
click at [623, 29] on icon at bounding box center [623, 28] width 3 height 5
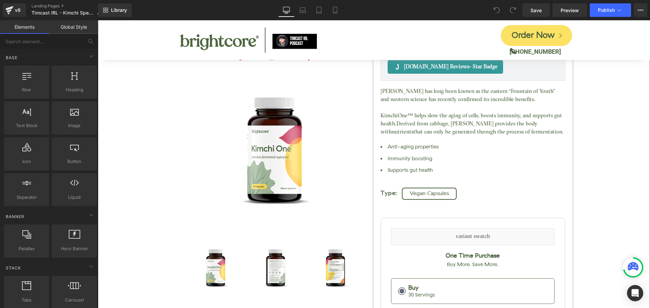
click at [614, 105] on div "Kimchi One™ (P) Title [DOMAIN_NAME] Reviews - Star Badge [DOMAIN_NAME] Reviews …" at bounding box center [373, 235] width 545 height 480
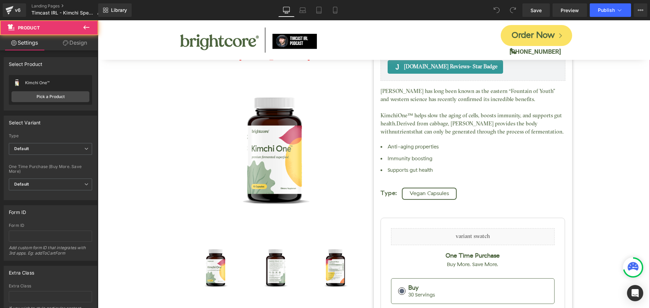
click at [590, 127] on div "Kimchi One™ (P) Title [DOMAIN_NAME] Reviews - Star Badge [DOMAIN_NAME] Reviews …" at bounding box center [373, 235] width 545 height 480
click at [591, 131] on div "Kimchi One™ (P) Title [DOMAIN_NAME] Reviews - Star Badge [DOMAIN_NAME] Reviews …" at bounding box center [373, 235] width 545 height 480
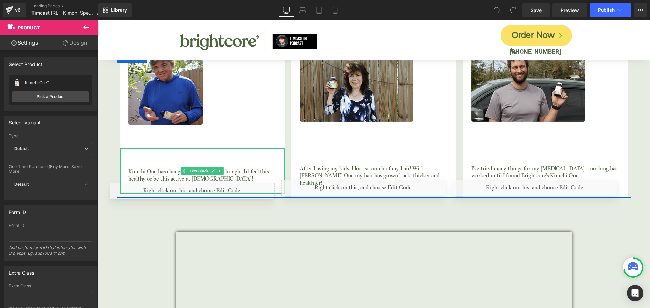
scroll to position [2099, 0]
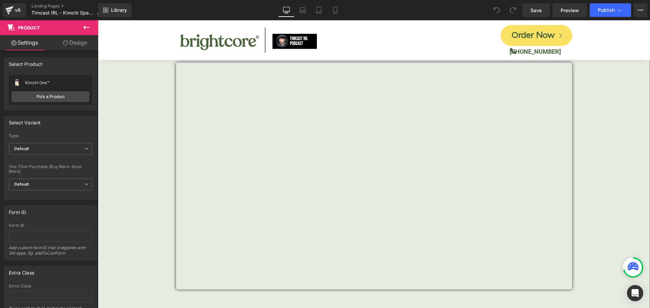
click at [611, 103] on span "Icon Icon Icon Icon Icon" at bounding box center [374, 206] width 552 height 757
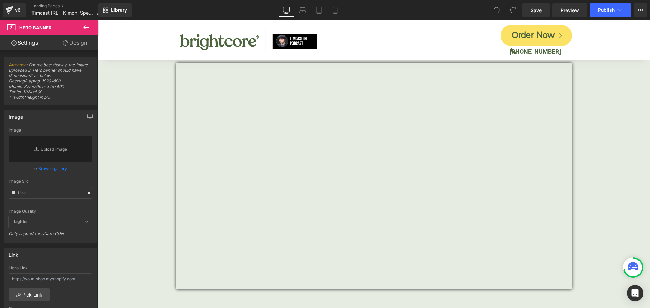
click at [610, 103] on span "Icon Icon Icon Icon Icon" at bounding box center [374, 206] width 552 height 757
click at [602, 172] on span "Icon Icon Icon Icon Icon" at bounding box center [374, 206] width 552 height 757
click at [83, 173] on div "Image Quality Lighter Lightest Lighter Lighter Lightest Only support for UCare …" at bounding box center [50, 172] width 83 height 89
click at [613, 90] on span "Icon Icon Icon Icon Icon" at bounding box center [374, 206] width 552 height 757
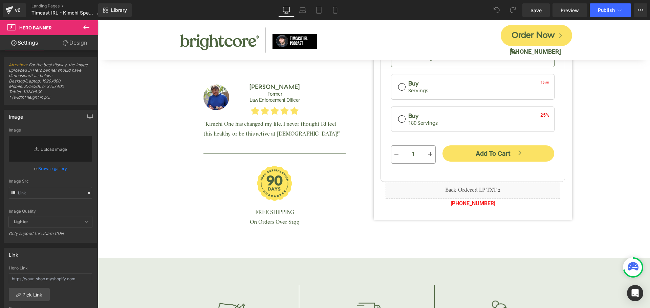
scroll to position [271, 0]
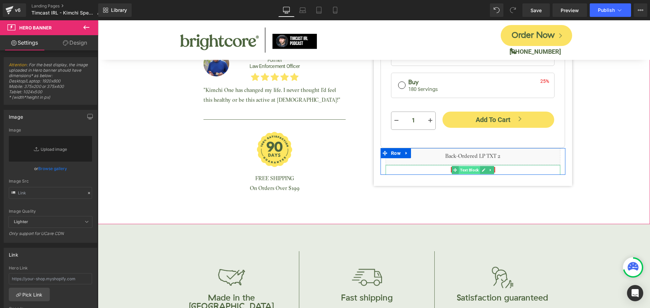
click at [464, 170] on span "Text Block" at bounding box center [469, 170] width 21 height 8
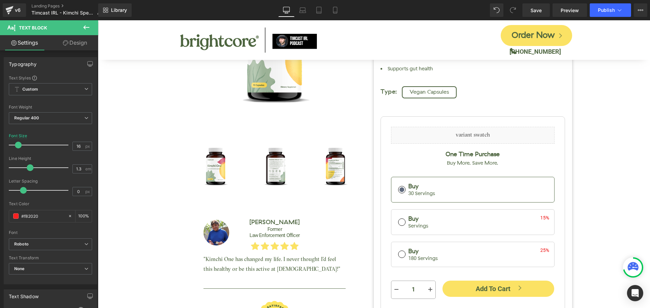
scroll to position [0, 0]
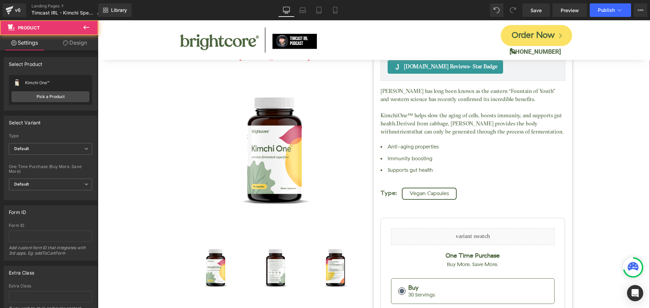
click at [621, 122] on div "Kimchi One™ (P) Title Judge.me Reviews - Star Badge Judge.me Reviews Liquid (88…" at bounding box center [373, 235] width 545 height 480
click at [596, 147] on div "Kimchi One™ (P) Title Judge.me Reviews - Star Badge Judge.me Reviews Liquid (88…" at bounding box center [373, 235] width 545 height 480
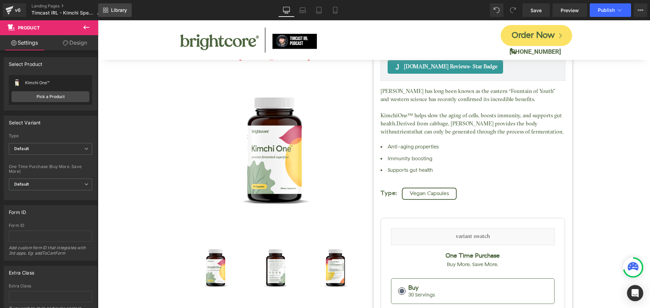
click at [122, 9] on span "Library" at bounding box center [119, 10] width 16 height 6
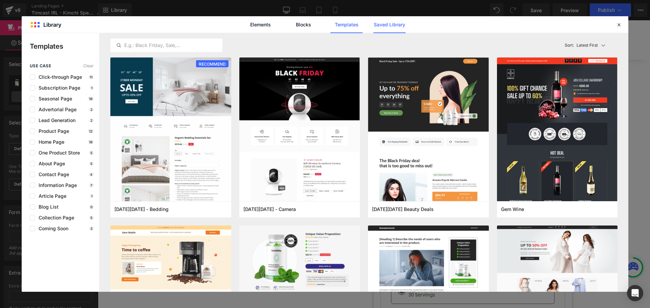
click at [389, 24] on link "Saved Library" at bounding box center [389, 24] width 32 height 17
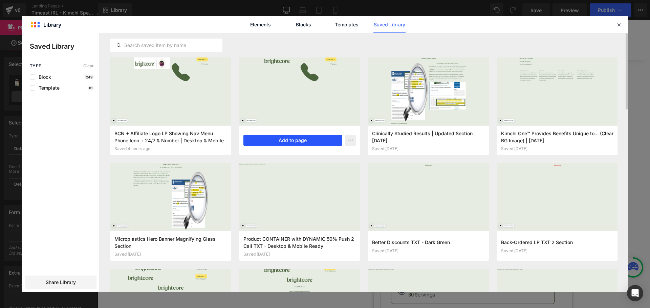
click at [271, 140] on button "Add to page" at bounding box center [292, 140] width 99 height 11
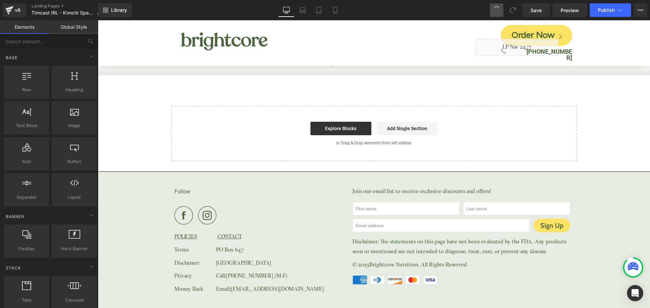
scroll to position [2984, 0]
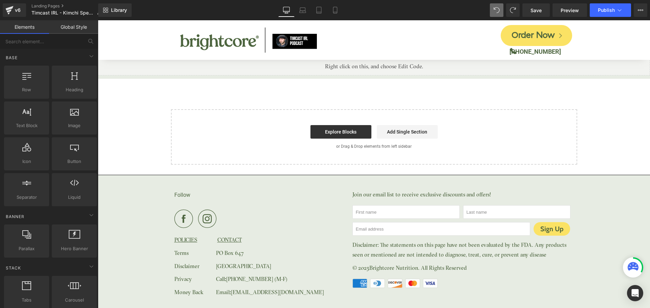
click at [598, 186] on div "Follow POLICIES CONTACT Terms PO Box 647 Disclaimer Saint Petersburg, FL 33731 …" at bounding box center [374, 250] width 552 height 151
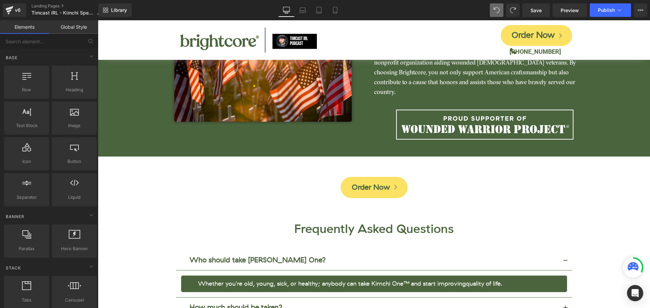
scroll to position [2476, 0]
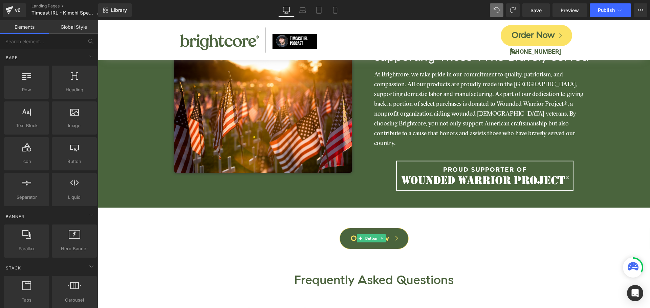
click at [386, 230] on link "Order Now" at bounding box center [374, 238] width 69 height 21
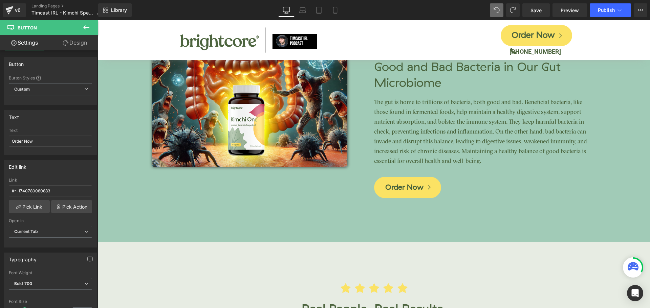
scroll to position [1677, 0]
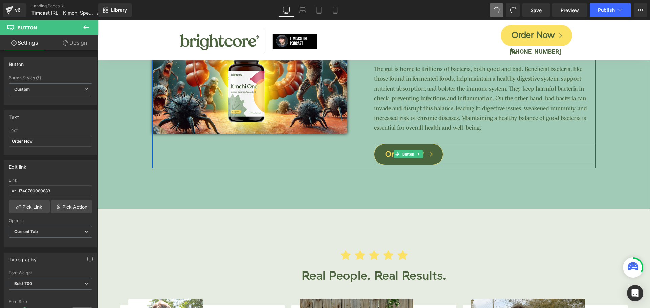
click at [419, 162] on link "Order Now" at bounding box center [408, 154] width 69 height 21
click at [421, 160] on link "Order Now" at bounding box center [408, 154] width 69 height 21
click at [424, 159] on link "Order Now" at bounding box center [408, 154] width 69 height 21
click at [426, 155] on link "Order Now" at bounding box center [408, 154] width 69 height 21
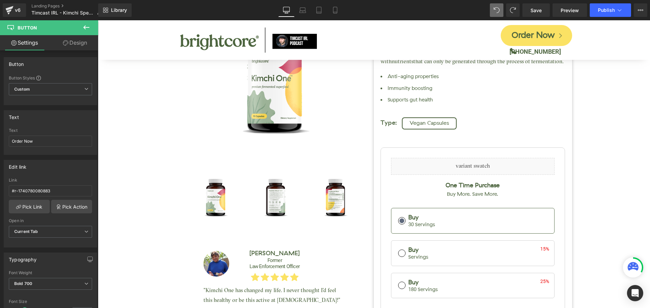
scroll to position [0, 0]
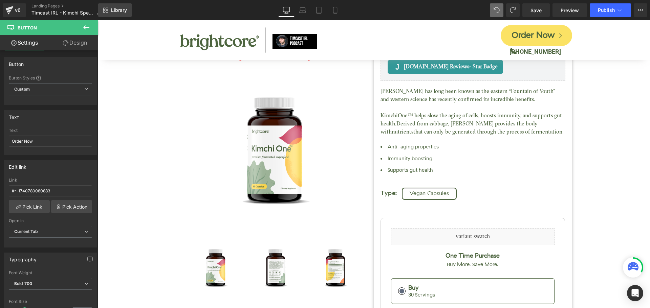
click at [125, 7] on span "Library" at bounding box center [119, 10] width 16 height 6
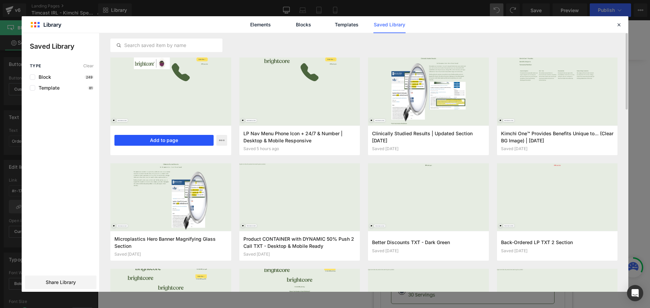
click at [177, 142] on button "Add to page" at bounding box center [163, 140] width 99 height 11
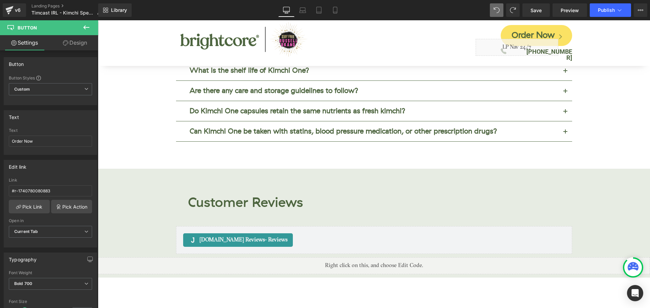
scroll to position [2784, 0]
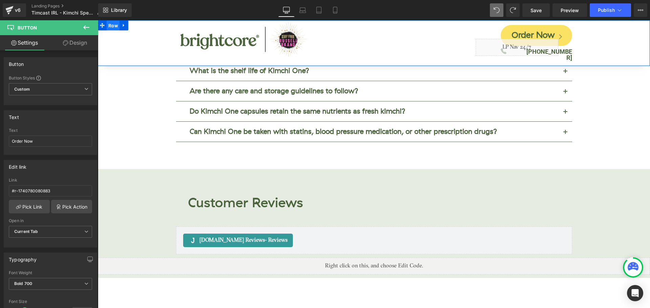
click at [115, 26] on span "Row" at bounding box center [113, 26] width 13 height 10
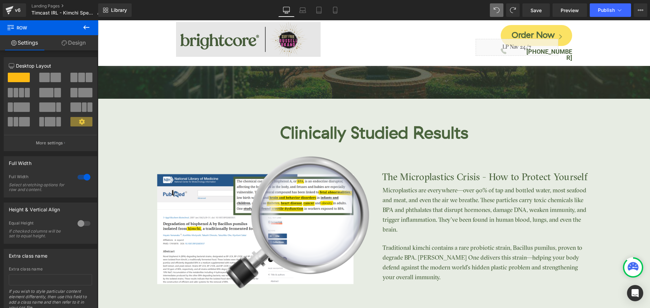
scroll to position [1159, 0]
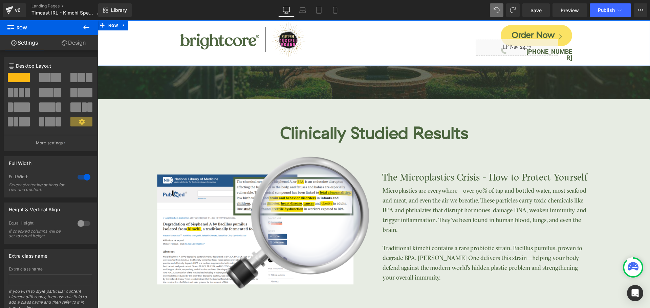
click at [131, 33] on div "Image Order Now Button Icon Liquid (888) 404-7719 Text Block Row Row Row" at bounding box center [374, 43] width 552 height 46
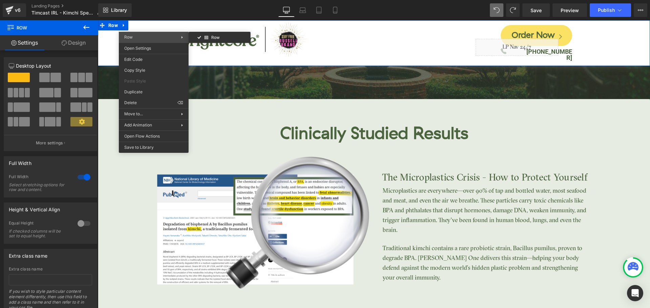
click at [155, 41] on div "Row Row" at bounding box center [154, 37] width 70 height 11
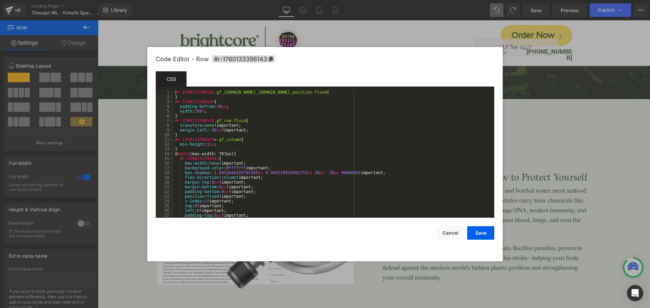
click at [155, 0] on div "Row You are previewing how the will restyle your page. You can not edit Element…" at bounding box center [325, 0] width 650 height 0
click at [446, 229] on button "Cancel" at bounding box center [450, 234] width 27 height 14
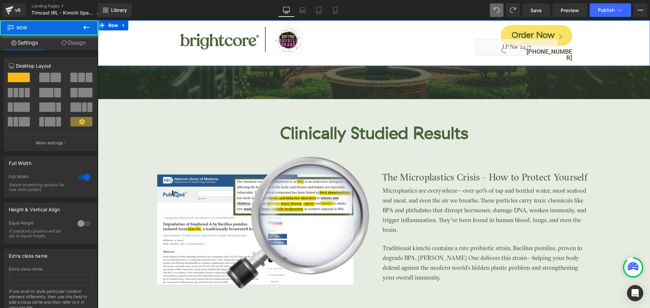
click at [153, 26] on div "Image Order Now Button Icon Liquid (888) 404-7719 Text Block Row Row Row" at bounding box center [374, 43] width 552 height 46
click at [71, 44] on link "Design" at bounding box center [73, 42] width 49 height 15
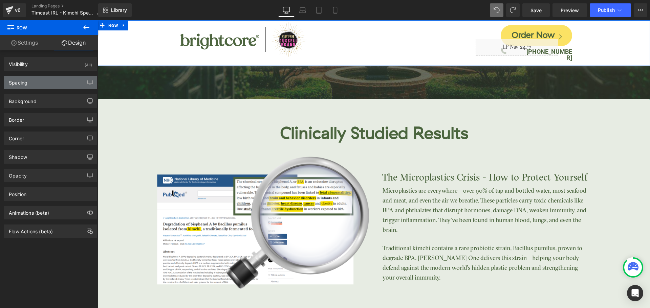
click at [34, 80] on div "Spacing" at bounding box center [50, 82] width 93 height 13
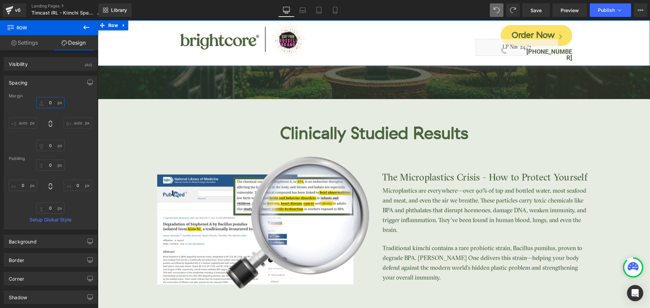
click at [49, 102] on input "0" at bounding box center [50, 102] width 28 height 11
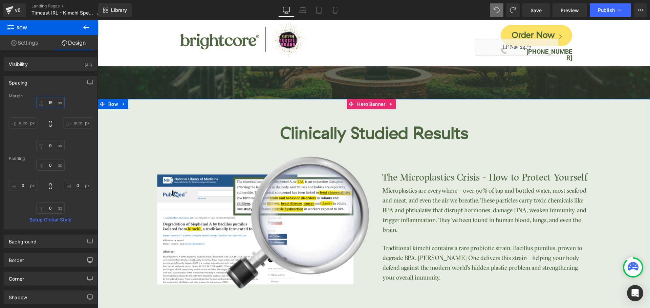
type input "150"
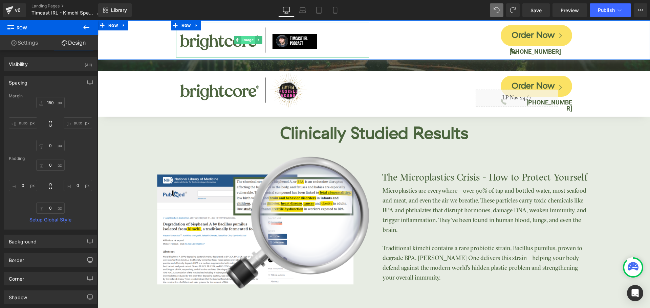
click at [249, 42] on span "Image" at bounding box center [248, 40] width 14 height 8
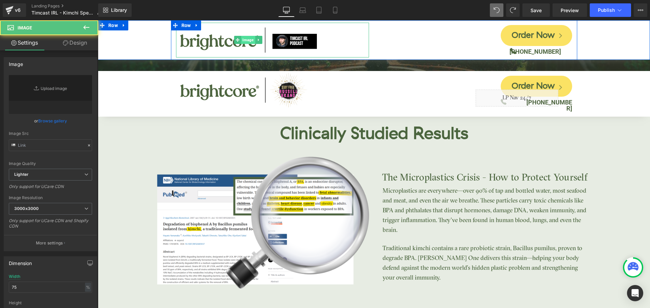
type input "https://cdn.shopify.com/s/files/1/0083/4296/2238/files/bcn-plus-timcast-774x186…"
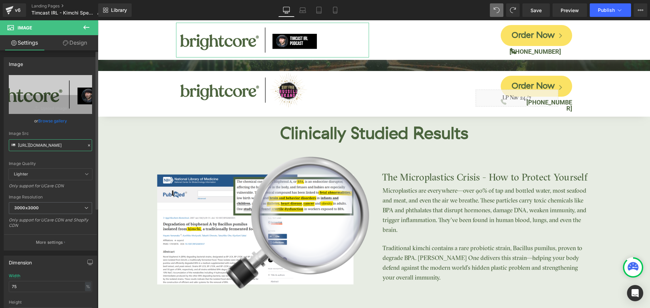
click at [57, 147] on input "https://cdn.shopify.com/s/files/1/0083/4296/2238/files/bcn-plus-timcast-774x186…" at bounding box center [50, 146] width 83 height 12
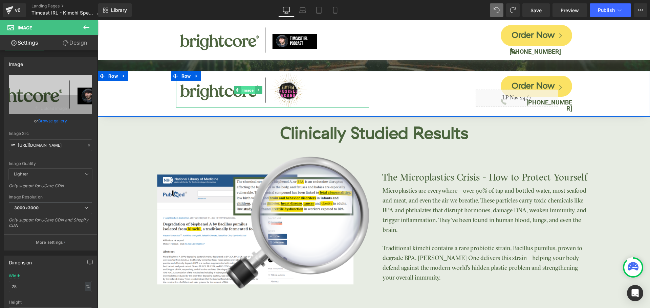
click at [248, 92] on span "Image" at bounding box center [248, 90] width 14 height 8
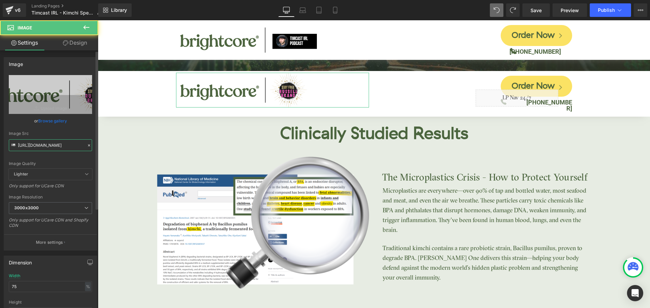
click at [51, 148] on input "https://cdn.shopify.com/s/files/1/0083/4296/2238/files/bcn-plus-stay-free-rb_30…" at bounding box center [50, 146] width 83 height 12
paste input "timcast-774x186_3000x3000.png?v=1745616822"
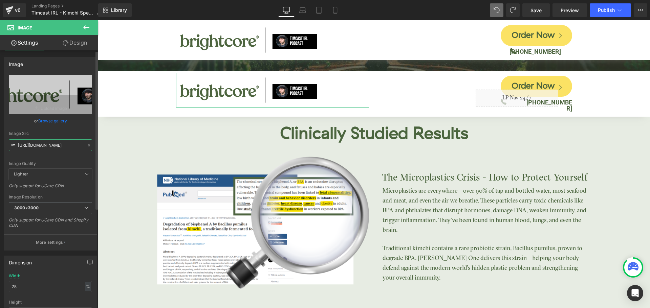
type input "https://cdn.shopify.com/s/files/1/0083/4296/2238/files/bcn-plus-timcast-774x186…"
click at [82, 129] on div "Image Quality Lighter Lightest Lighter Lighter Lightest Only support for UCare …" at bounding box center [50, 122] width 83 height 94
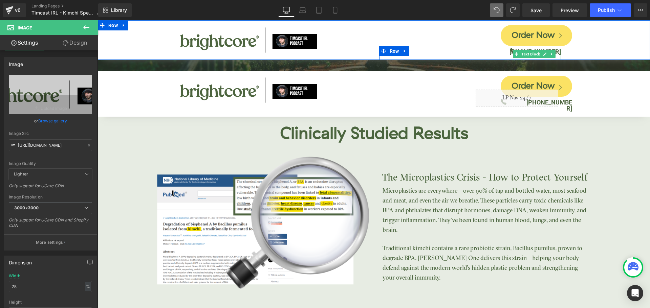
click at [556, 52] on b "(888) 652-5445" at bounding box center [535, 51] width 51 height 7
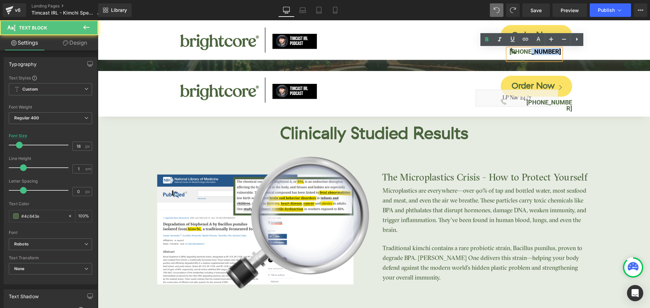
drag, startPoint x: 531, startPoint y: 52, endPoint x: 564, endPoint y: 51, distance: 32.5
click at [564, 51] on div "(888) 652-5445 Text Block" at bounding box center [540, 54] width 64 height 11
copy b "652-5445"
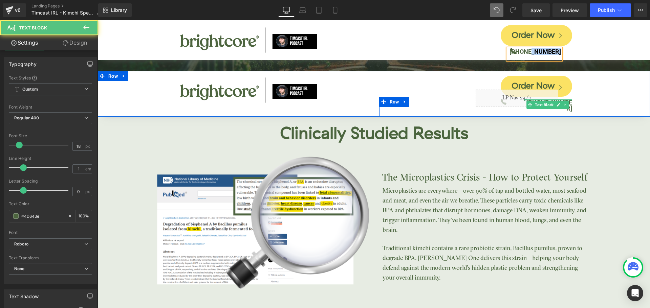
click at [568, 100] on div at bounding box center [548, 101] width 48 height 2
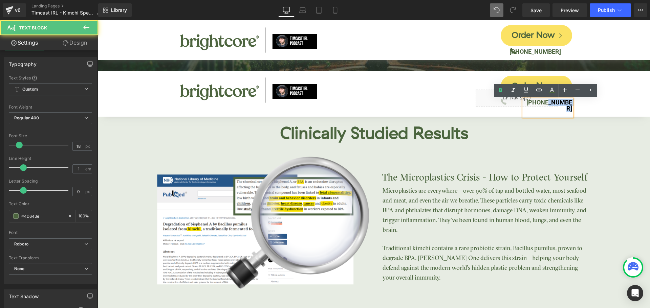
drag, startPoint x: 544, startPoint y: 102, endPoint x: 574, endPoint y: 101, distance: 29.5
click at [574, 101] on div "Order Now Button Icon Liquid (888) 404-7719 Text Block Row Row" at bounding box center [475, 94] width 203 height 46
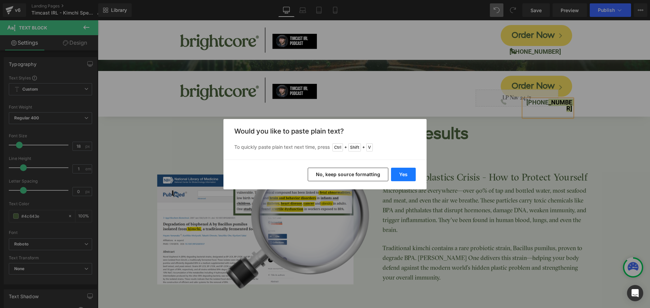
click at [403, 174] on button "Yes" at bounding box center [403, 175] width 25 height 14
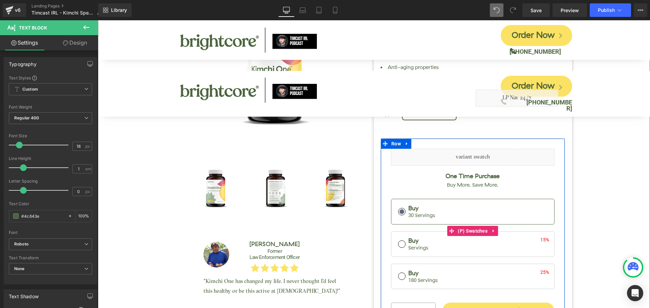
scroll to position [68, 0]
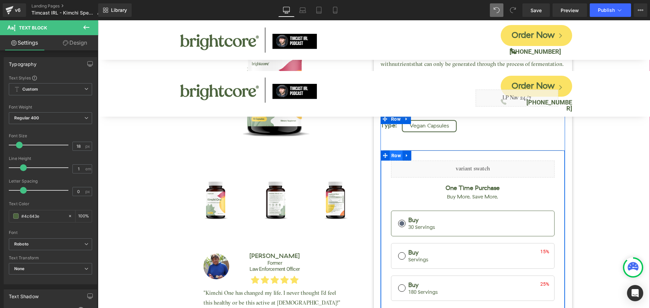
click at [393, 154] on span "Row" at bounding box center [396, 156] width 13 height 10
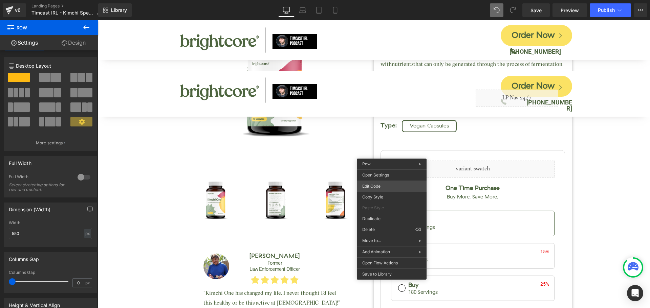
click at [387, 0] on div "Row You are previewing how the will restyle your page. You can not edit Element…" at bounding box center [325, 0] width 650 height 0
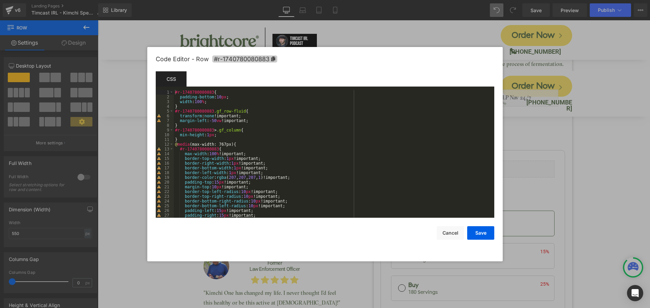
click at [242, 56] on span "#r-1740780080883" at bounding box center [244, 59] width 65 height 7
click at [450, 234] on button "Cancel" at bounding box center [450, 234] width 27 height 14
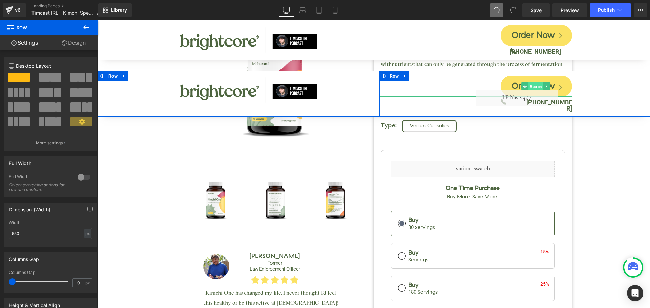
click at [532, 84] on span "Button" at bounding box center [536, 87] width 15 height 8
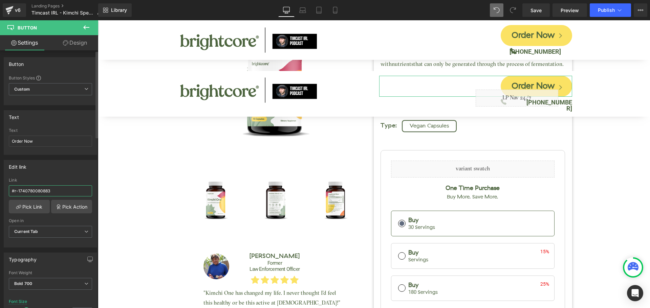
click at [51, 193] on input "#r-1740780080883" at bounding box center [50, 191] width 83 height 11
click at [65, 176] on div "Edit link #r-1740780080883 Link #r-1740780080883 Pick Link Pick Action Current …" at bounding box center [50, 204] width 93 height 88
click at [538, 12] on span "Save" at bounding box center [536, 10] width 11 height 7
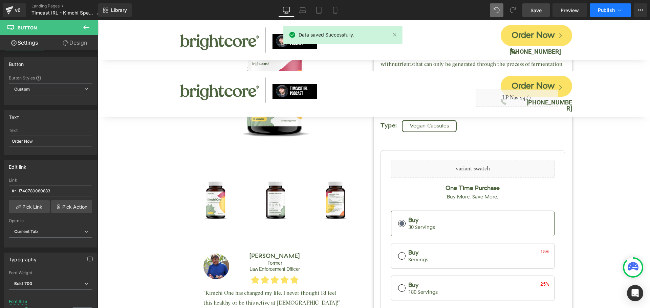
click at [600, 11] on span "Publish" at bounding box center [606, 9] width 17 height 5
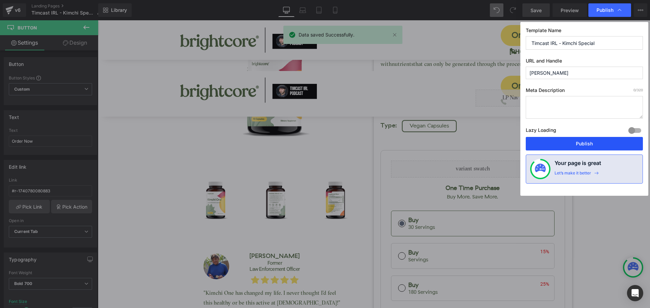
click at [601, 141] on button "Publish" at bounding box center [584, 144] width 117 height 14
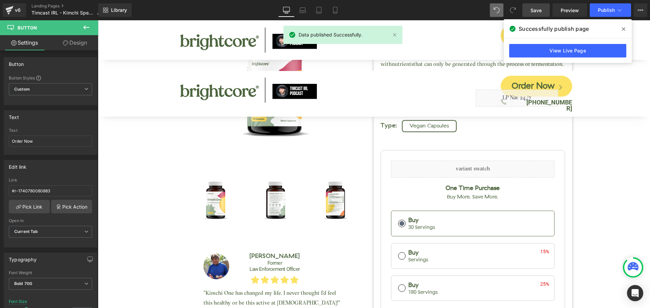
click at [626, 29] on span at bounding box center [623, 29] width 11 height 11
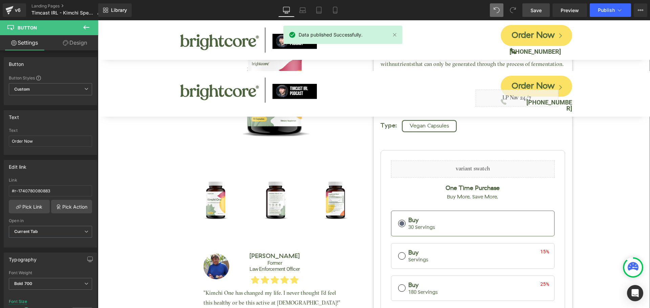
click at [604, 137] on div "Kimchi One™ (P) Title Judge.me Reviews - Star Badge Judge.me Reviews Liquid (88…" at bounding box center [373, 167] width 545 height 480
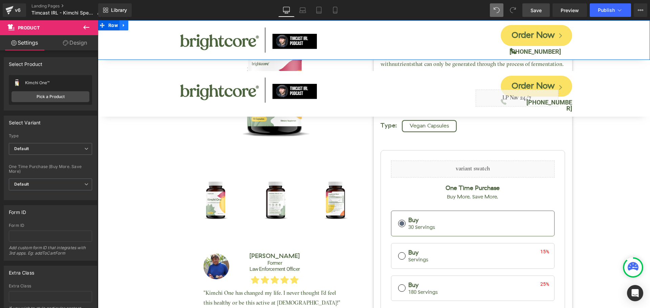
click at [125, 26] on icon at bounding box center [124, 25] width 5 height 5
click at [142, 25] on icon at bounding box center [141, 25] width 5 height 5
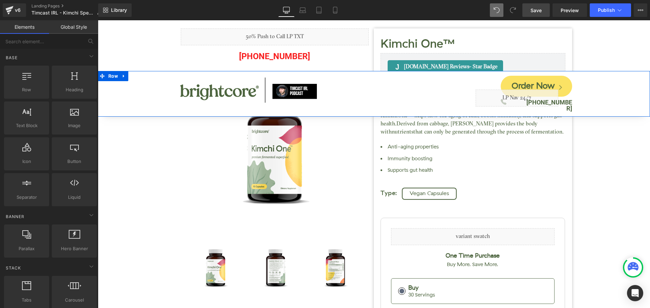
click at [121, 91] on div "Image Order Now Button Icon Liquid (888) 652-5445 Text Block Row Row Row" at bounding box center [374, 94] width 552 height 46
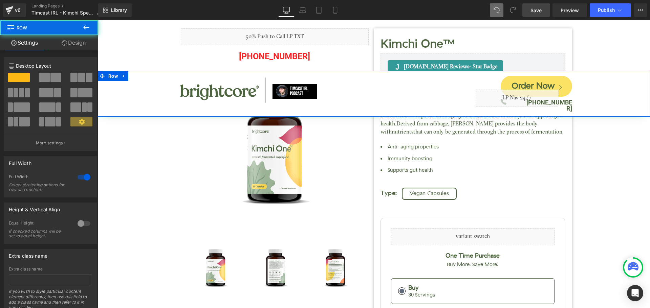
click at [83, 46] on link "Design" at bounding box center [73, 42] width 49 height 15
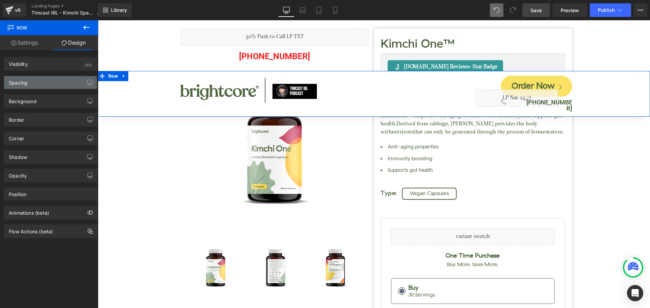
type input "150"
type input "0"
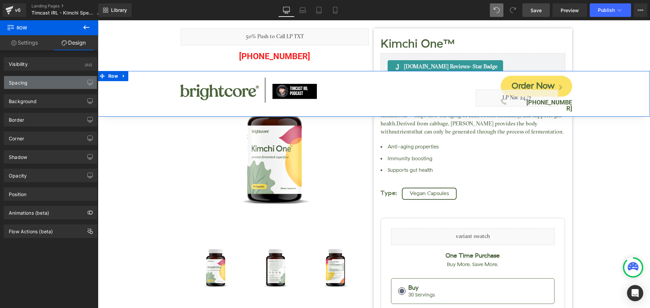
type input "0"
click at [56, 82] on div "Spacing" at bounding box center [50, 82] width 93 height 13
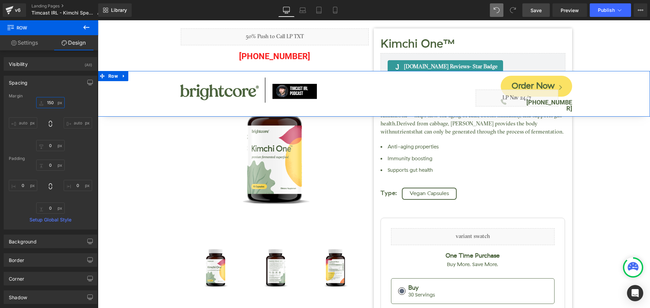
click at [52, 102] on input "150" at bounding box center [50, 102] width 28 height 11
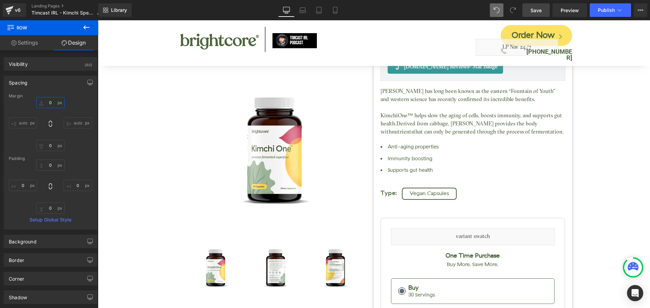
type input "0"
click at [532, 11] on span "Save" at bounding box center [536, 10] width 11 height 7
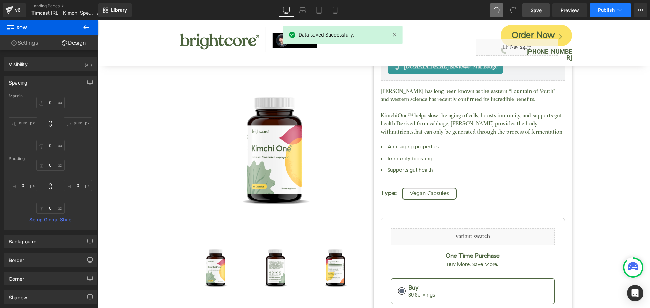
click at [604, 11] on span "Publish" at bounding box center [606, 9] width 17 height 5
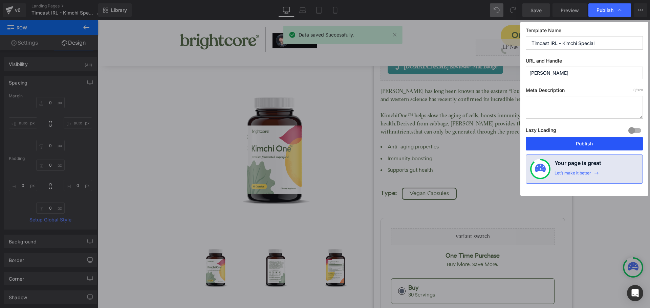
drag, startPoint x: 603, startPoint y: 139, endPoint x: 506, endPoint y: 118, distance: 99.0
click at [603, 139] on button "Publish" at bounding box center [584, 144] width 117 height 14
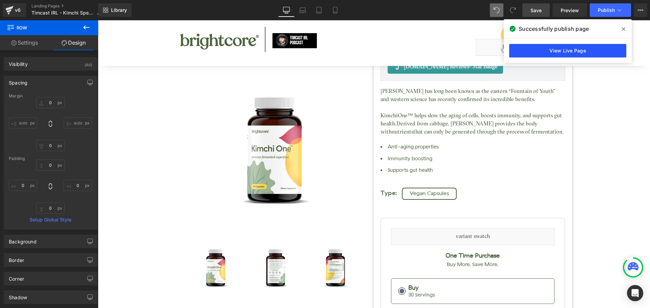
click at [606, 52] on link "View Live Page" at bounding box center [567, 51] width 117 height 14
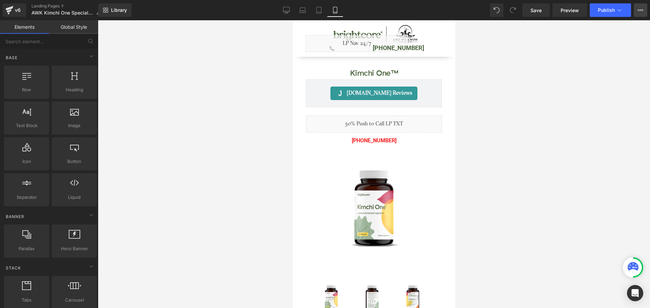
click at [639, 9] on icon at bounding box center [639, 9] width 2 height 1
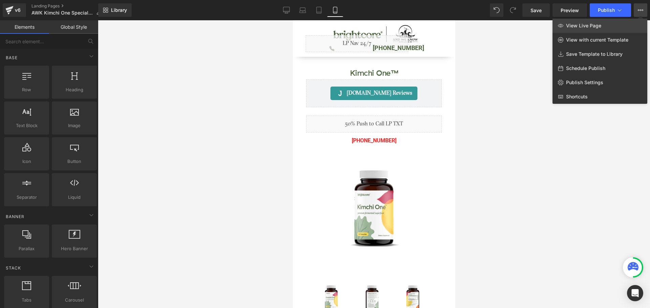
click at [596, 25] on span "View Live Page" at bounding box center [583, 26] width 35 height 6
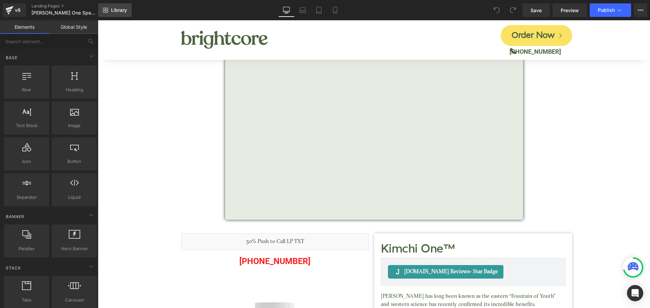
click at [123, 14] on link "Library" at bounding box center [115, 10] width 34 height 14
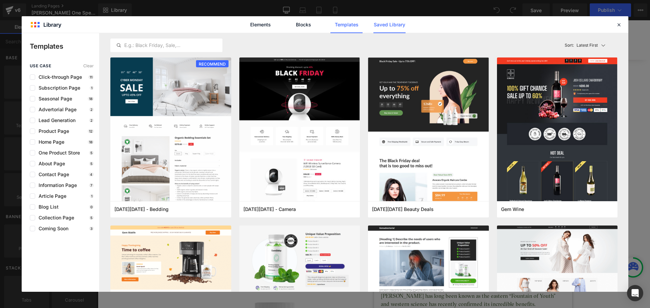
click at [387, 29] on link "Saved Library" at bounding box center [389, 24] width 32 height 17
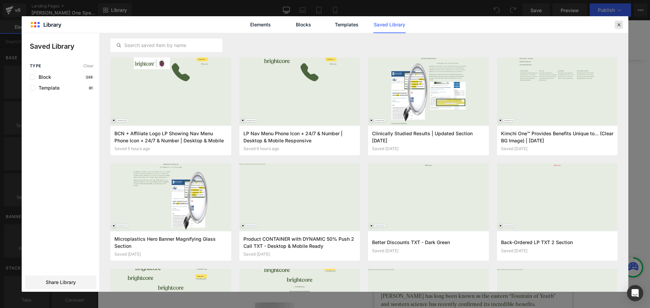
drag, startPoint x: 619, startPoint y: 25, endPoint x: 519, endPoint y: 6, distance: 102.0
click at [617, 27] on icon at bounding box center [619, 25] width 6 height 6
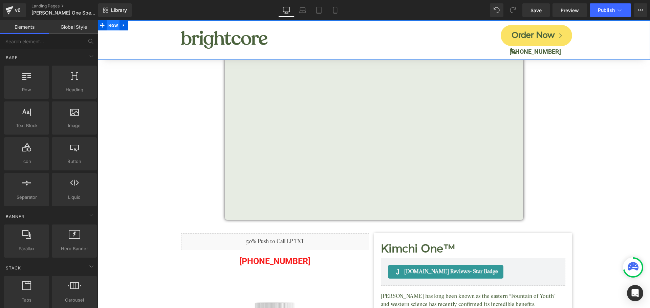
click at [113, 23] on span "Row" at bounding box center [113, 25] width 13 height 10
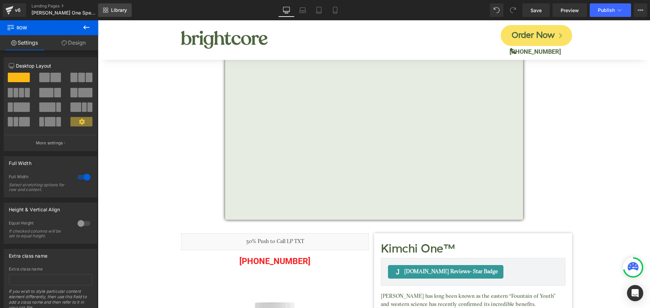
click at [121, 14] on link "Library" at bounding box center [115, 10] width 34 height 14
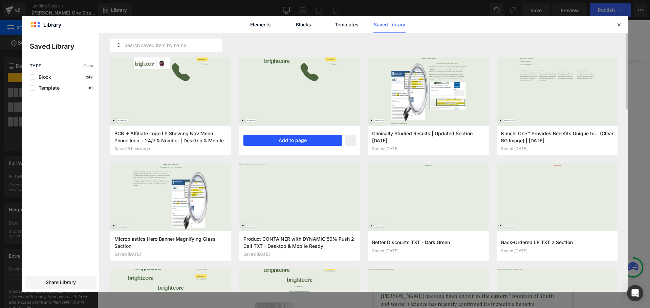
click at [284, 138] on button "Add to page" at bounding box center [292, 140] width 99 height 11
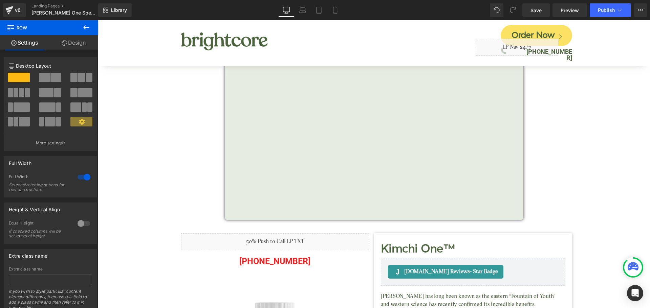
drag, startPoint x: 648, startPoint y: 259, endPoint x: 724, endPoint y: 36, distance: 235.4
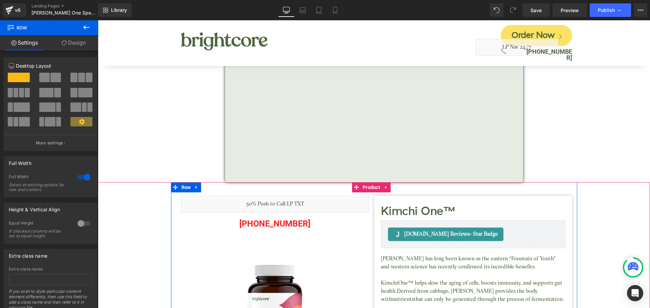
scroll to position [68, 0]
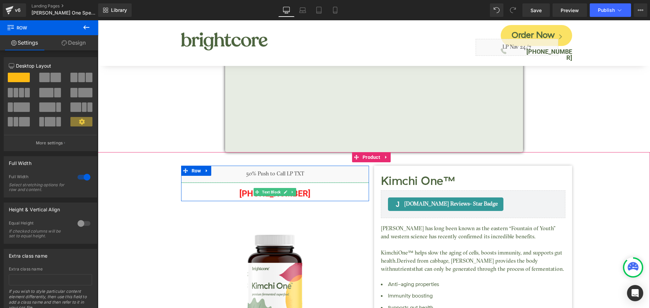
click at [298, 193] on p "[PHONE_NUMBER]" at bounding box center [275, 193] width 188 height 15
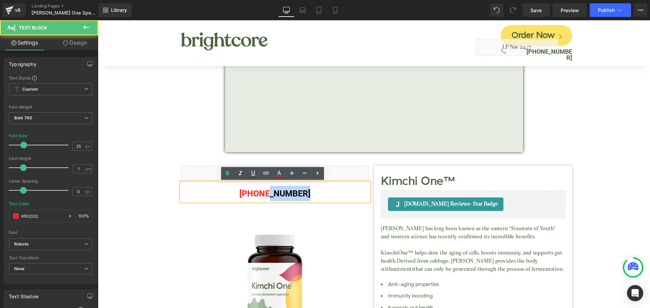
drag, startPoint x: 266, startPoint y: 194, endPoint x: 309, endPoint y: 194, distance: 43.7
click at [309, 194] on p "[PHONE_NUMBER]" at bounding box center [275, 193] width 188 height 15
copy p "927-5980"
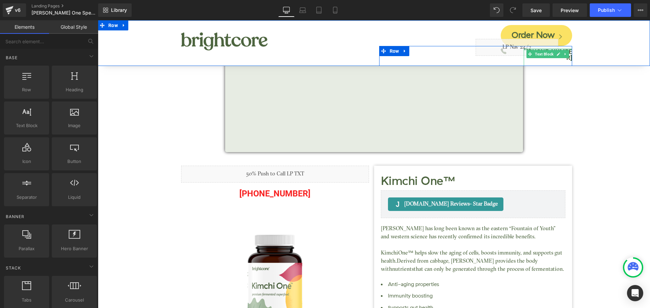
click at [568, 49] on div at bounding box center [548, 50] width 48 height 2
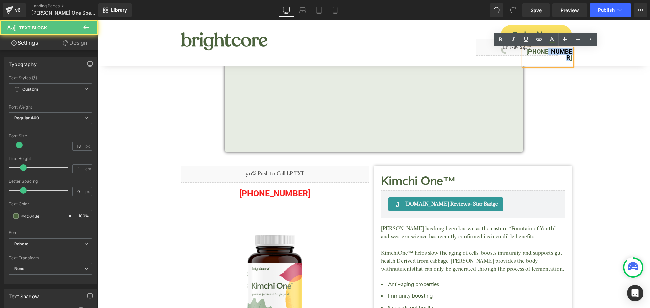
drag, startPoint x: 543, startPoint y: 52, endPoint x: 565, endPoint y: 52, distance: 22.3
click at [565, 52] on b "[PHONE_NUMBER]" at bounding box center [550, 54] width 46 height 13
drag, startPoint x: 544, startPoint y: 51, endPoint x: 569, endPoint y: 51, distance: 25.4
click at [569, 51] on b "[PHONE_NUMBER]" at bounding box center [550, 54] width 46 height 13
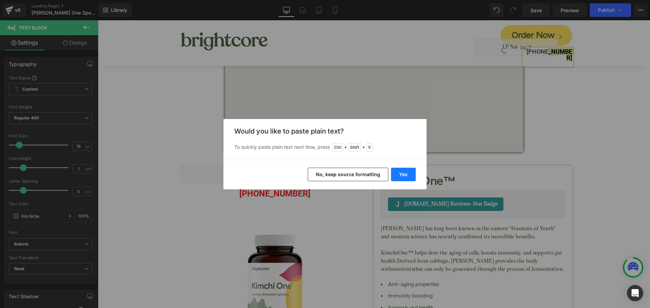
drag, startPoint x: 402, startPoint y: 175, endPoint x: 306, endPoint y: 153, distance: 98.4
click at [402, 175] on button "Yes" at bounding box center [403, 175] width 25 height 14
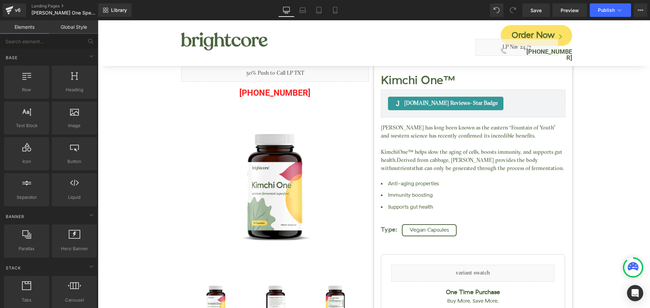
scroll to position [169, 0]
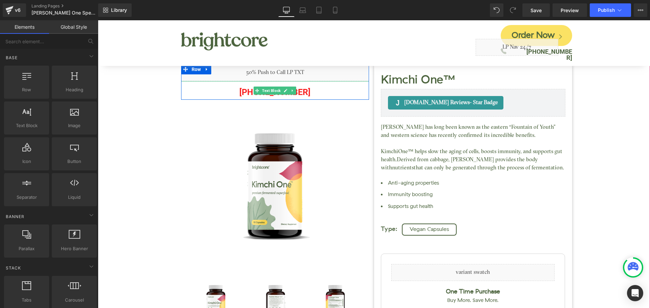
click at [303, 93] on p "[PHONE_NUMBER]" at bounding box center [275, 92] width 188 height 15
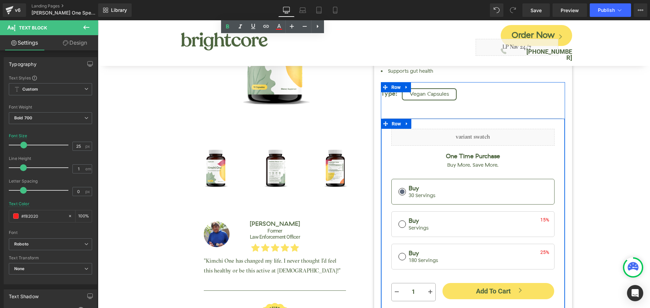
scroll to position [440, 0]
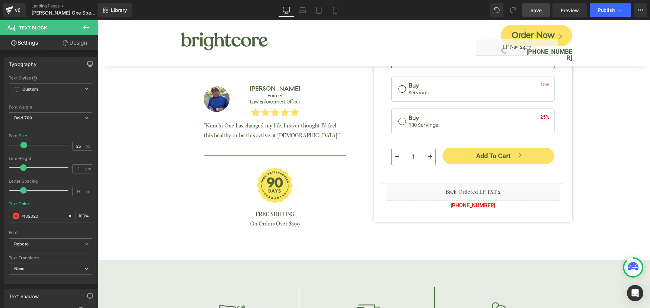
click at [534, 14] on link "Save" at bounding box center [535, 10] width 27 height 14
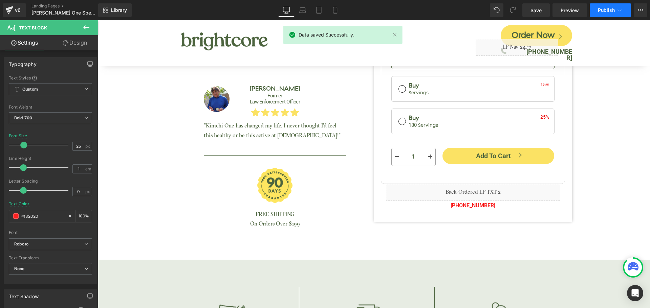
click at [599, 13] on button "Publish" at bounding box center [610, 10] width 41 height 14
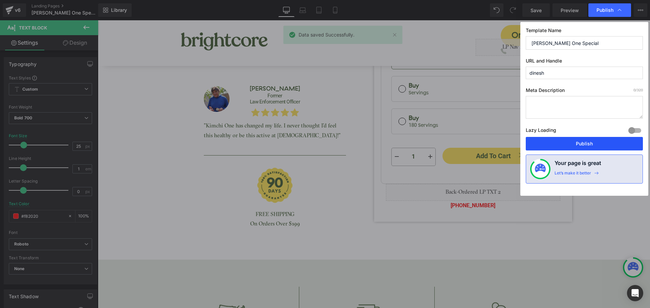
click at [596, 143] on button "Publish" at bounding box center [584, 144] width 117 height 14
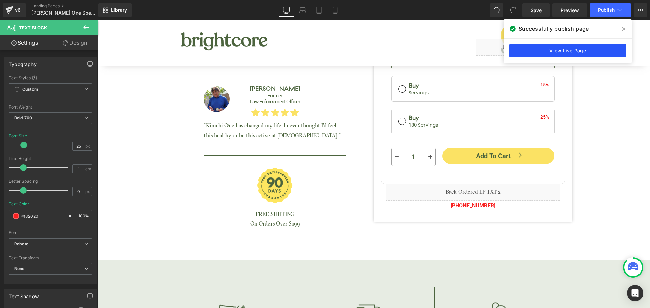
click at [596, 48] on link "View Live Page" at bounding box center [567, 51] width 117 height 14
